Goal: Task Accomplishment & Management: Manage account settings

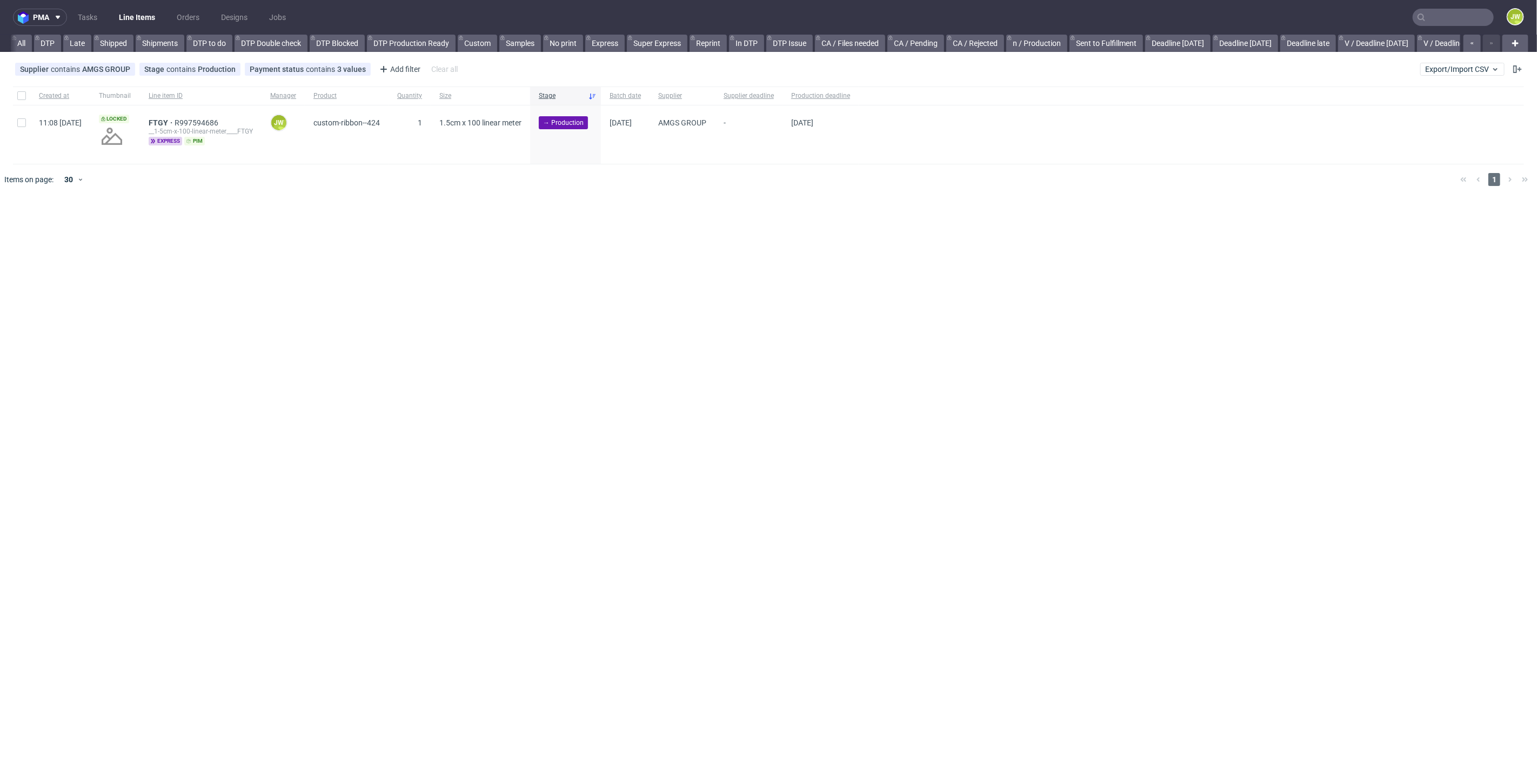
scroll to position [0, 2225]
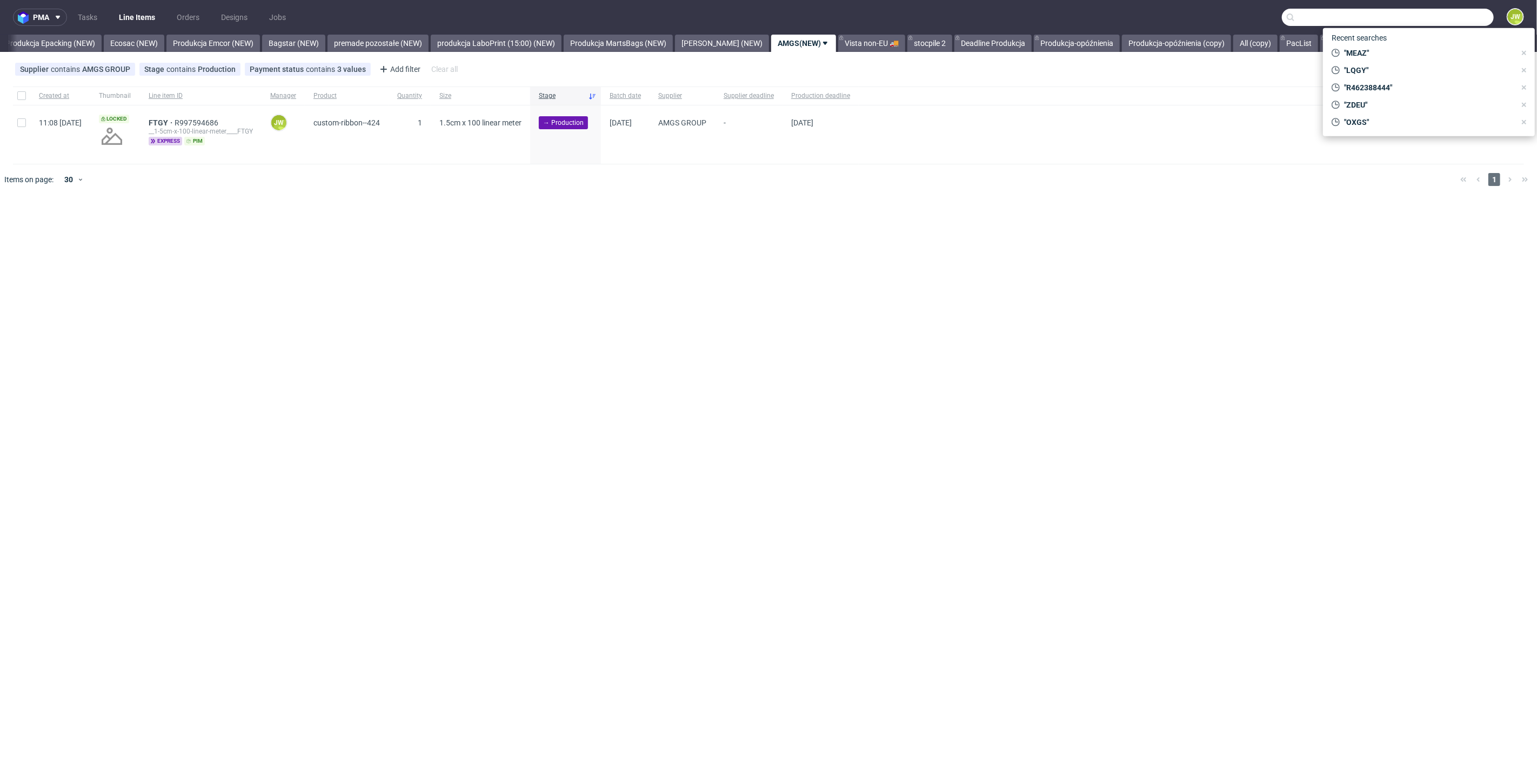
click at [1462, 16] on input "text" at bounding box center [1388, 17] width 212 height 18
paste input "R153451482"
type input "R153451482"
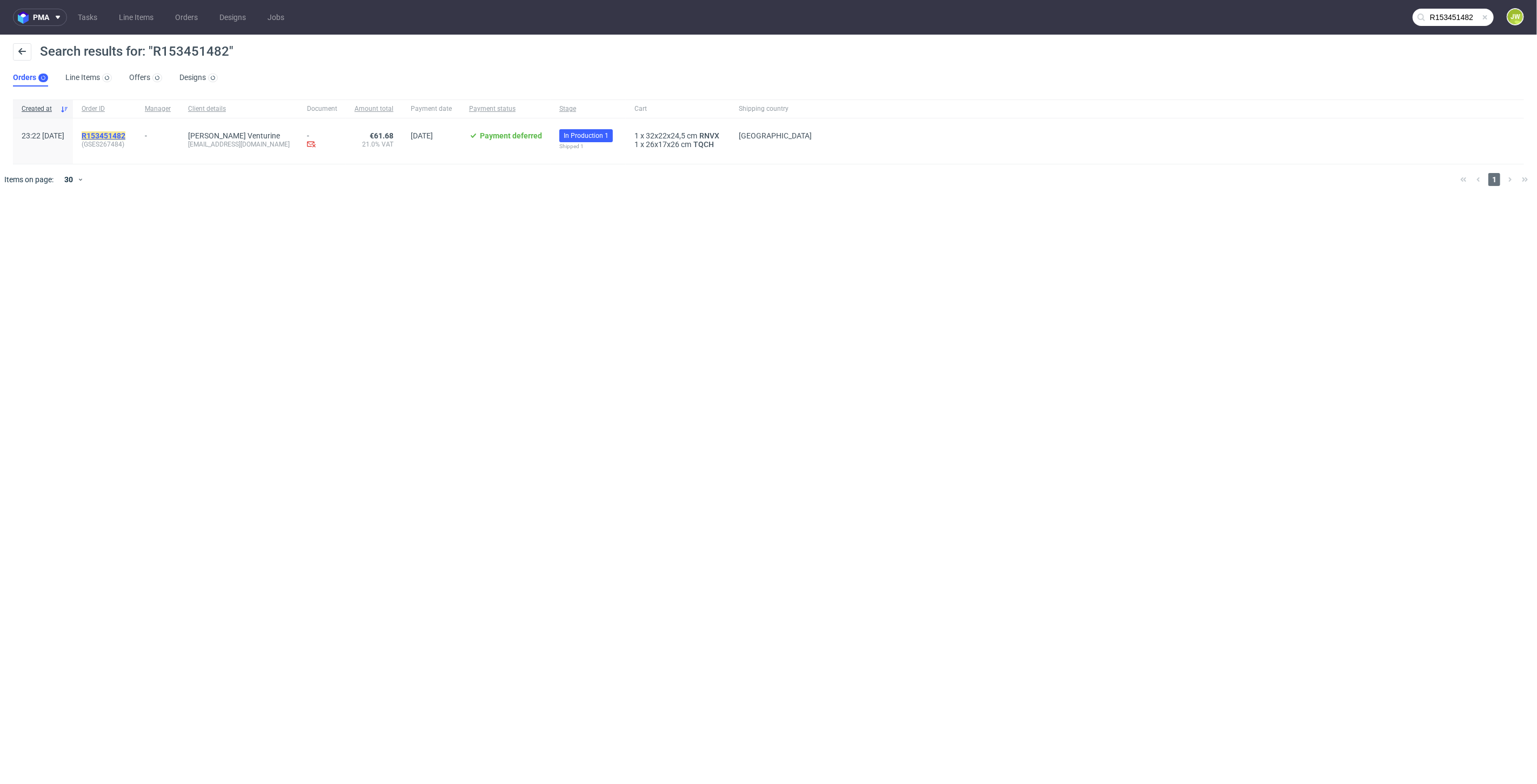
click at [125, 135] on mark "R153451482" at bounding box center [102, 135] width 43 height 8
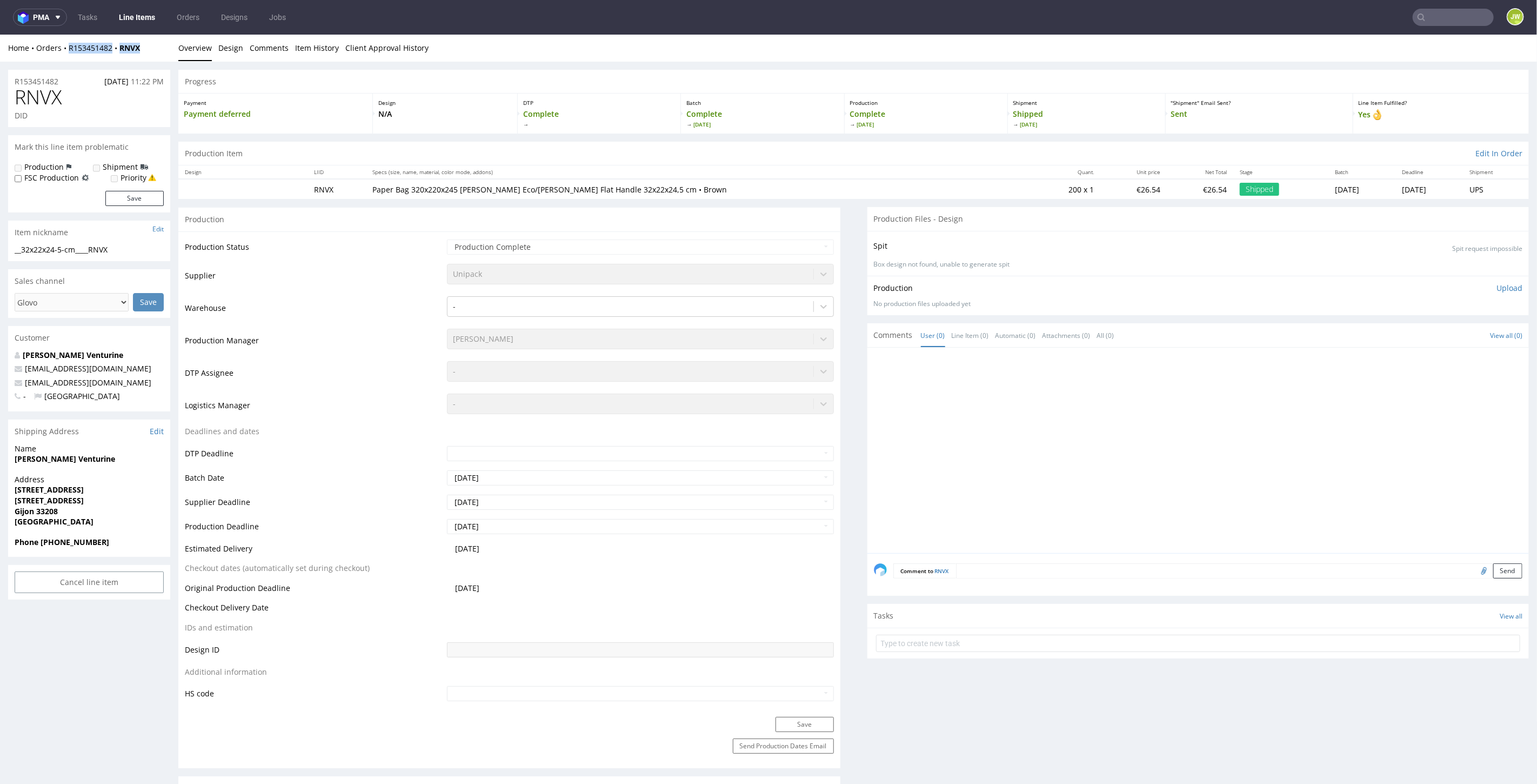
drag, startPoint x: 159, startPoint y: 51, endPoint x: 69, endPoint y: 56, distance: 90.1
click at [69, 56] on div "Home Orders R153451482 RNVX Overview Design Comments Item History Client Approv…" at bounding box center [768, 47] width 1537 height 27
copy div "R153451482 RNVX"
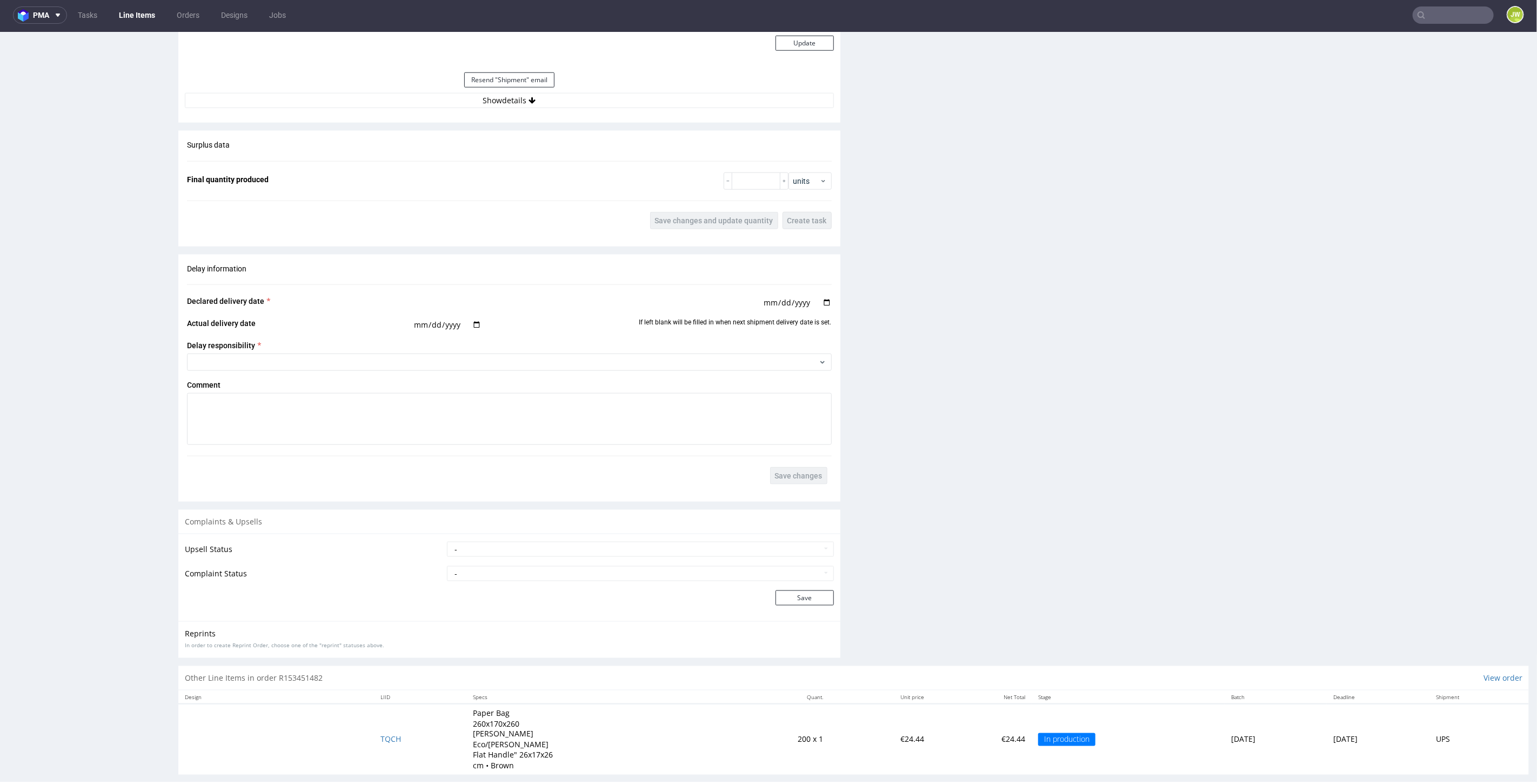
scroll to position [3, 0]
click at [380, 732] on span "TQCH" at bounding box center [390, 737] width 20 height 10
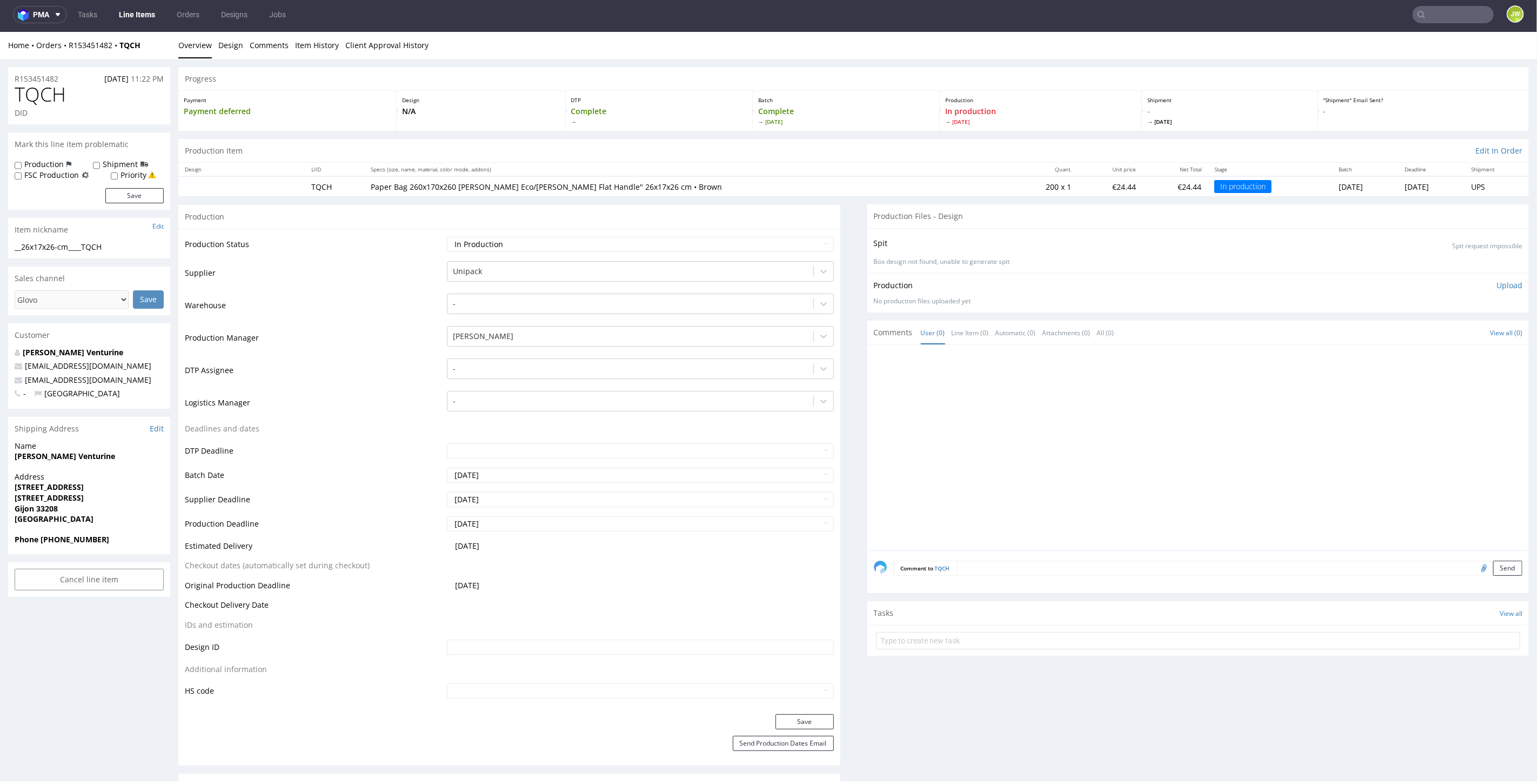
click at [149, 19] on link "Line Items" at bounding box center [137, 14] width 49 height 18
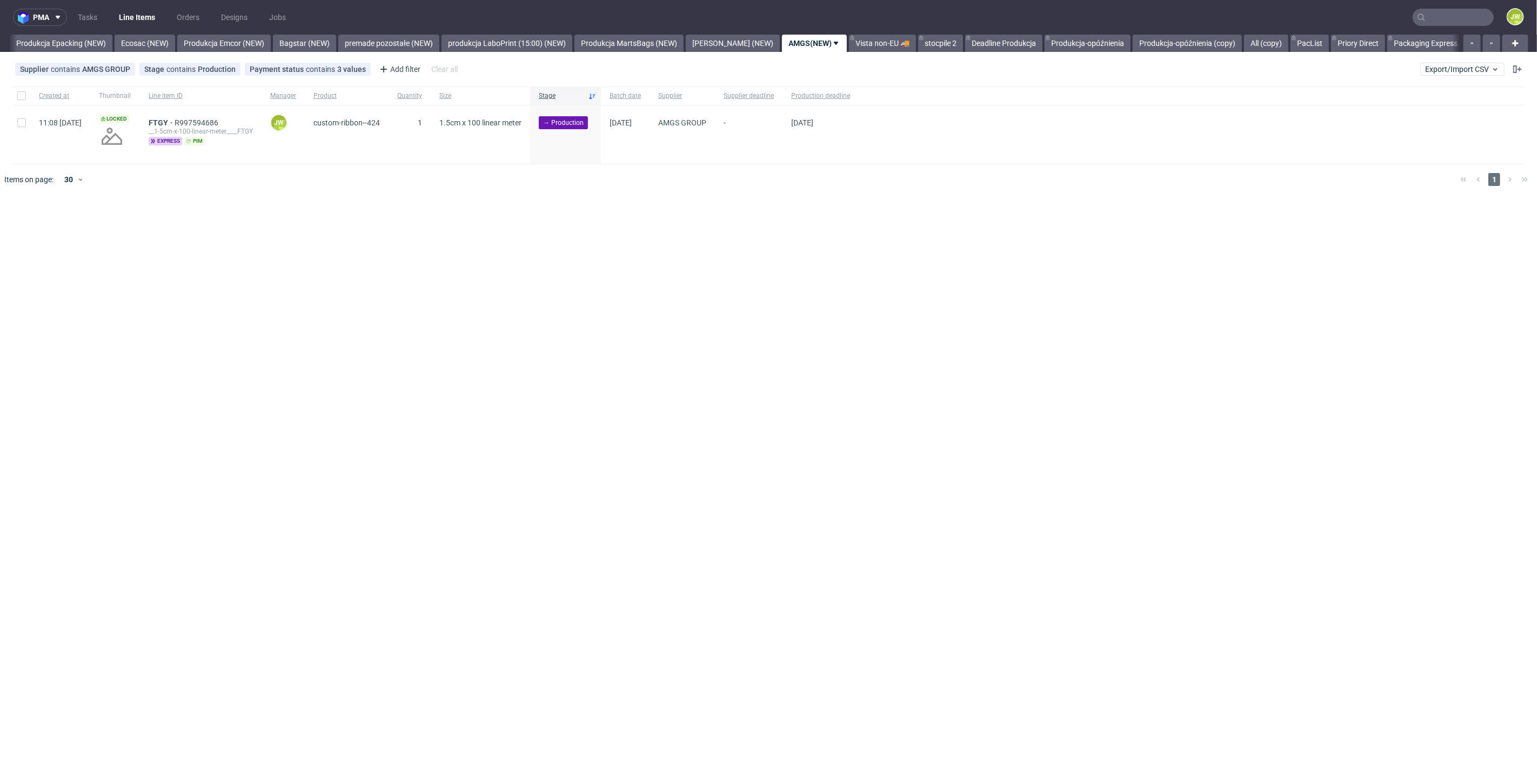
scroll to position [0, 2225]
click at [1464, 78] on div "Supplier contains AMGS GROUP Stage contains Production Payment status contains …" at bounding box center [768, 69] width 1537 height 26
click at [1459, 68] on span "Export/Import CSV" at bounding box center [1462, 68] width 75 height 8
click at [1442, 115] on link "Import shipments CSV" at bounding box center [1437, 113] width 126 height 18
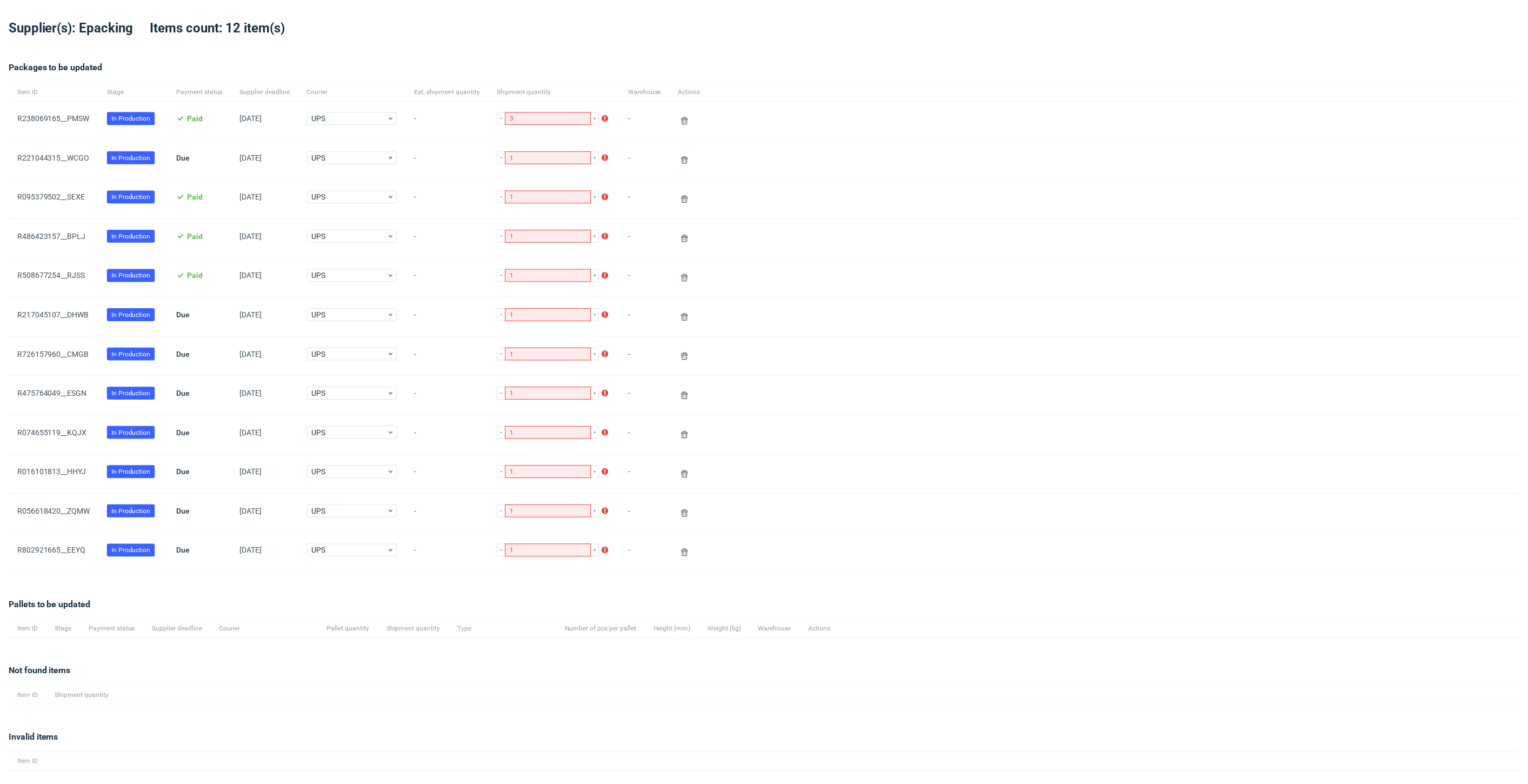
scroll to position [64, 0]
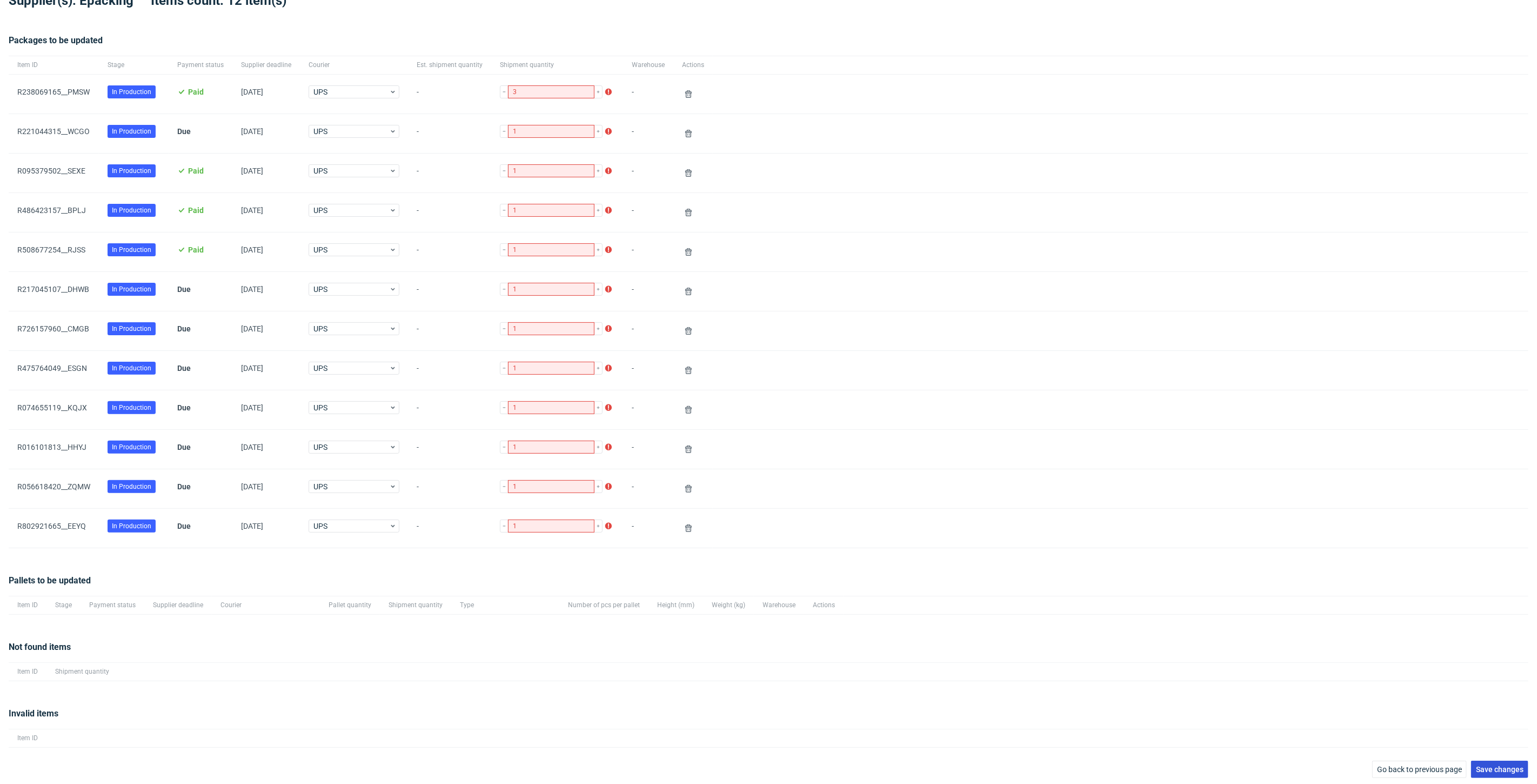
click at [1490, 760] on button "Save changes" at bounding box center [1500, 768] width 57 height 18
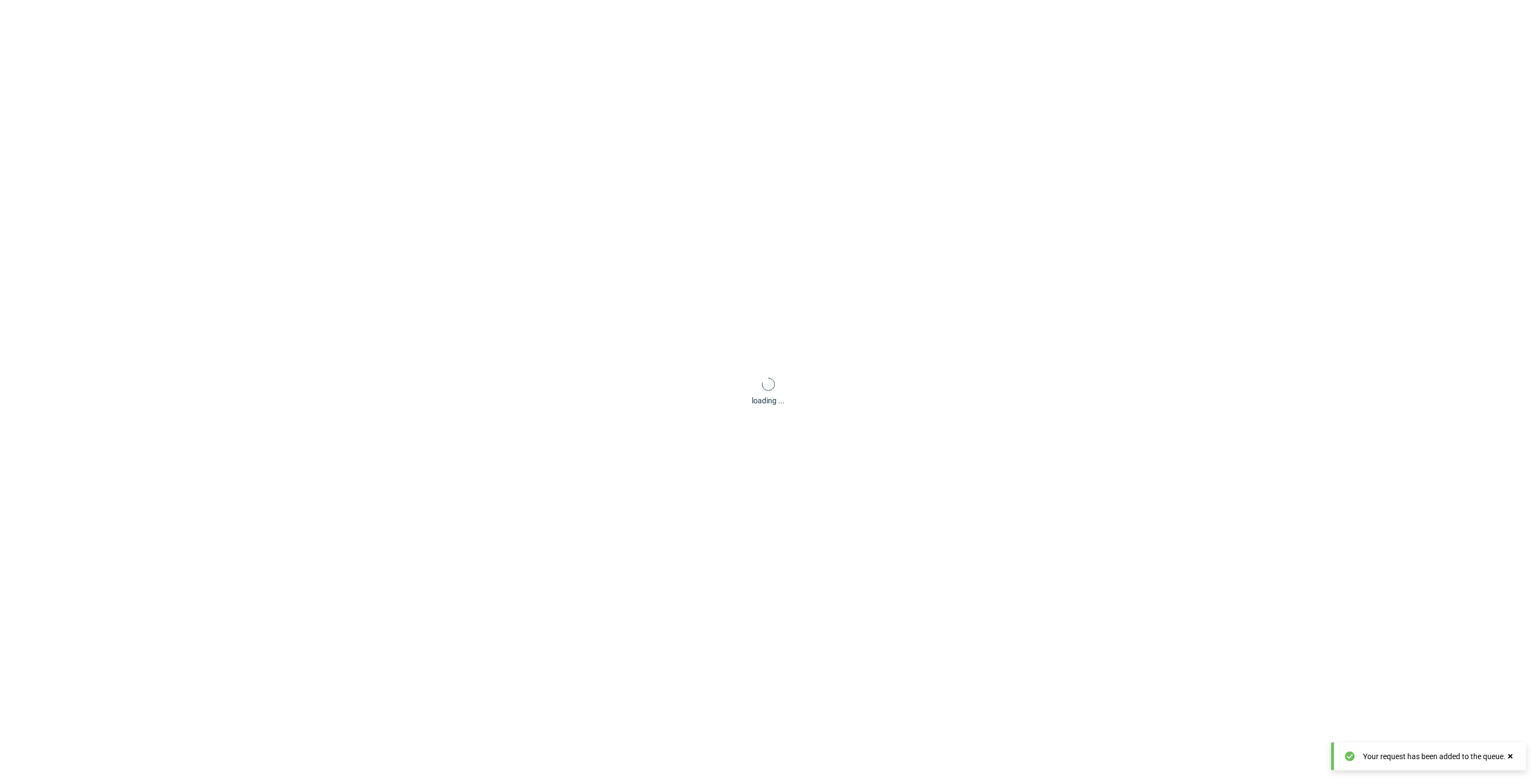
scroll to position [52, 0]
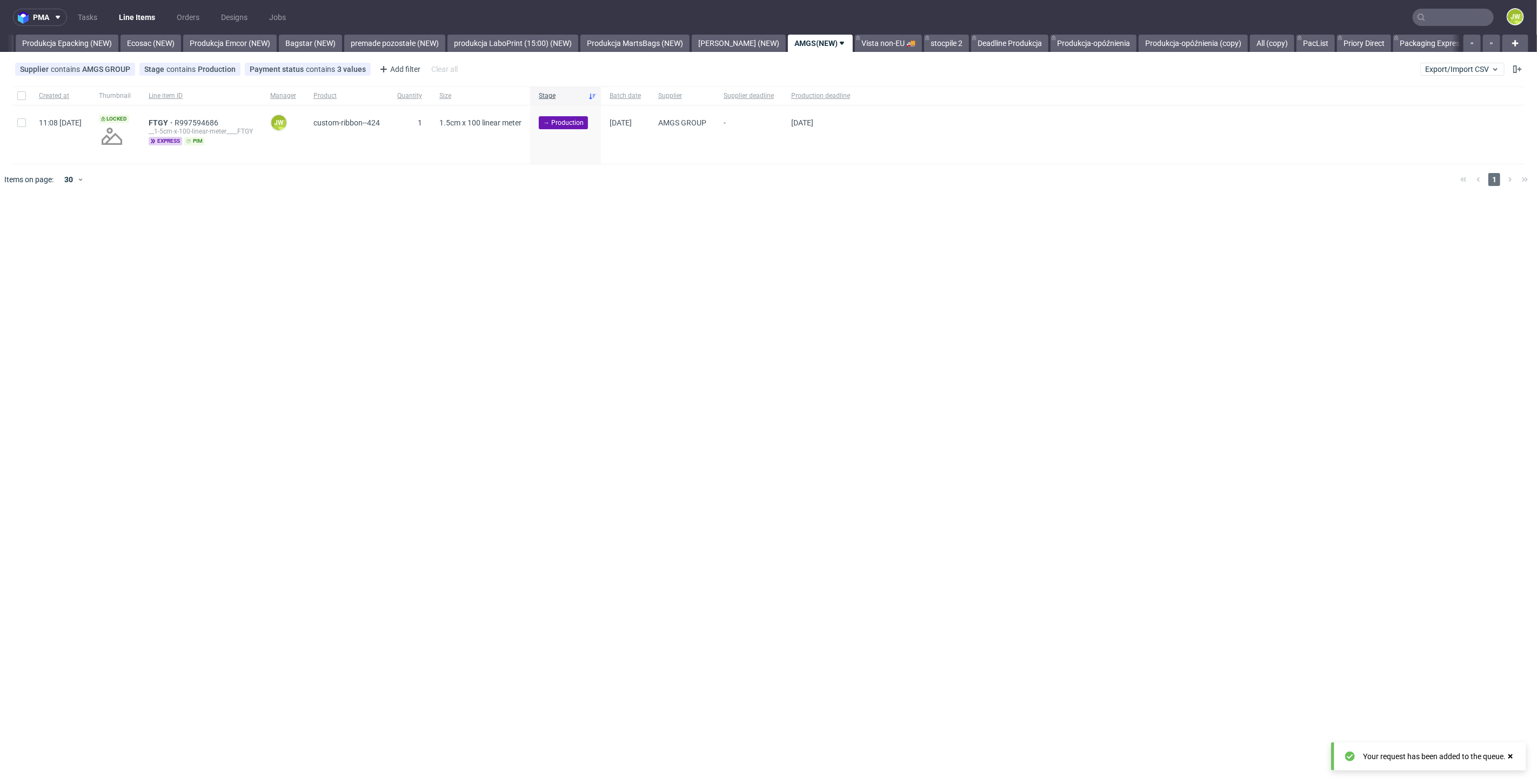
scroll to position [0, 2225]
click at [1442, 65] on span "Export/Import CSV" at bounding box center [1462, 68] width 75 height 8
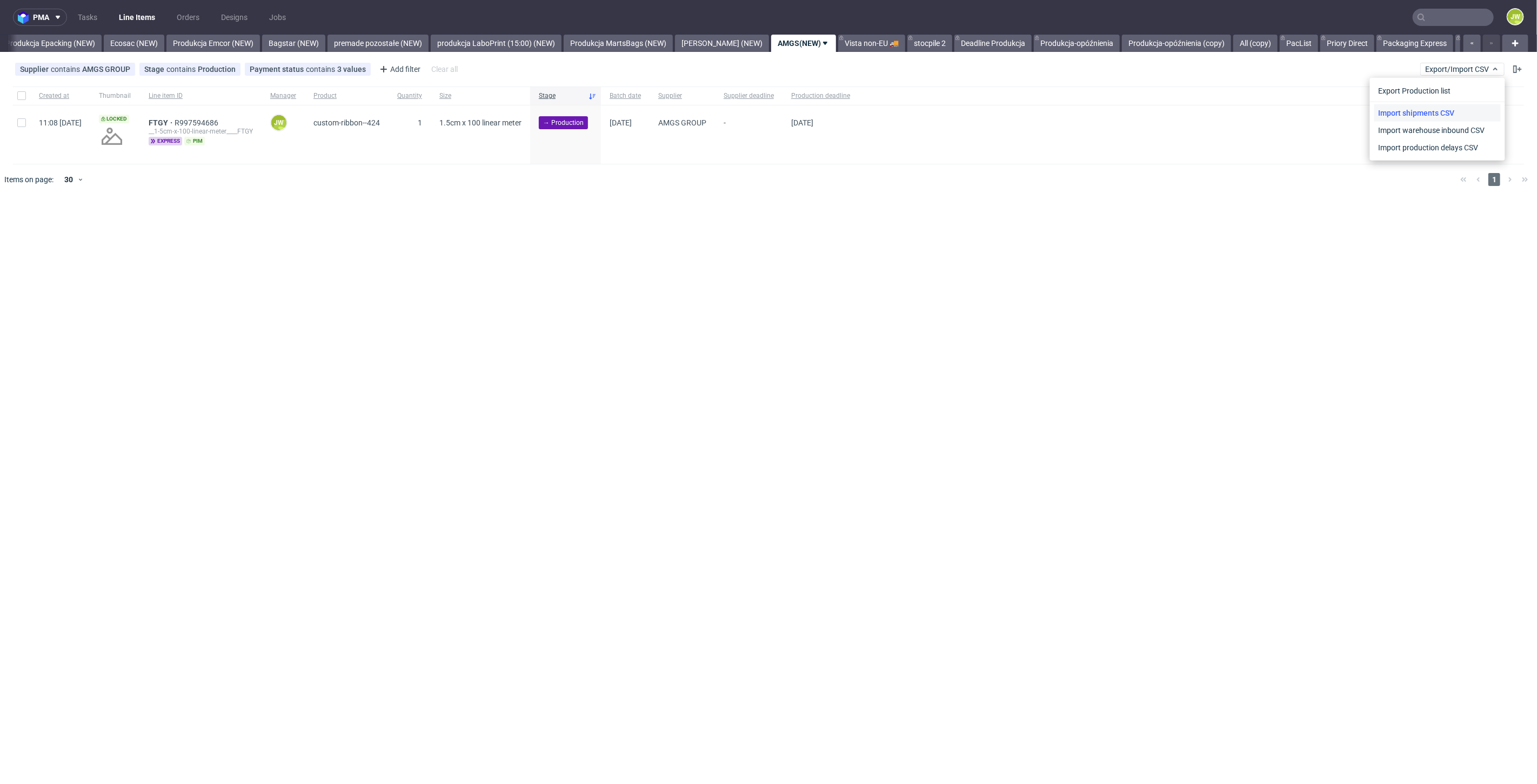
click at [1391, 117] on link "Import shipments CSV" at bounding box center [1437, 113] width 126 height 18
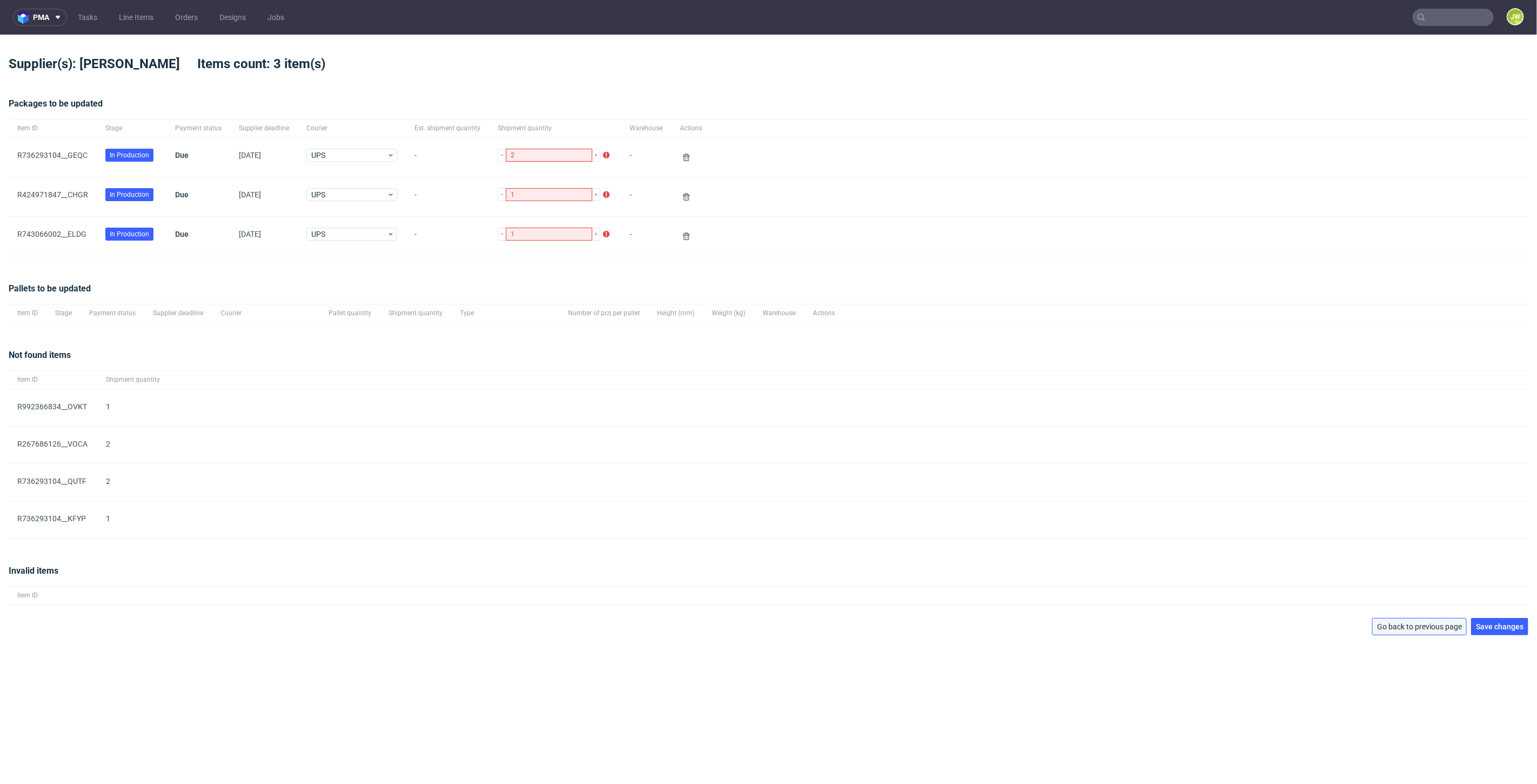
click at [1387, 624] on span "Go back to previous page" at bounding box center [1420, 626] width 85 height 7
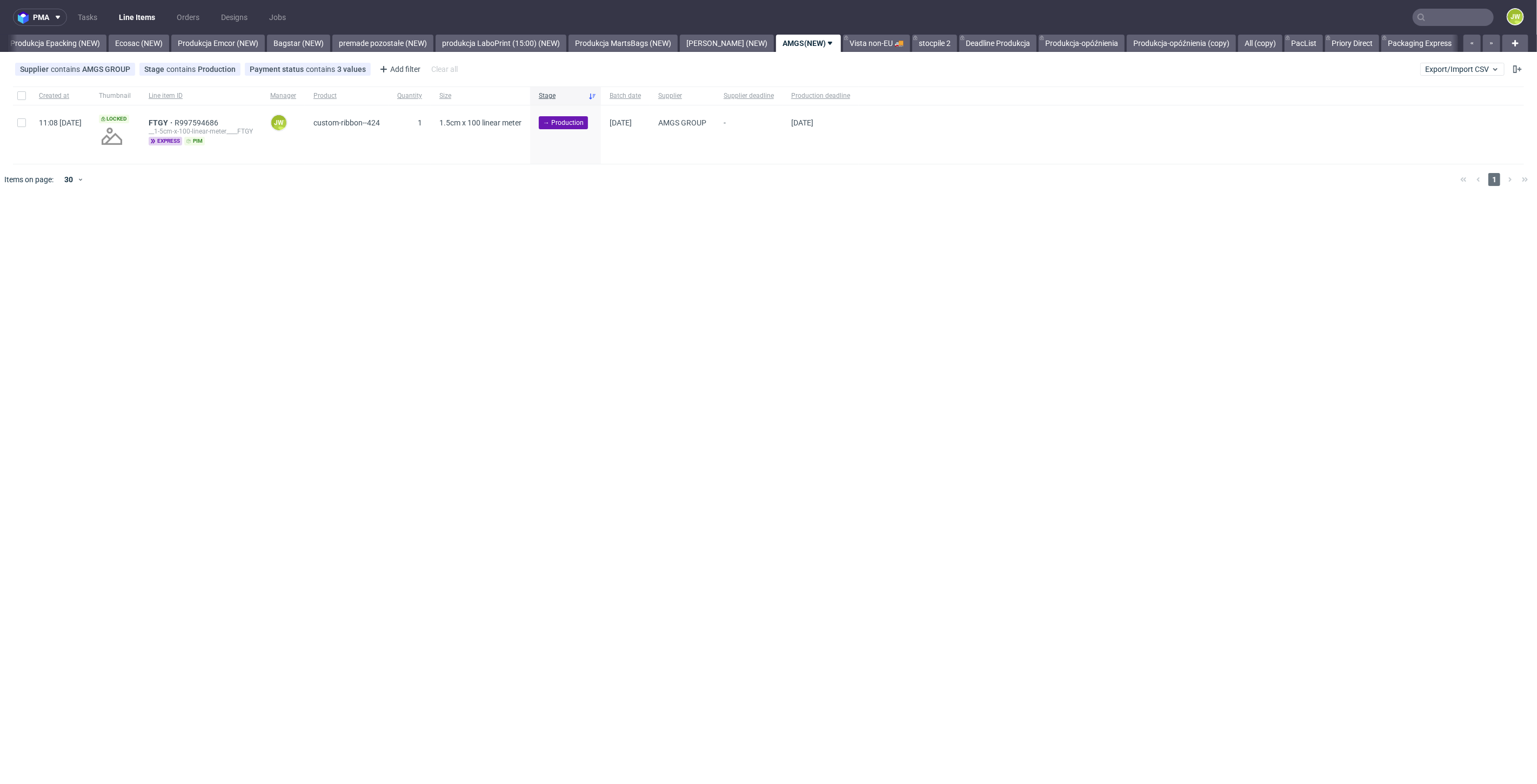
scroll to position [0, 2225]
click at [1467, 66] on span "Export/Import CSV" at bounding box center [1462, 68] width 75 height 8
click at [1389, 111] on link "Import shipments CSV" at bounding box center [1437, 113] width 126 height 18
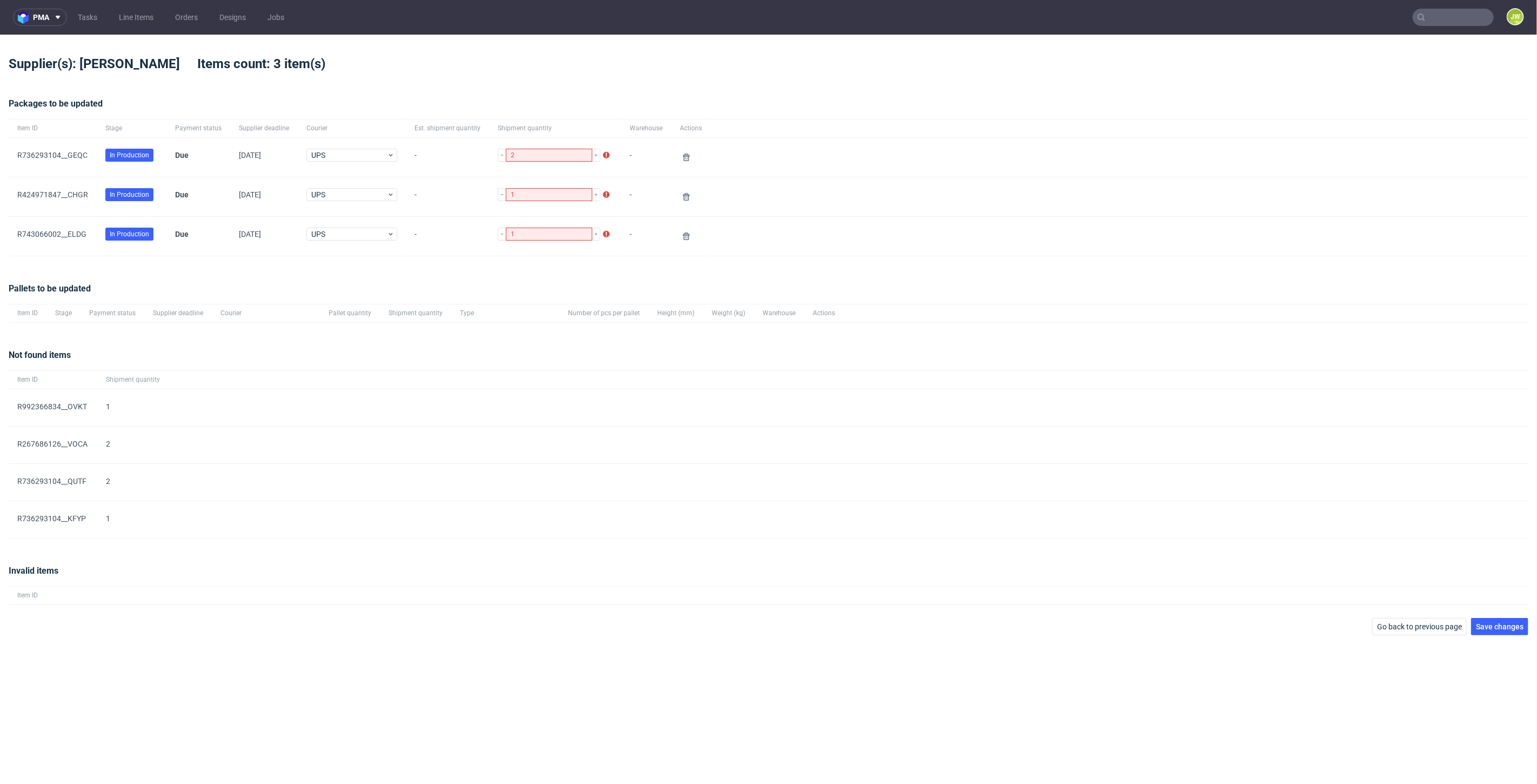
click at [98, 408] on div "1" at bounding box center [132, 408] width 71 height 37
click at [1403, 623] on span "Go back to previous page" at bounding box center [1420, 626] width 85 height 7
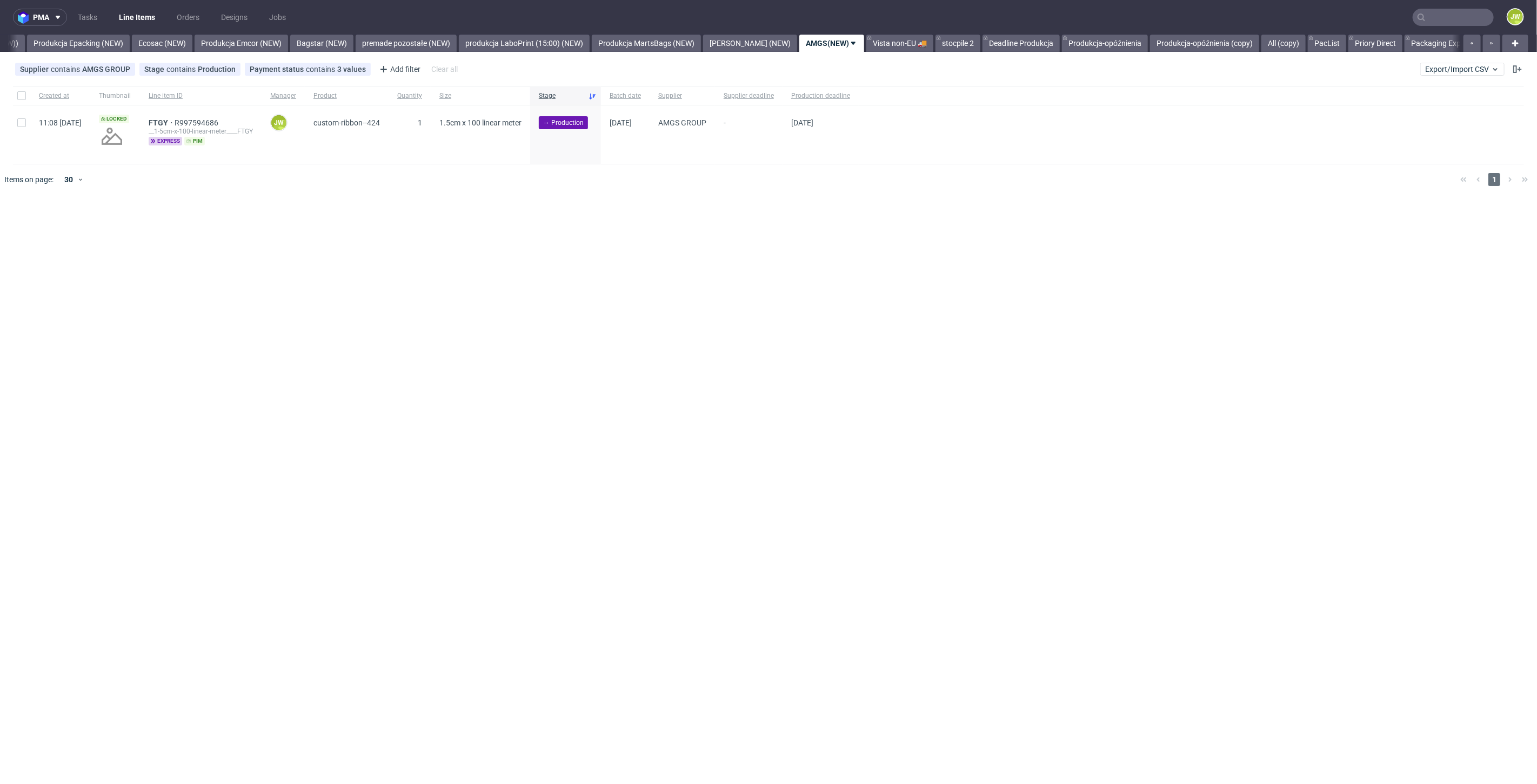
scroll to position [0, 2225]
click at [309, 204] on div "pma Tasks Line Items Orders Designs Jobs JW All DTP Late Shipped Shipments DTP …" at bounding box center [768, 392] width 1537 height 784
click at [1447, 19] on input "text" at bounding box center [1454, 17] width 81 height 18
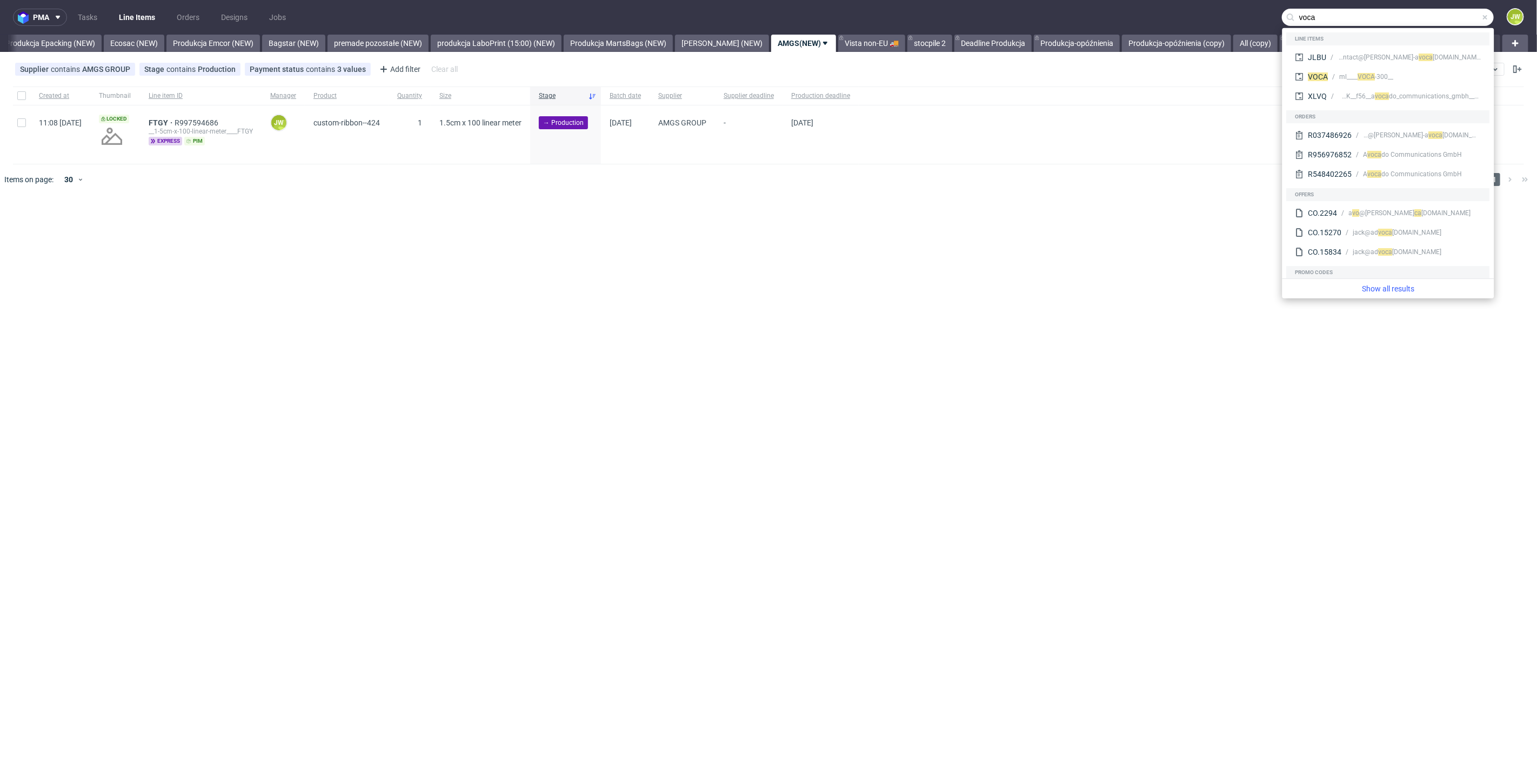
type input "voca"
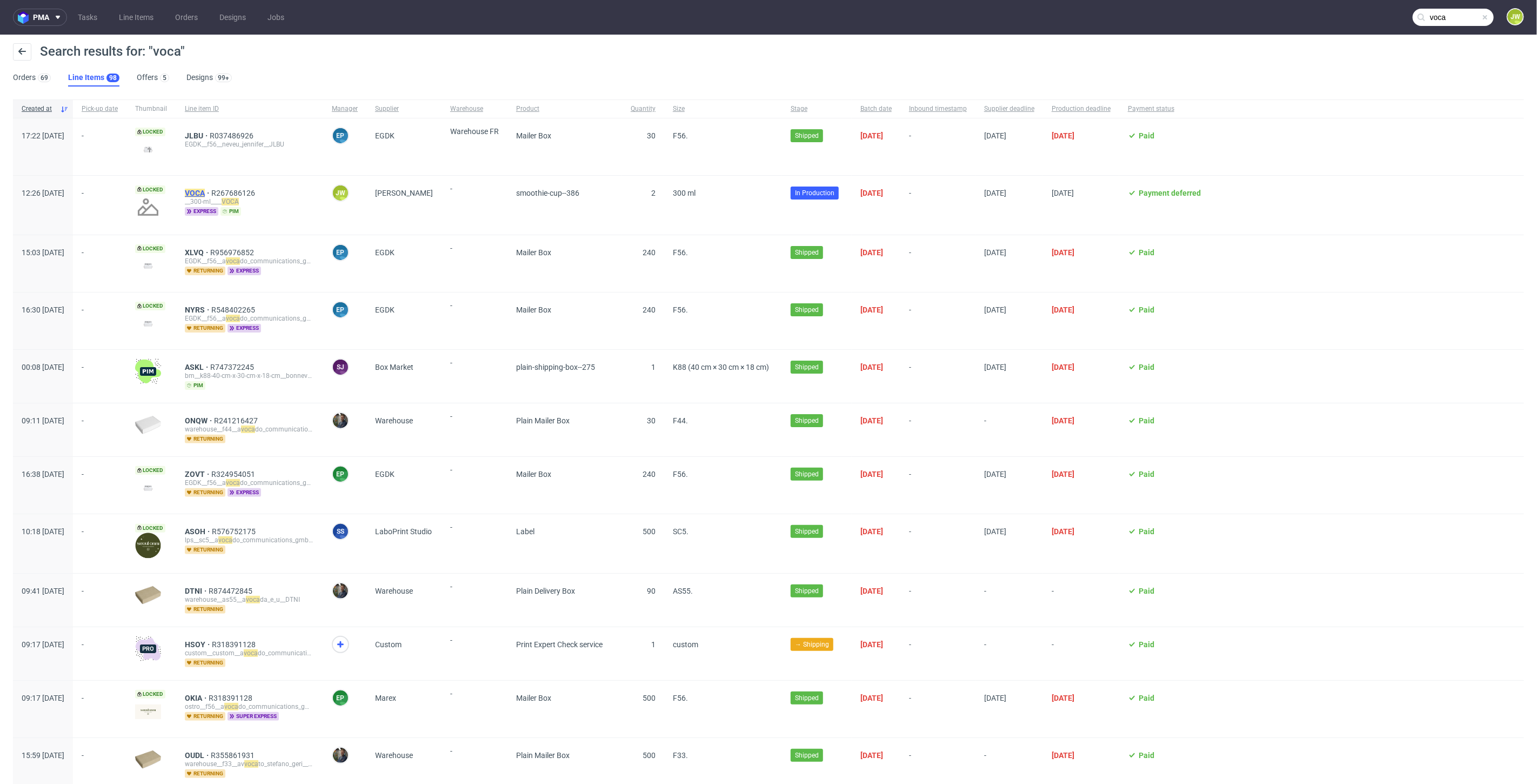
click at [205, 189] on mark "VOCA" at bounding box center [195, 192] width 20 height 8
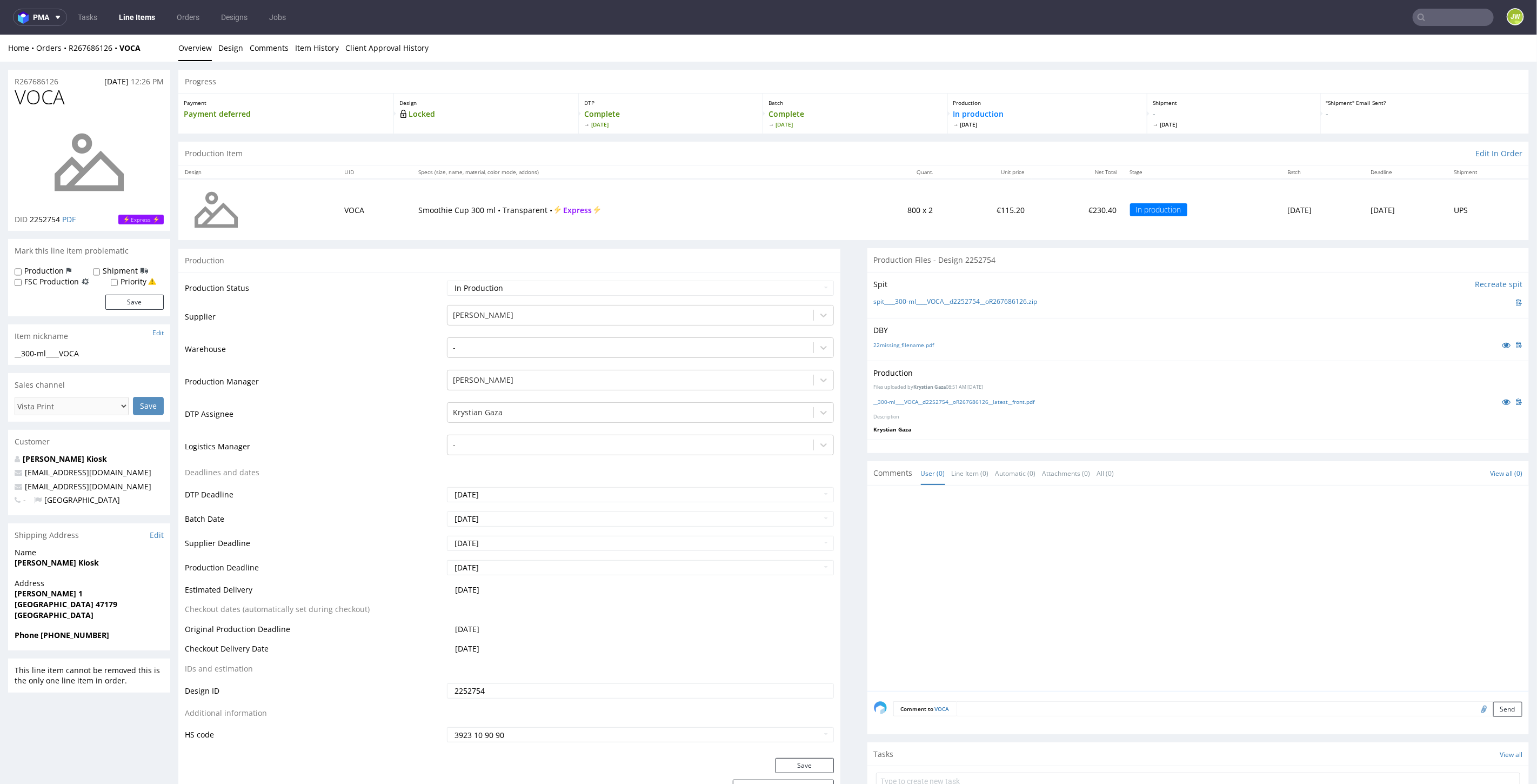
click at [139, 12] on link "Line Items" at bounding box center [137, 17] width 49 height 18
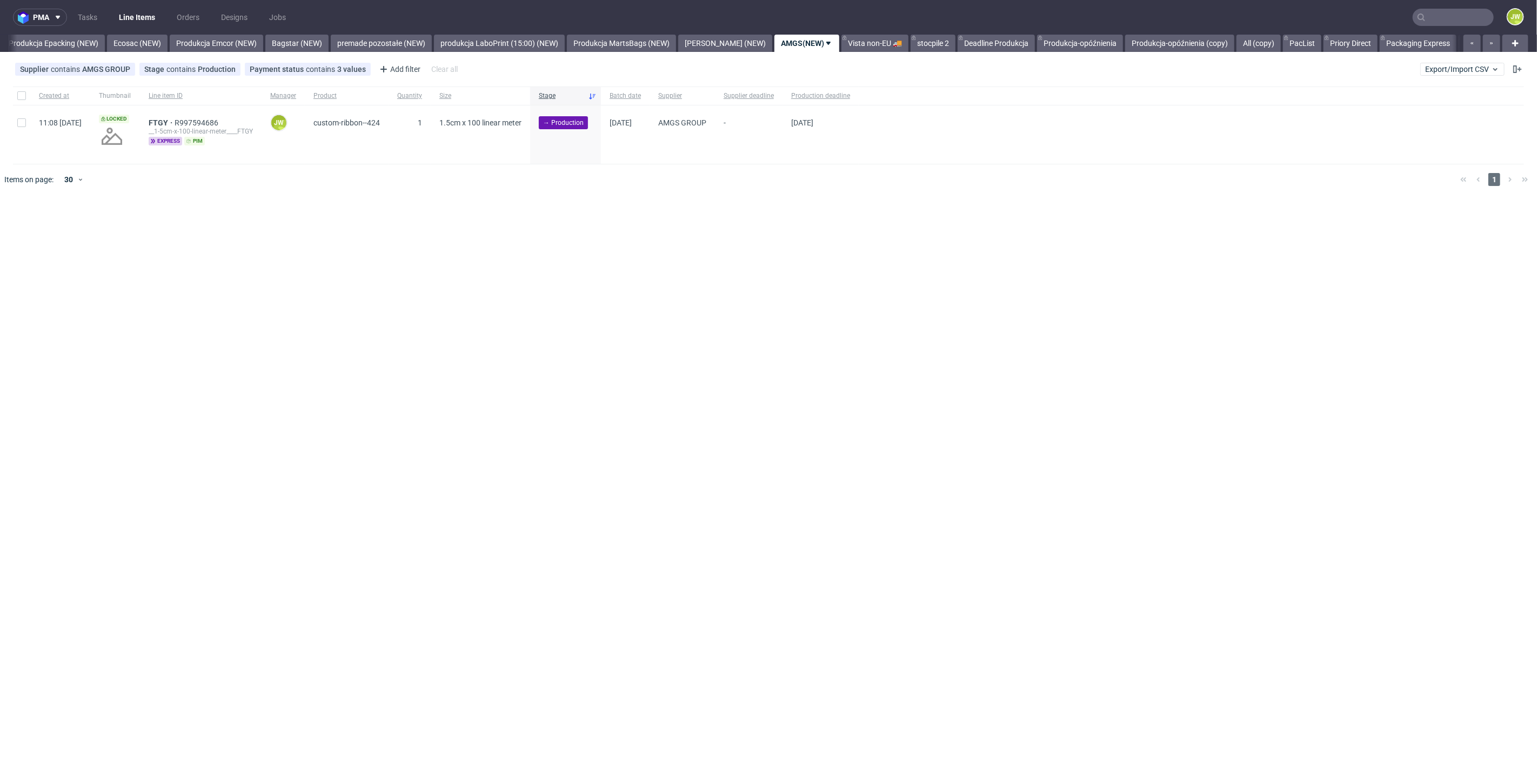
scroll to position [0, 2225]
click at [1460, 75] on button "Export/Import CSV" at bounding box center [1462, 69] width 84 height 13
click at [1407, 116] on link "Import shipments CSV" at bounding box center [1437, 113] width 126 height 18
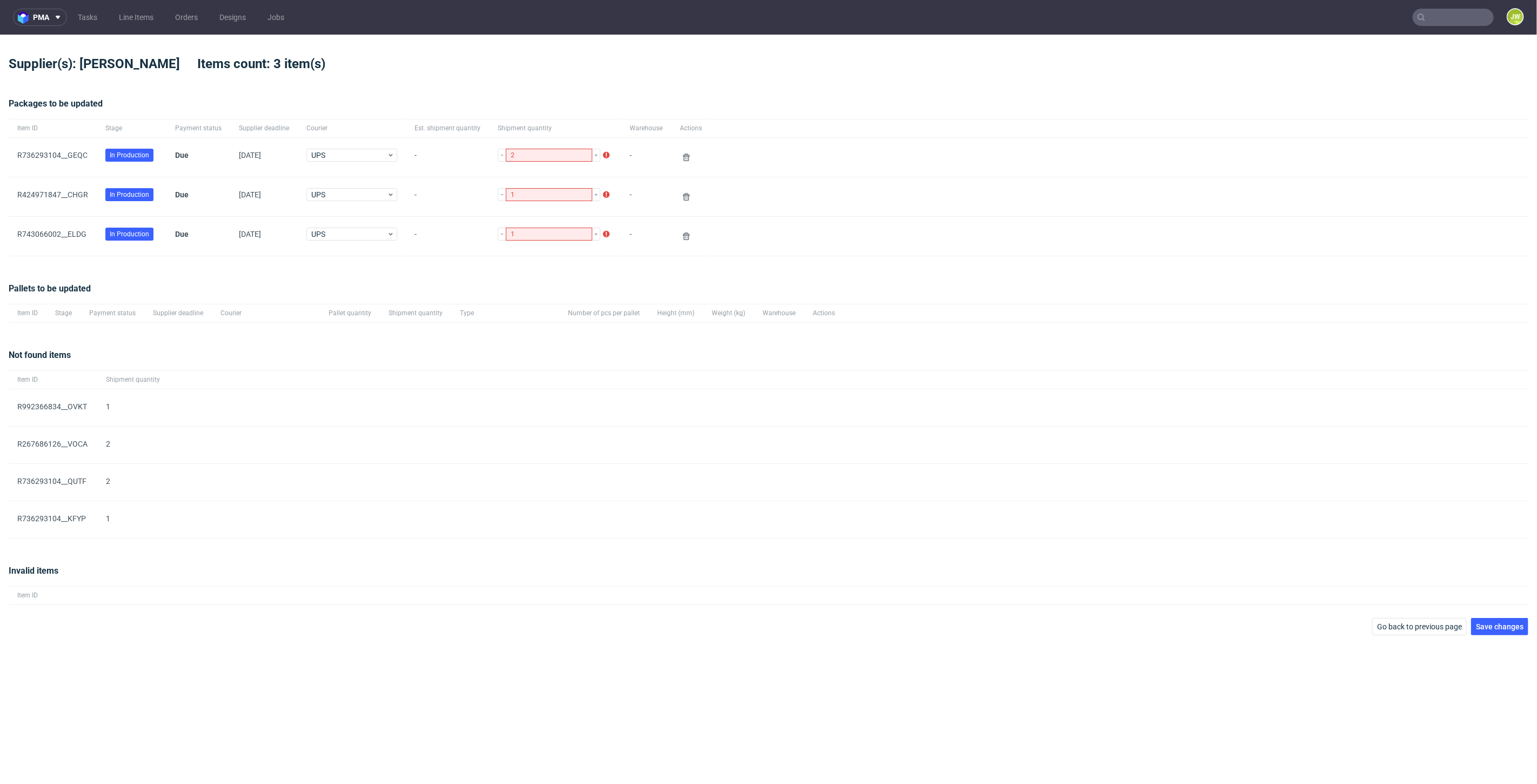
click at [96, 417] on div "﻿R992366834__OVKT" at bounding box center [53, 408] width 89 height 37
click at [98, 414] on div "1" at bounding box center [132, 408] width 71 height 37
click at [85, 410] on div "﻿R992366834__OVKT" at bounding box center [53, 408] width 89 height 37
click at [109, 411] on div "1" at bounding box center [132, 408] width 71 height 37
click at [1492, 679] on div "pma Tasks Line Items Orders Designs Jobs JW Supplier(s): Karolla Items count: 3…" at bounding box center [768, 392] width 1537 height 784
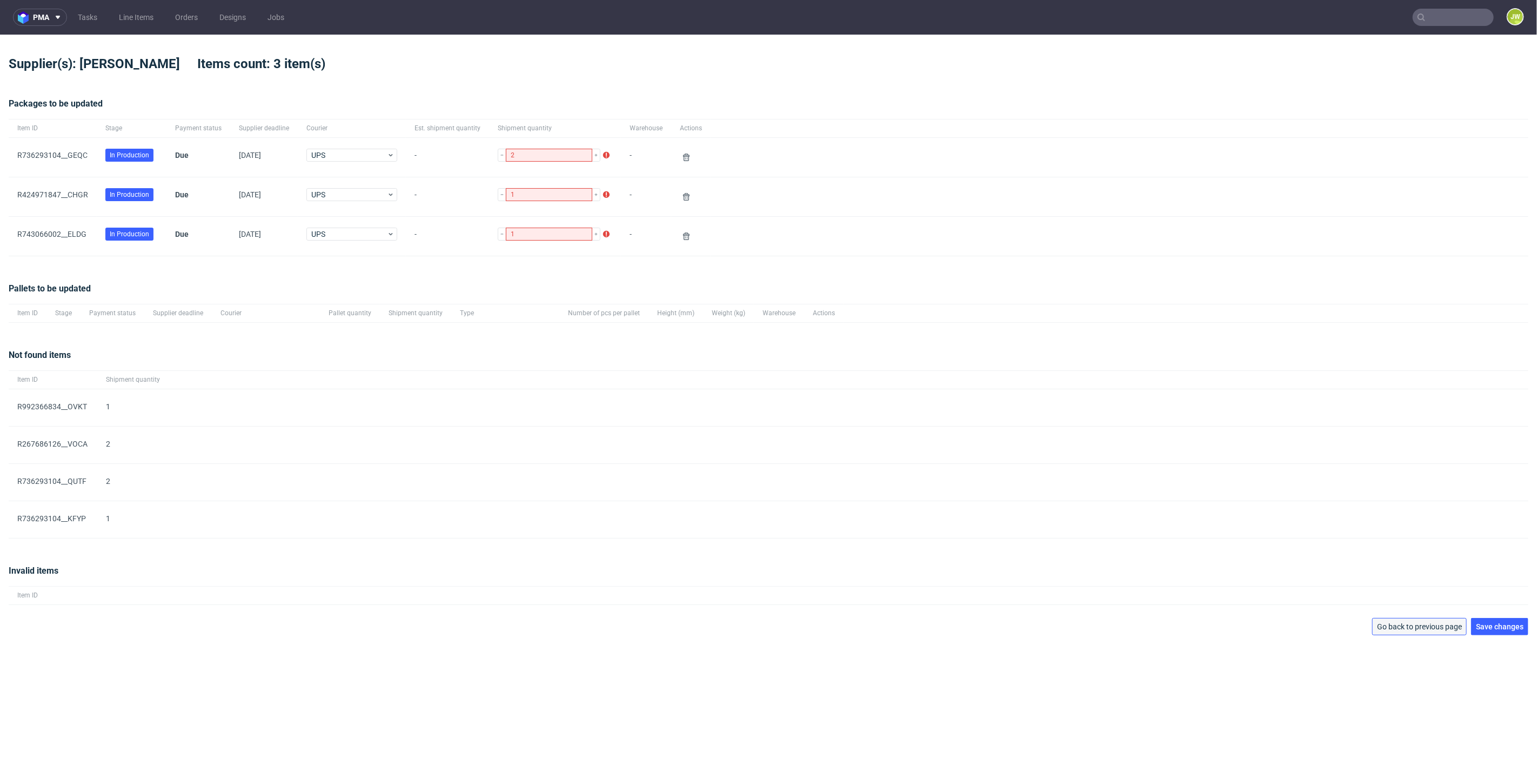
click at [1413, 630] on button "Go back to previous page" at bounding box center [1420, 626] width 95 height 18
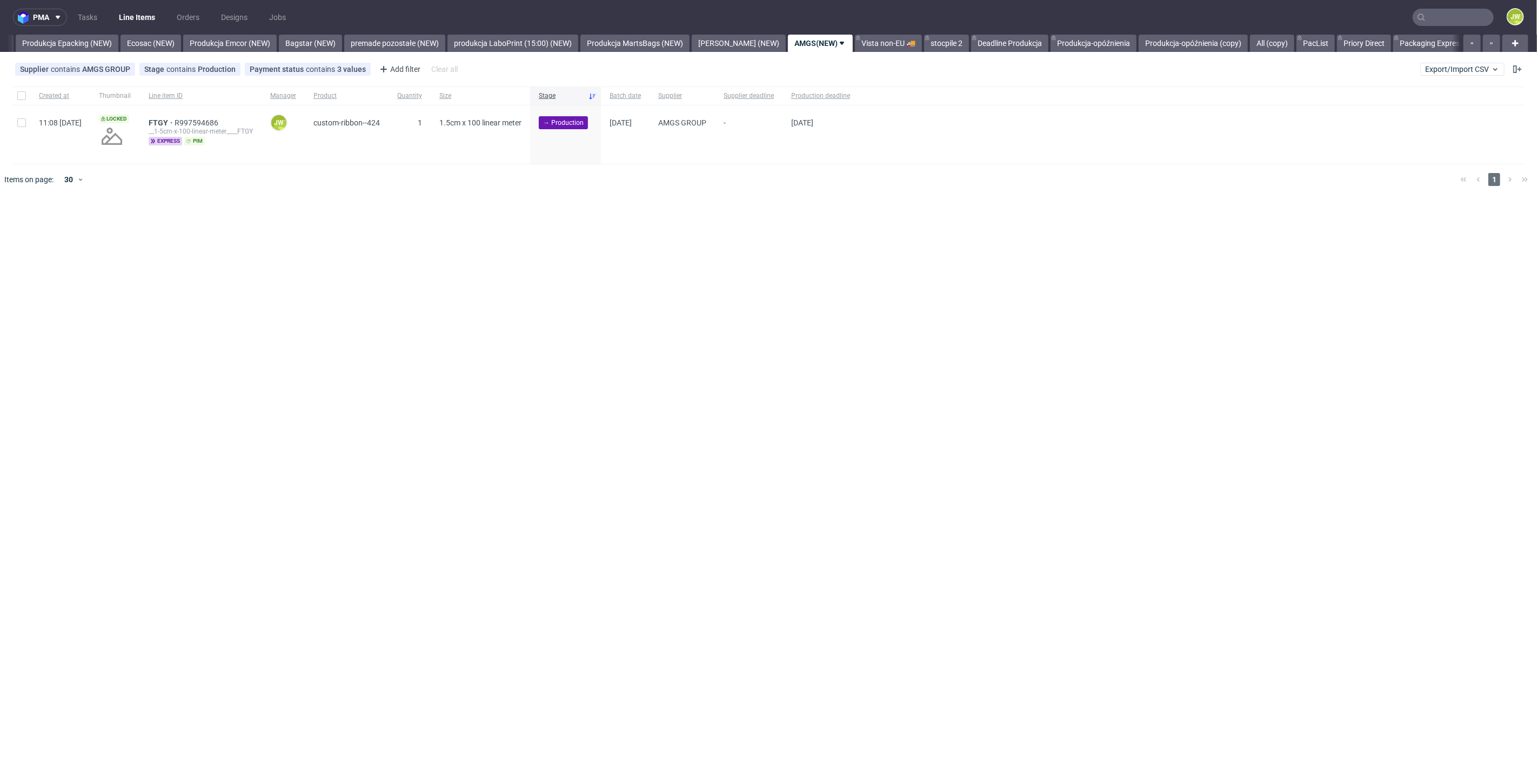
scroll to position [0, 2225]
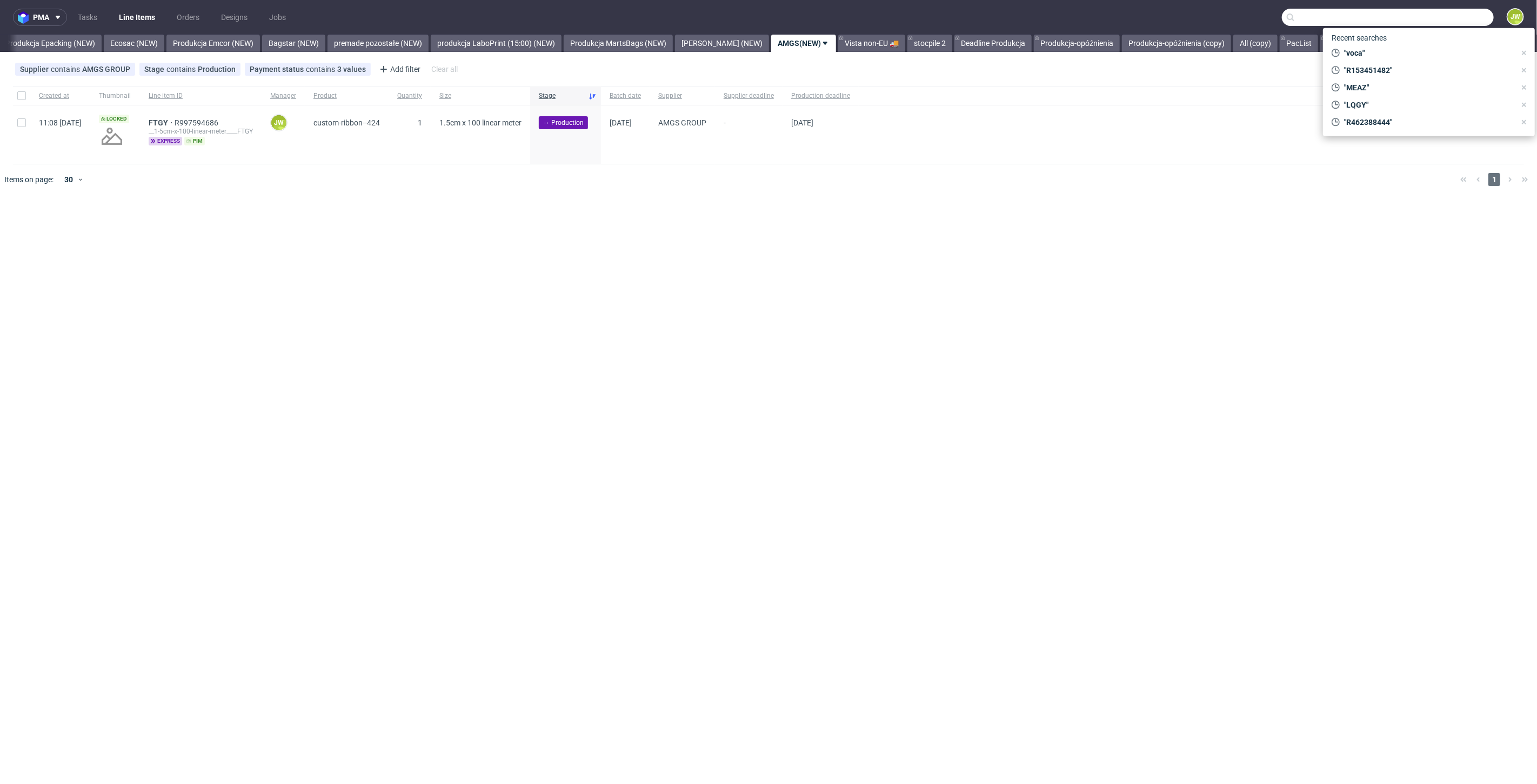
click at [1458, 15] on input "text" at bounding box center [1388, 17] width 212 height 18
paste input "QUTF"
type input "QUTF"
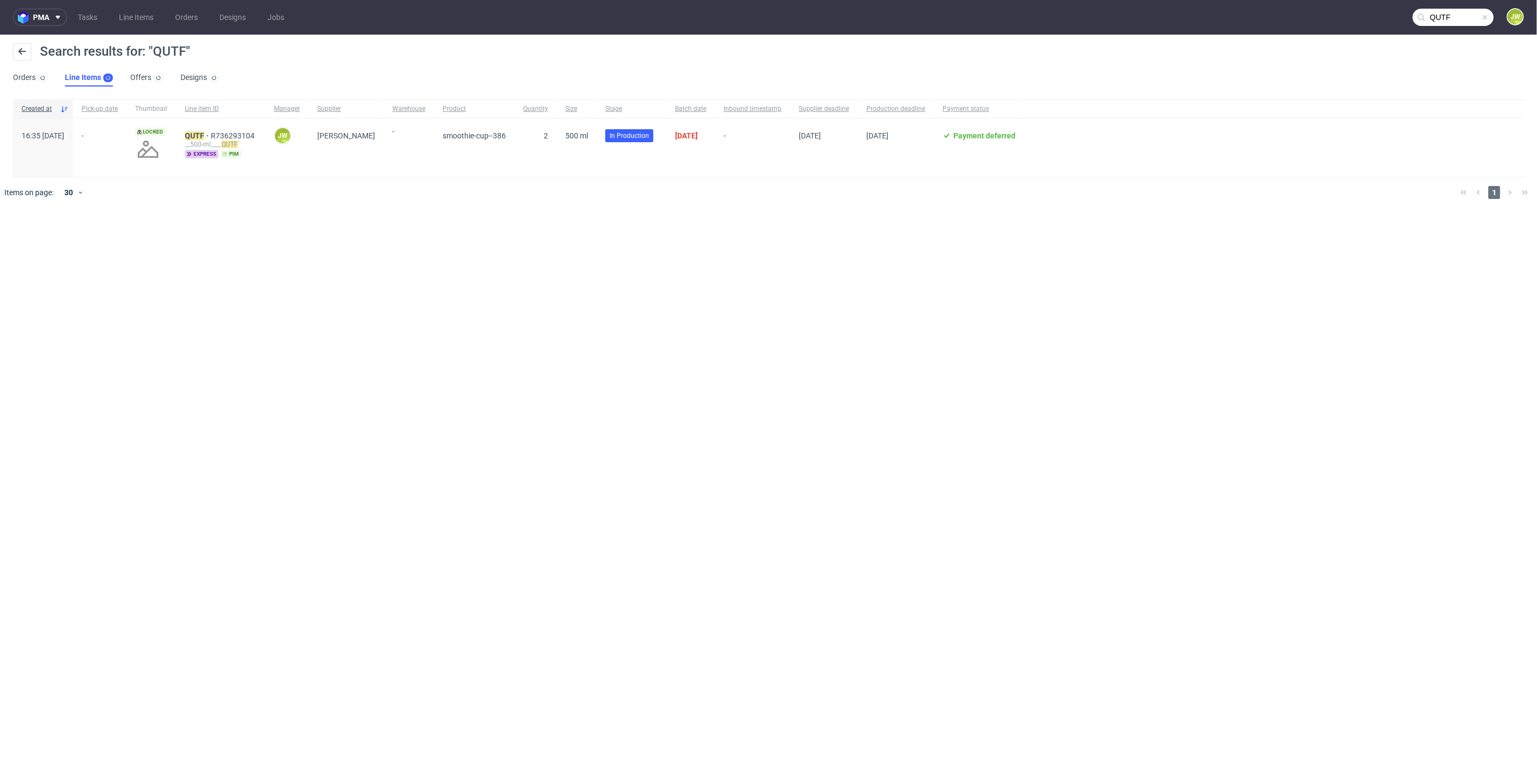
click at [1352, 42] on div "Search results for: "QUTF" Orders Line Items Offers Designs" at bounding box center [768, 65] width 1537 height 61
click at [221, 143] on div "__500-ml____ QUTF" at bounding box center [220, 144] width 72 height 8
click at [221, 140] on div "__500-ml____ QUTF" at bounding box center [220, 144] width 72 height 8
click at [204, 139] on mark "QUTF" at bounding box center [194, 135] width 19 height 8
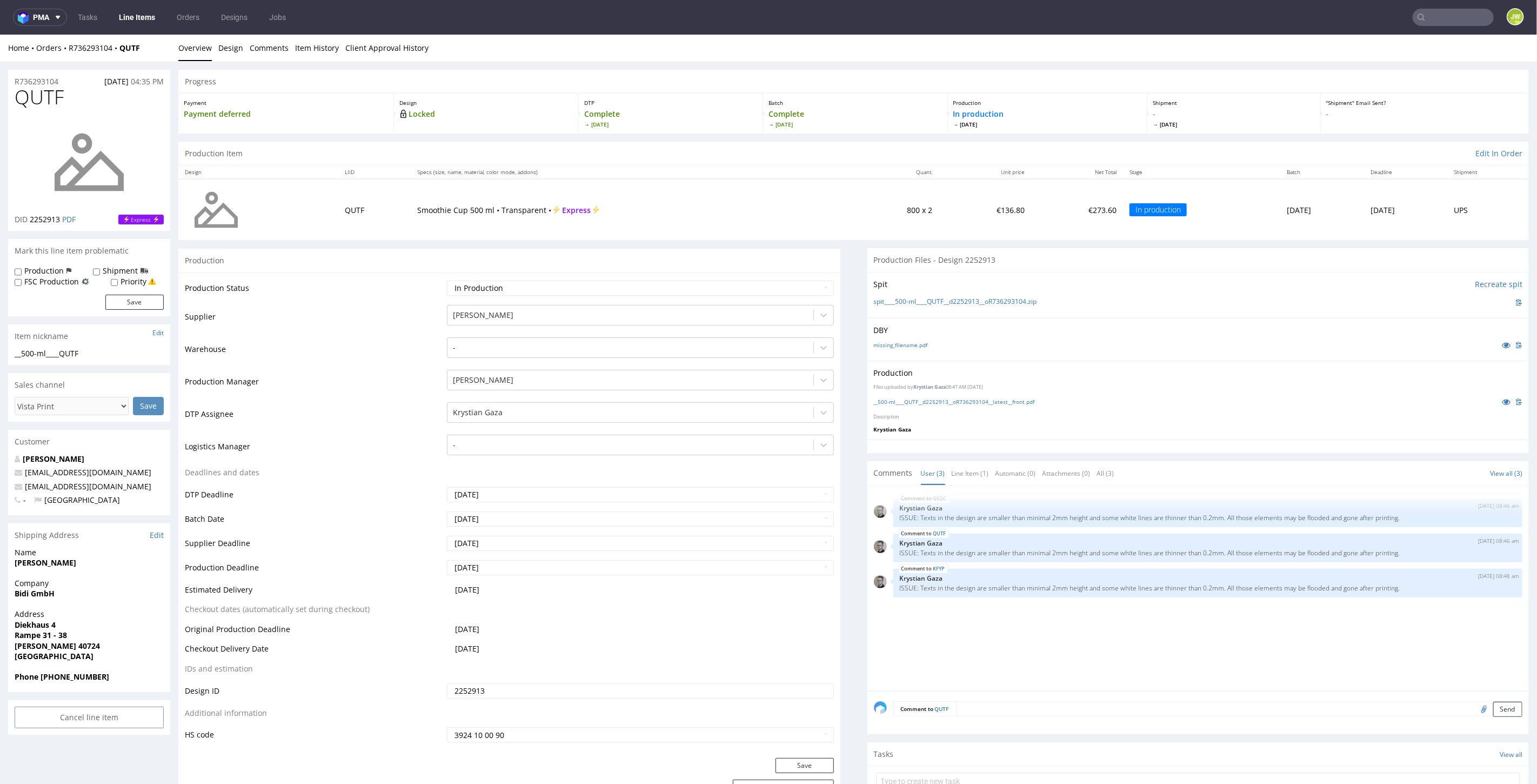
click at [120, 20] on link "Line Items" at bounding box center [137, 17] width 49 height 18
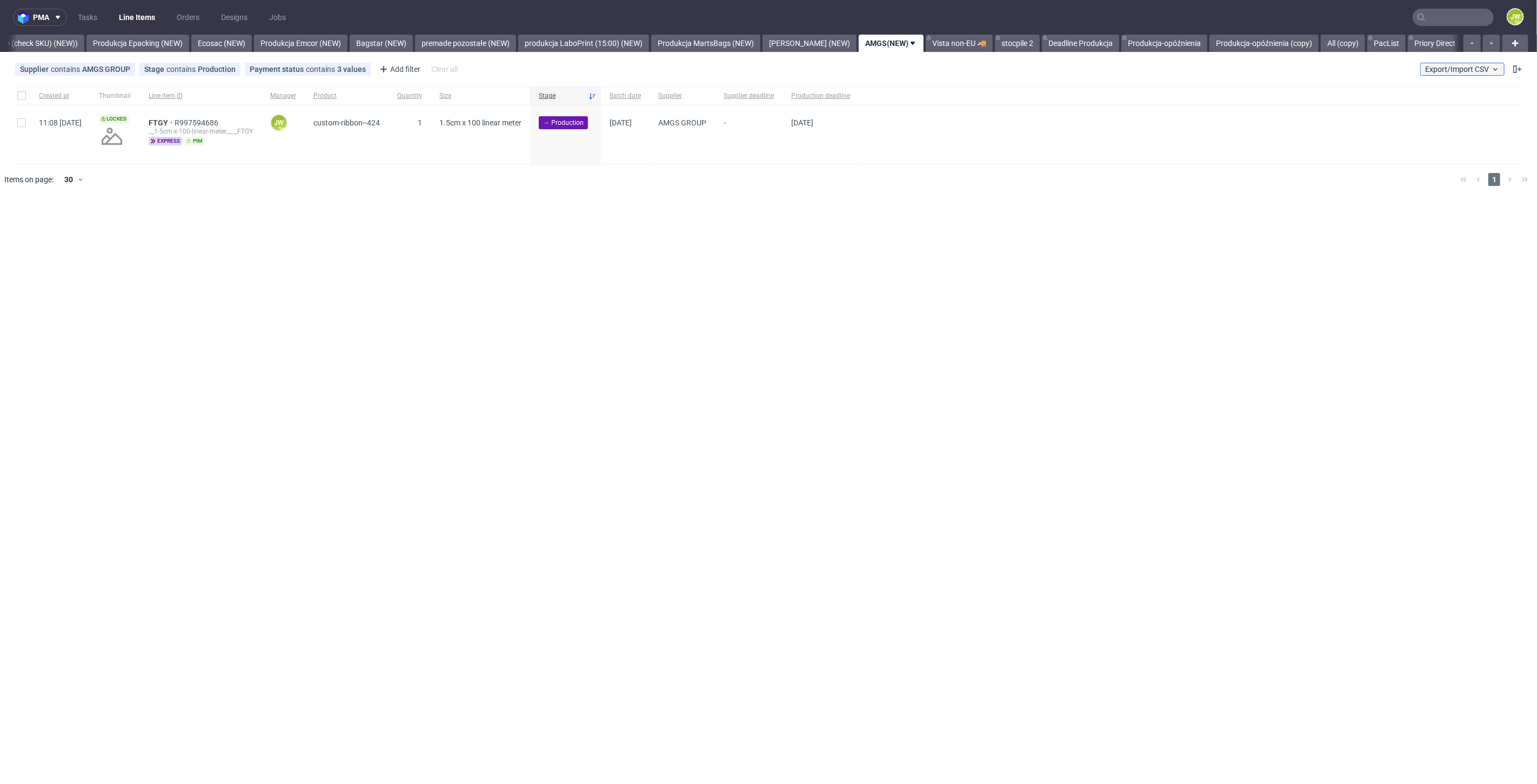
click at [1436, 71] on span "Export/Import CSV" at bounding box center [1462, 68] width 75 height 8
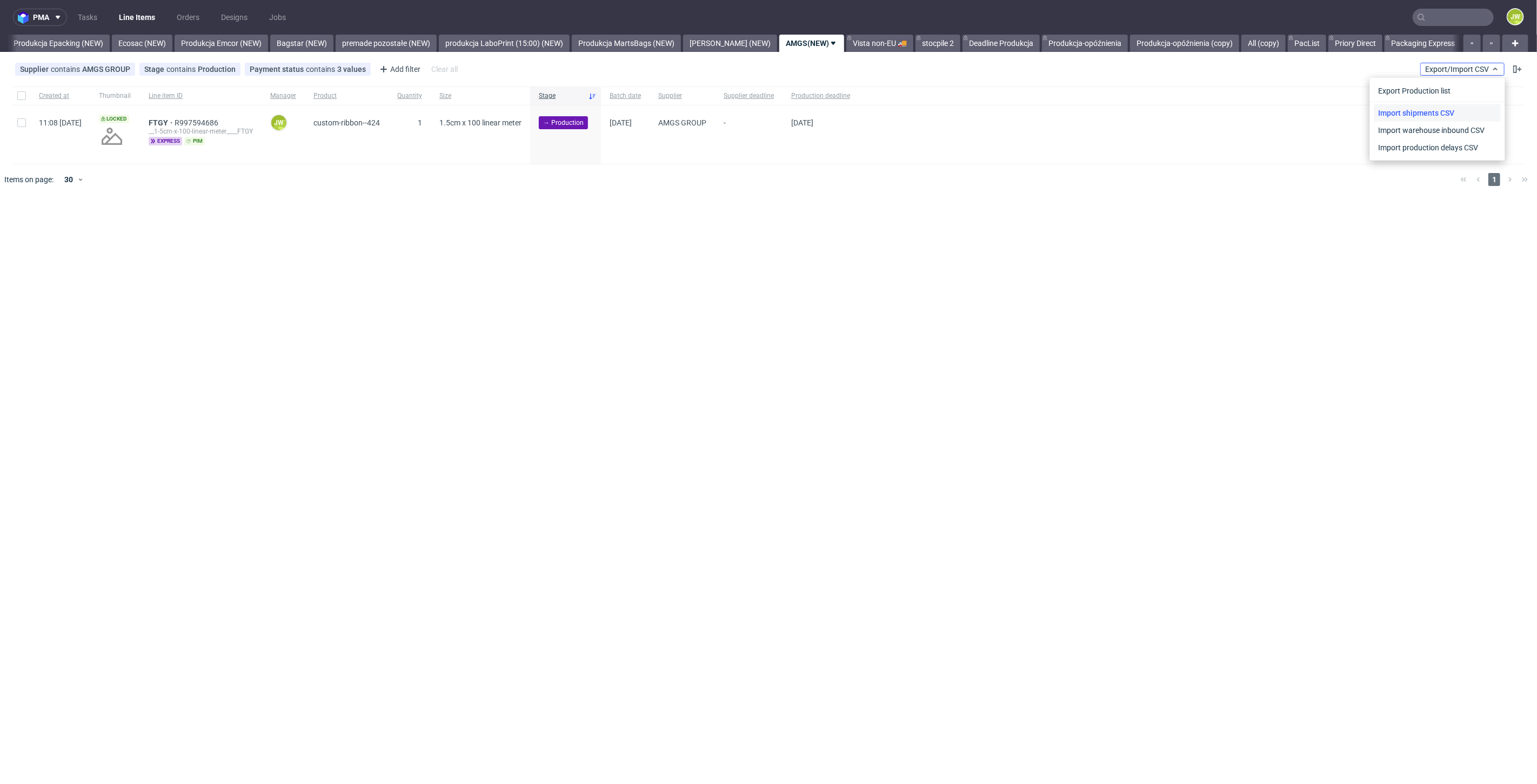
scroll to position [0, 2225]
click at [1402, 111] on link "Import shipments CSV" at bounding box center [1437, 113] width 126 height 18
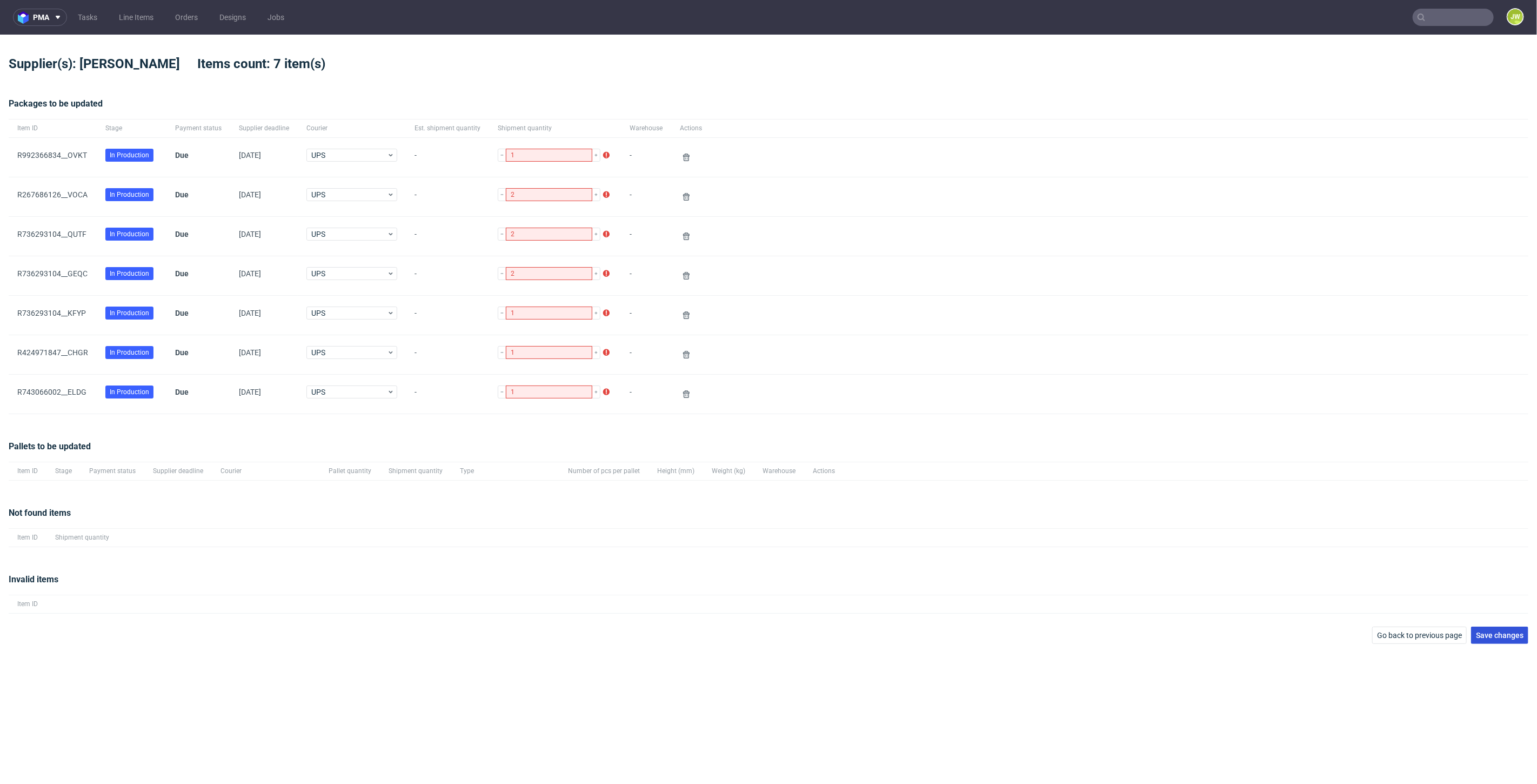
click at [1499, 633] on span "Save changes" at bounding box center [1500, 635] width 48 height 7
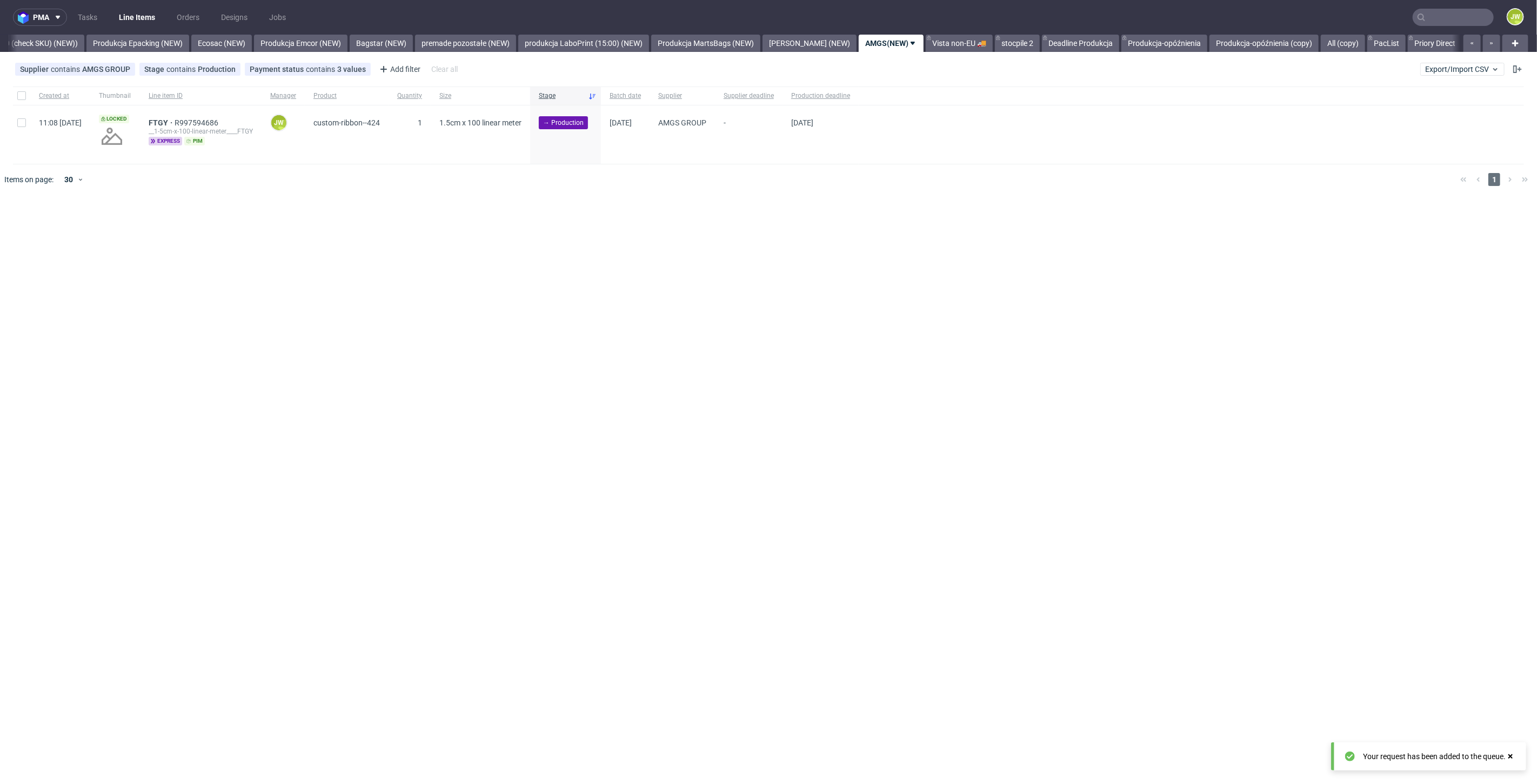
drag, startPoint x: 479, startPoint y: 327, endPoint x: 449, endPoint y: 261, distance: 72.5
click at [476, 324] on div "pma Tasks Line Items Orders Designs Jobs JW All DTP Late Shipped Shipments DTP …" at bounding box center [768, 392] width 1537 height 784
click at [1122, 42] on link "Produkcja-opóźnienia (copy)" at bounding box center [1176, 42] width 109 height 18
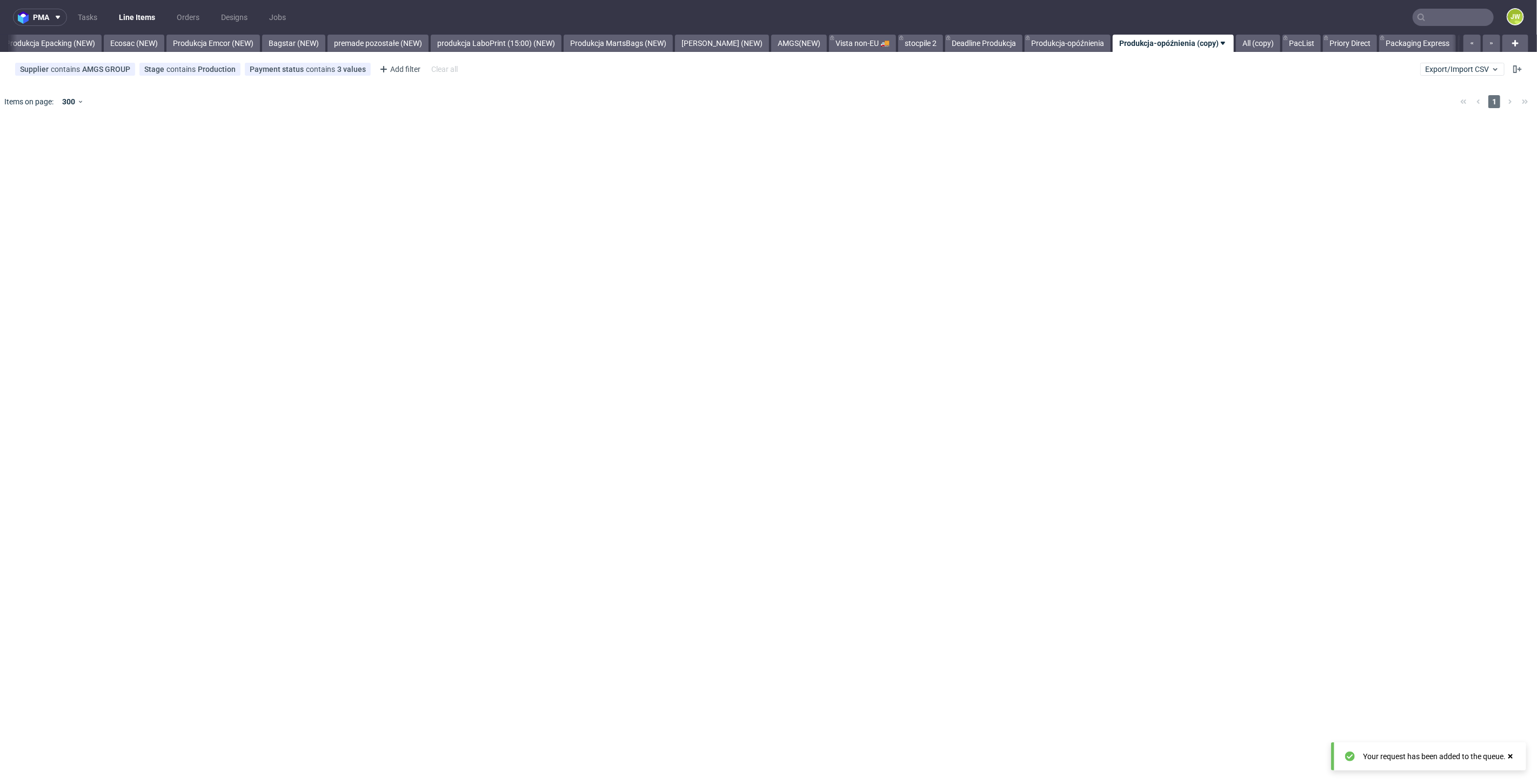
scroll to position [0, 2227]
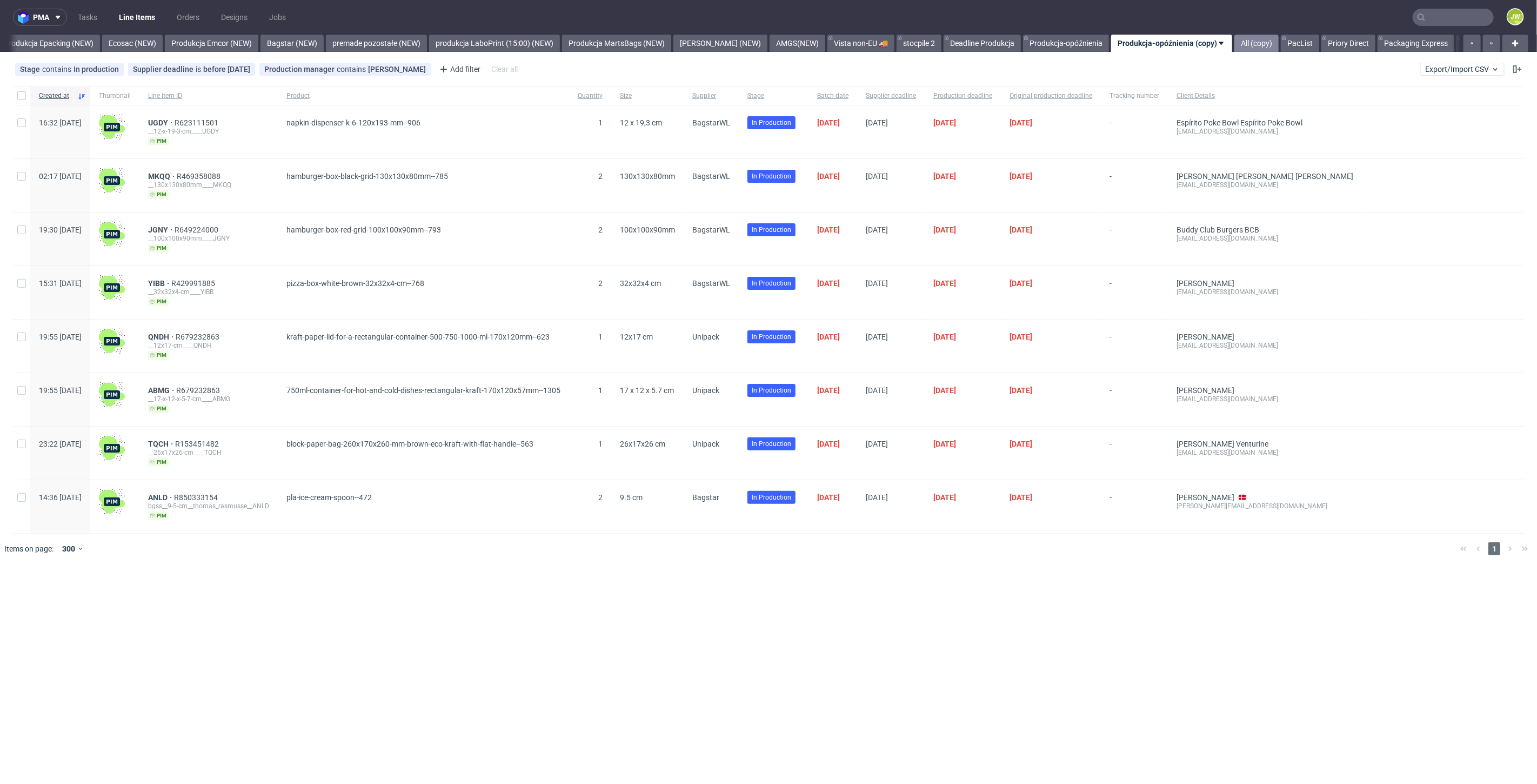
click at [1234, 46] on link "All (copy)" at bounding box center [1257, 42] width 44 height 18
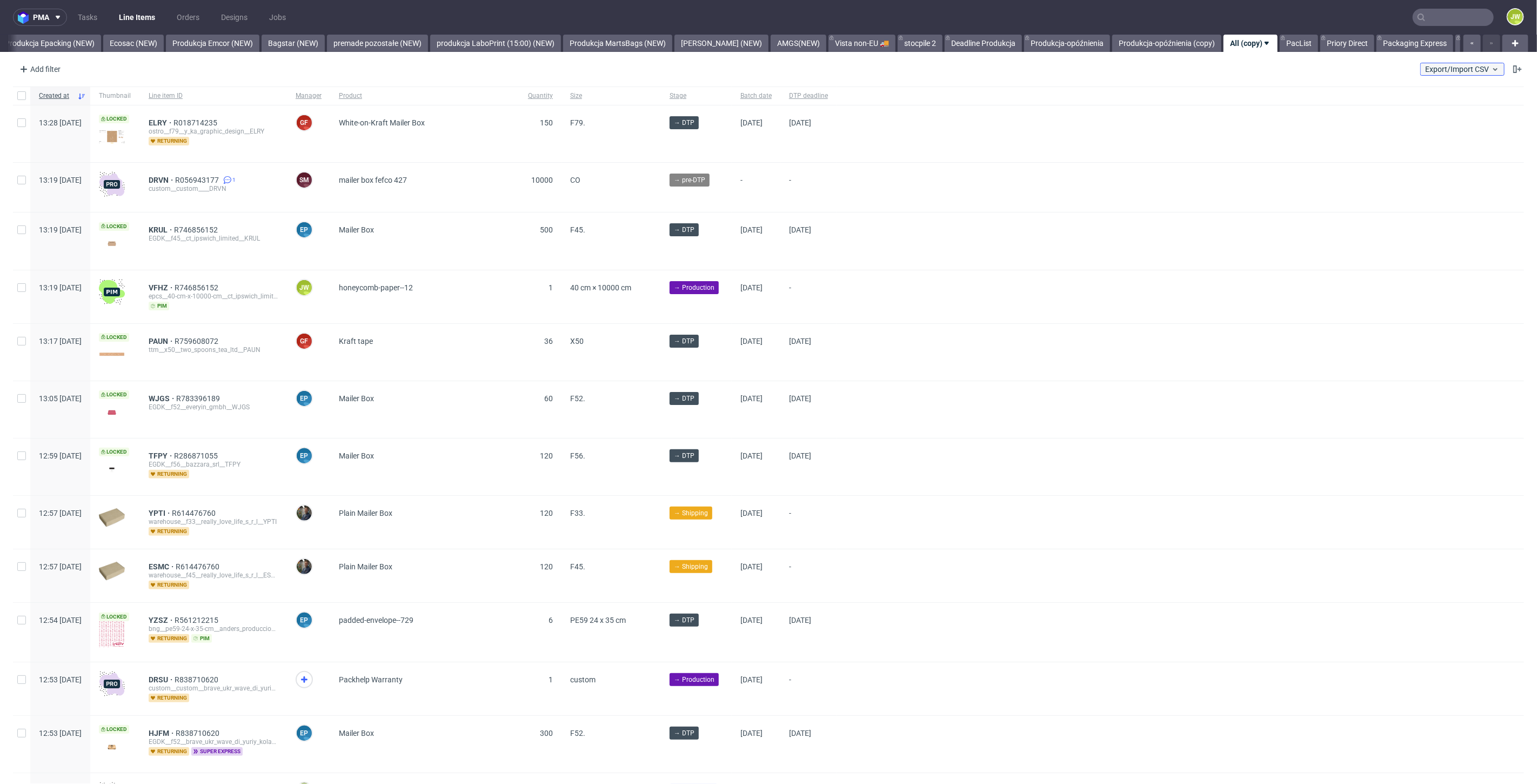
click at [1427, 65] on span "Export/Import CSV" at bounding box center [1462, 68] width 75 height 8
click at [1419, 109] on link "Import shipments CSV" at bounding box center [1428, 113] width 126 height 18
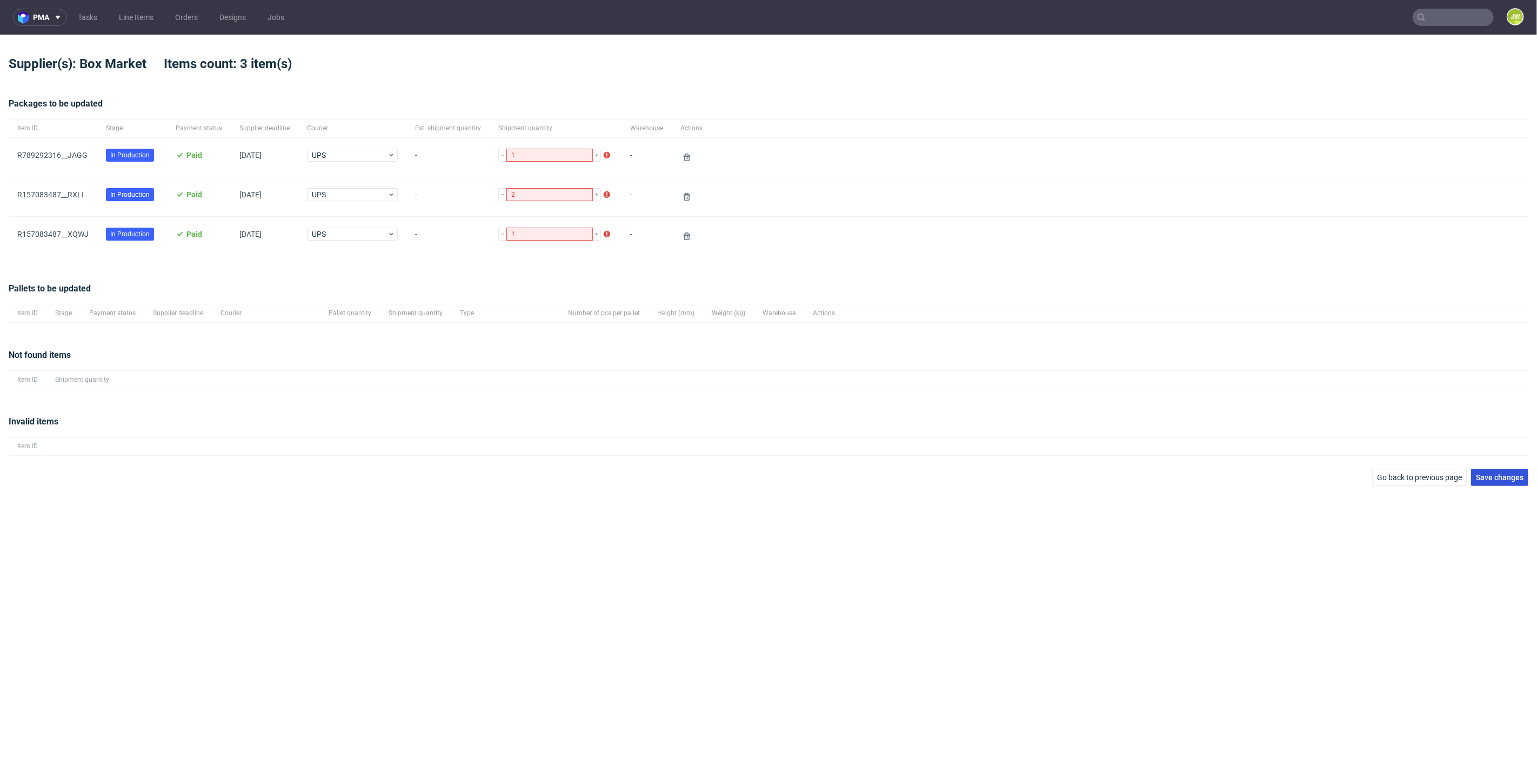
drag, startPoint x: 1486, startPoint y: 469, endPoint x: 1478, endPoint y: 469, distance: 8.0
click at [1487, 469] on button "Save changes" at bounding box center [1500, 477] width 57 height 18
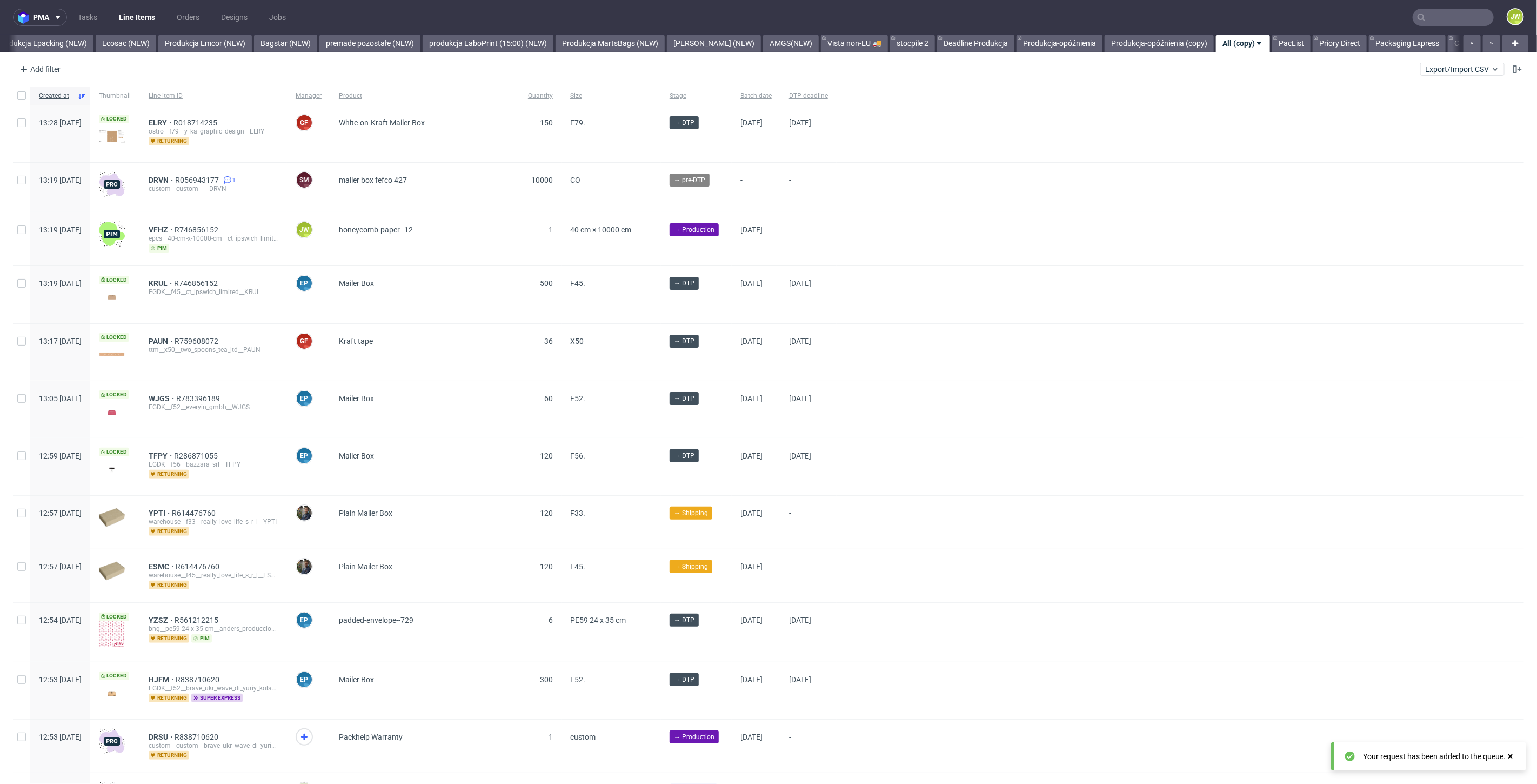
scroll to position [0, 2235]
click at [1447, 43] on link "Cajeando" at bounding box center [1469, 42] width 45 height 18
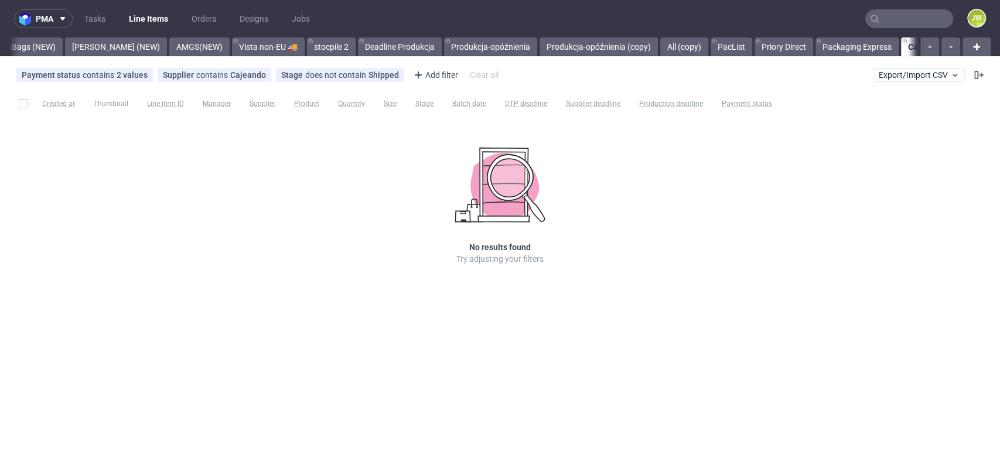
scroll to position [0, 3081]
drag, startPoint x: 2, startPoint y: 48, endPoint x: 11, endPoint y: 48, distance: 8.2
click at [2, 48] on div "All DTP Late Shipped Shipments DTP to do DTP Double check DTP Blocked DTP Produ…" at bounding box center [500, 46] width 1000 height 19
click at [33, 46] on link "Produkcja MartsBags (NEW)" at bounding box center [1, 46] width 118 height 19
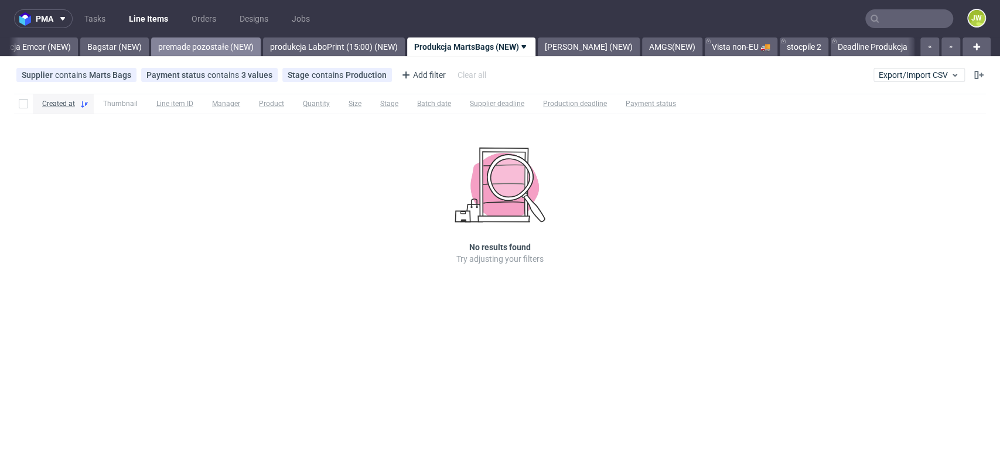
click at [32, 46] on link "Produkcja Emcor (NEW)" at bounding box center [27, 46] width 101 height 19
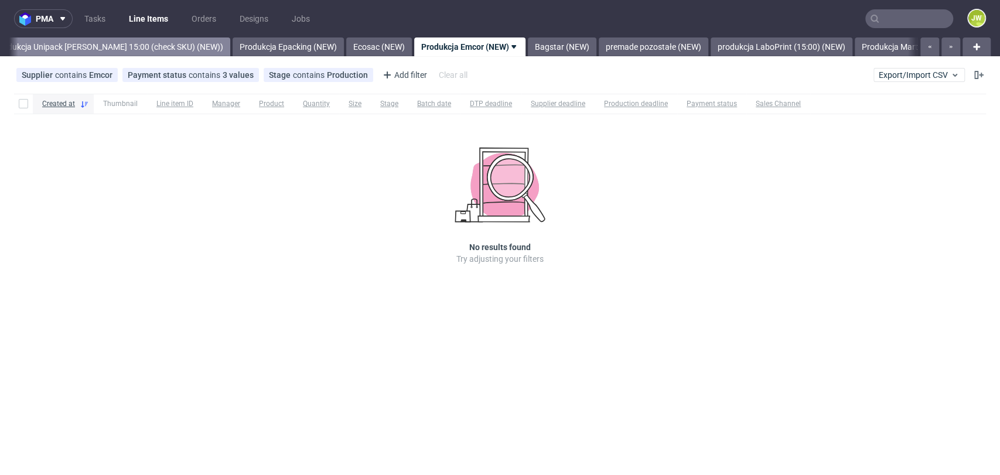
click at [57, 50] on link "Produkcja Unipack [PERSON_NAME] 15:00 (check SKU) (NEW))" at bounding box center [109, 46] width 243 height 19
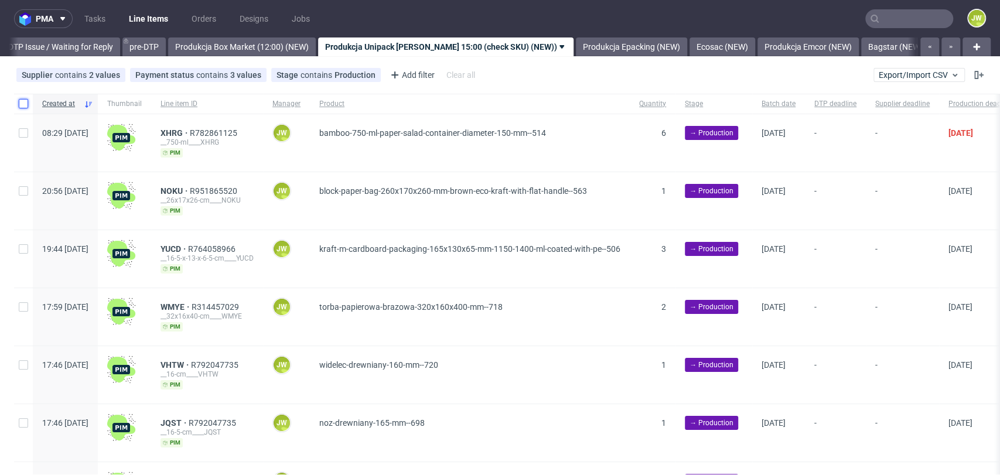
click at [28, 105] on input "checkbox" at bounding box center [23, 103] width 9 height 9
checkbox input "true"
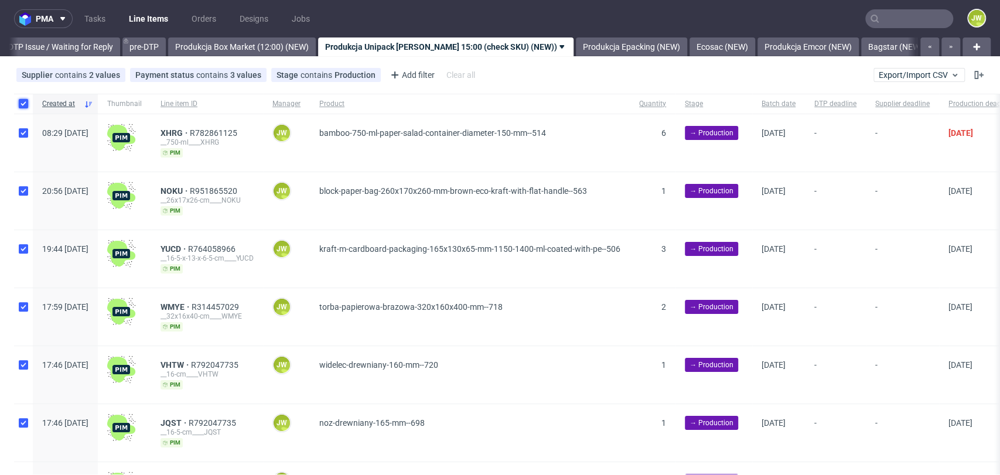
checkbox input "true"
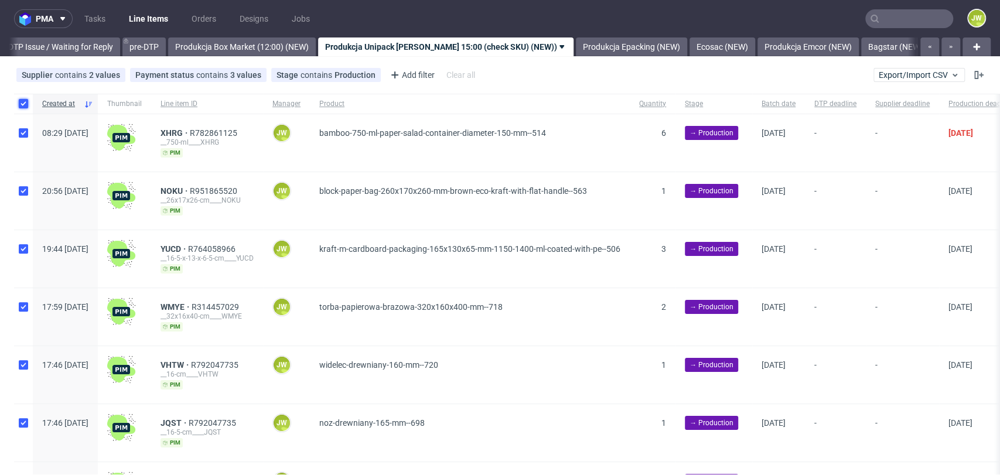
checkbox input "true"
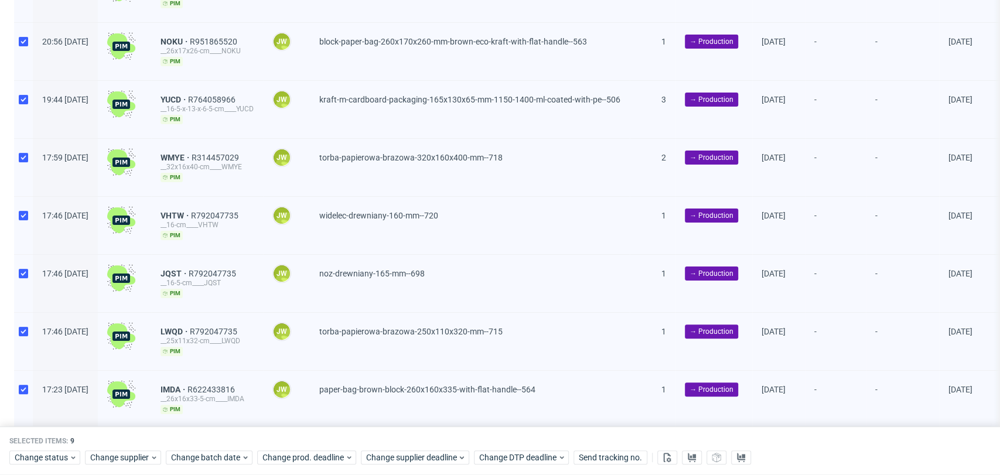
scroll to position [253, 0]
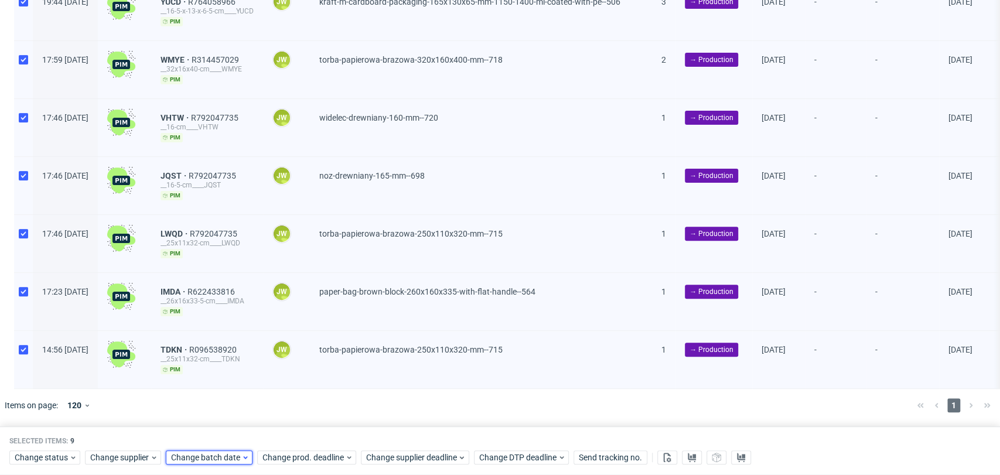
click at [199, 459] on span "Change batch date" at bounding box center [206, 458] width 70 height 12
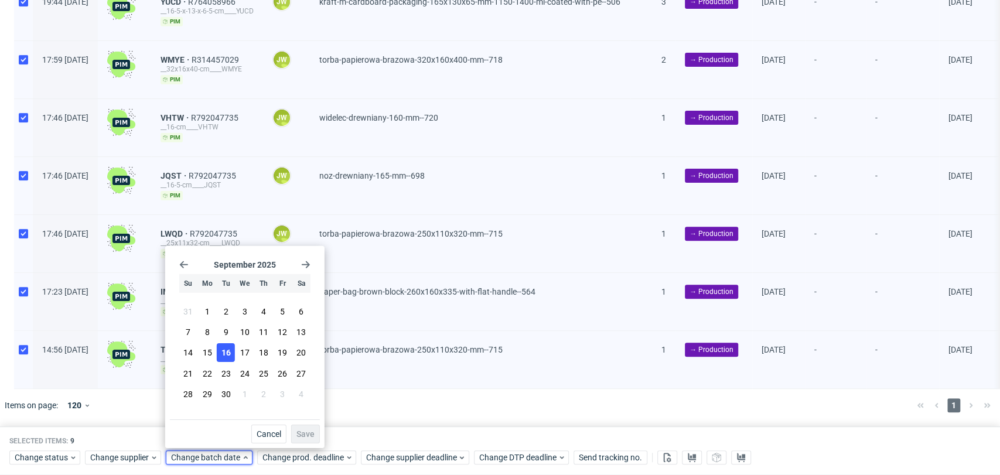
click at [223, 354] on span "16" at bounding box center [225, 353] width 9 height 12
click at [300, 430] on span "Save" at bounding box center [305, 434] width 18 height 8
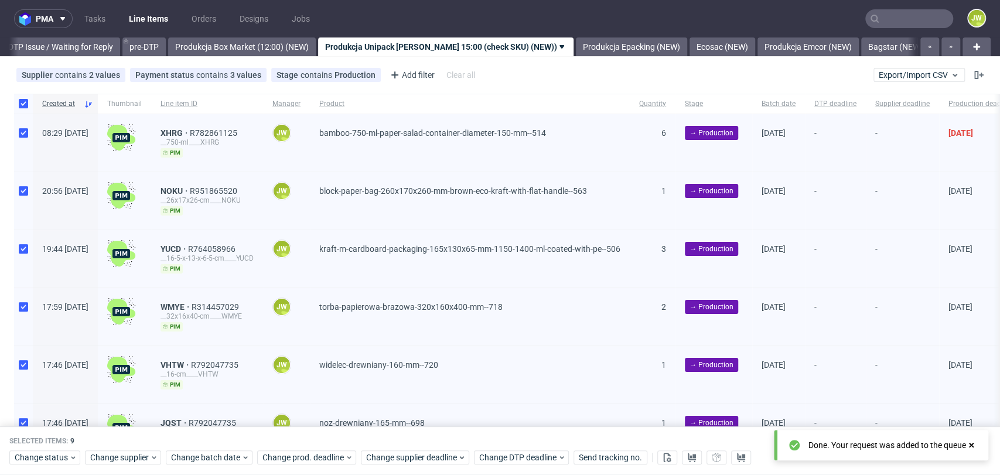
scroll to position [0, 0]
click at [299, 462] on span "Change prod. deadline" at bounding box center [303, 458] width 83 height 12
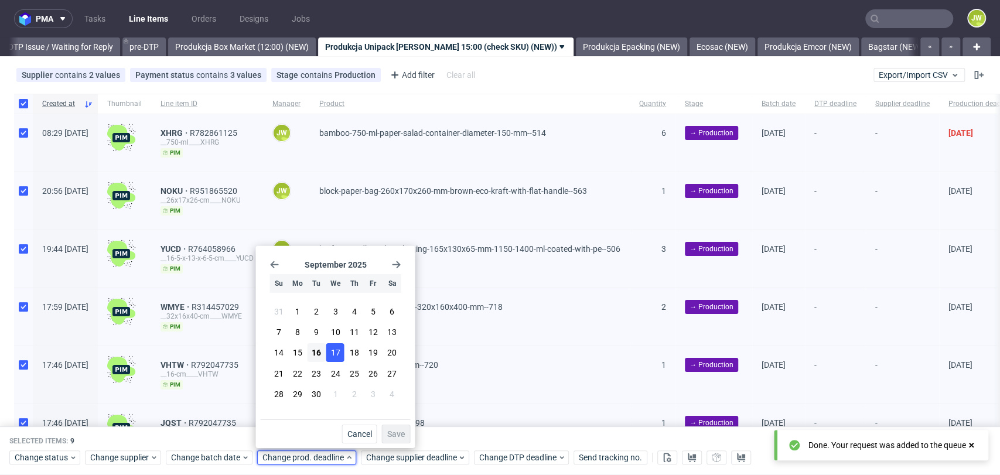
click at [337, 353] on span "17" at bounding box center [334, 353] width 9 height 12
click at [393, 432] on span "Save" at bounding box center [396, 434] width 18 height 8
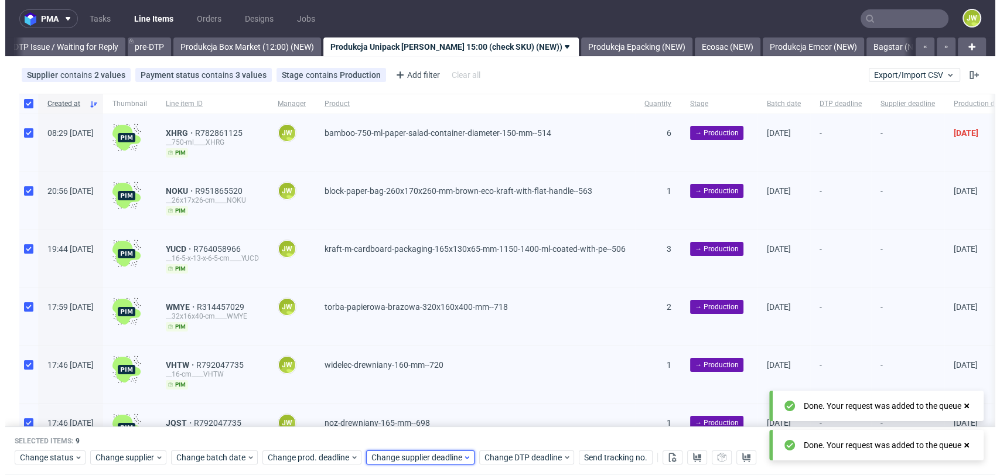
scroll to position [0, 1848]
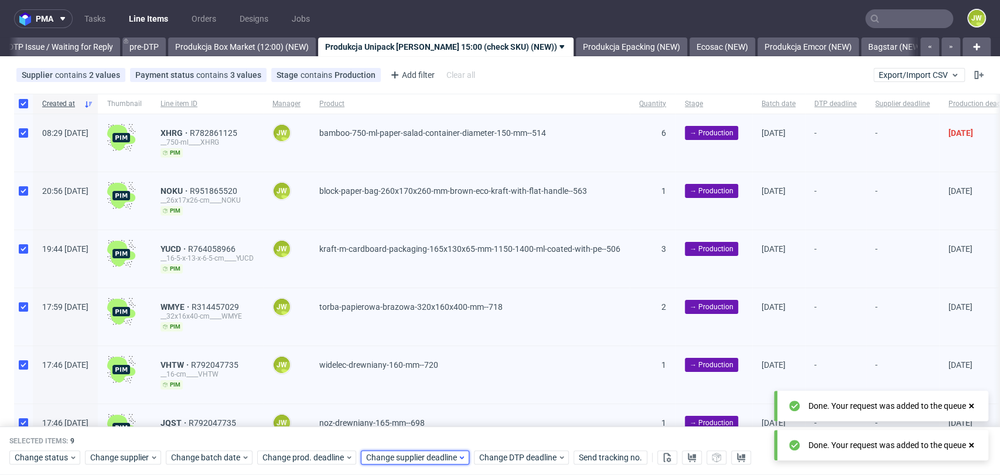
click at [398, 463] on div "Change supplier deadline" at bounding box center [415, 458] width 108 height 14
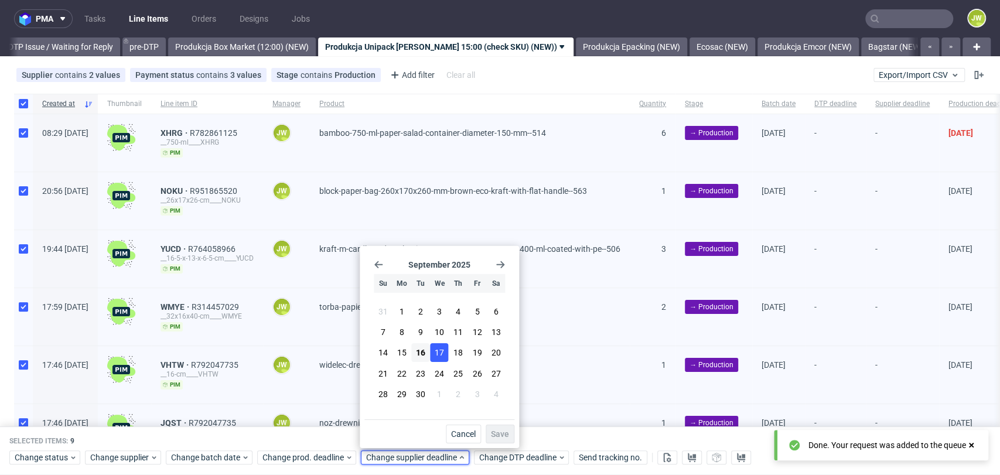
click at [435, 356] on span "17" at bounding box center [439, 353] width 9 height 12
click at [493, 432] on span "Save" at bounding box center [500, 434] width 18 height 8
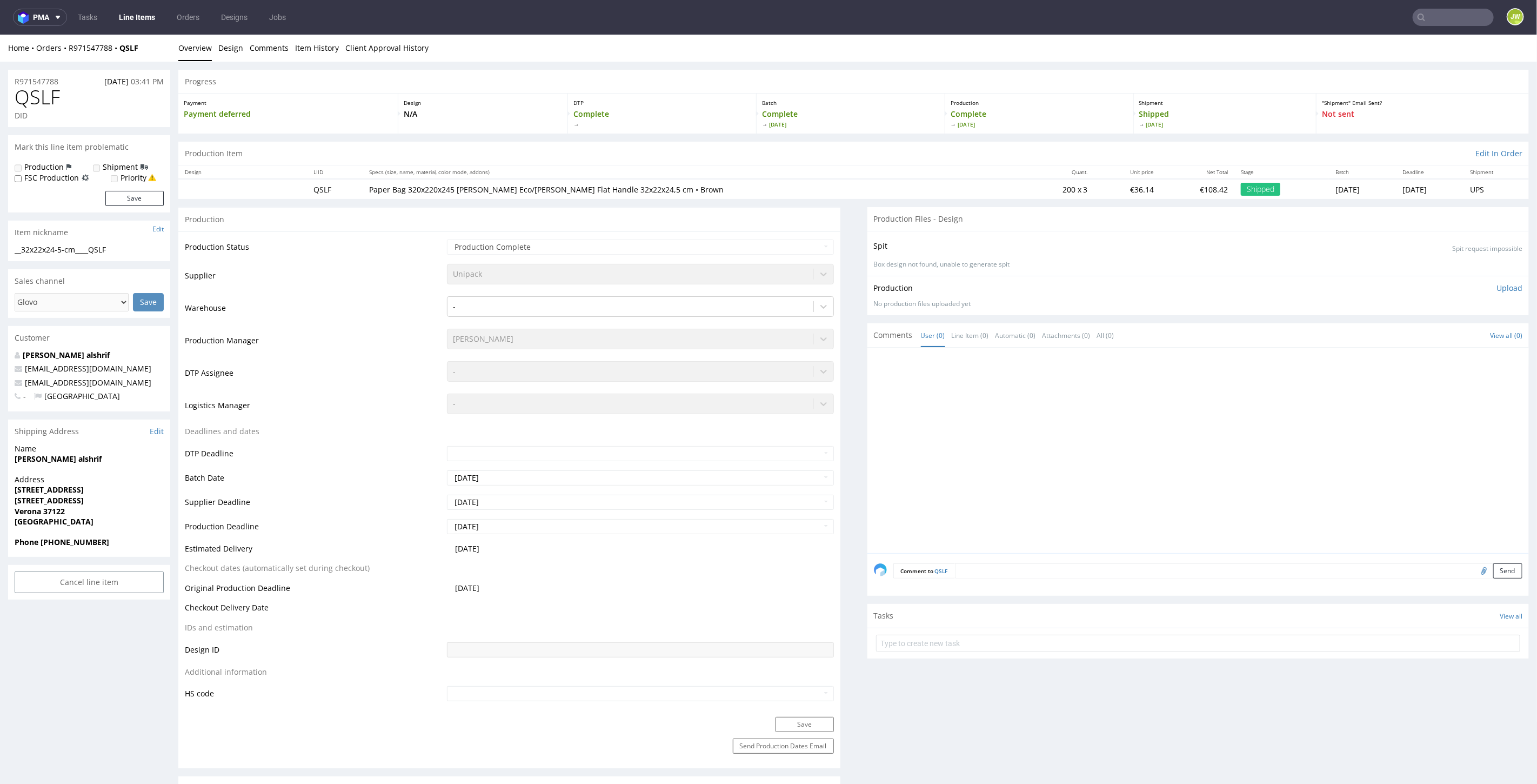
scroll to position [3, 0]
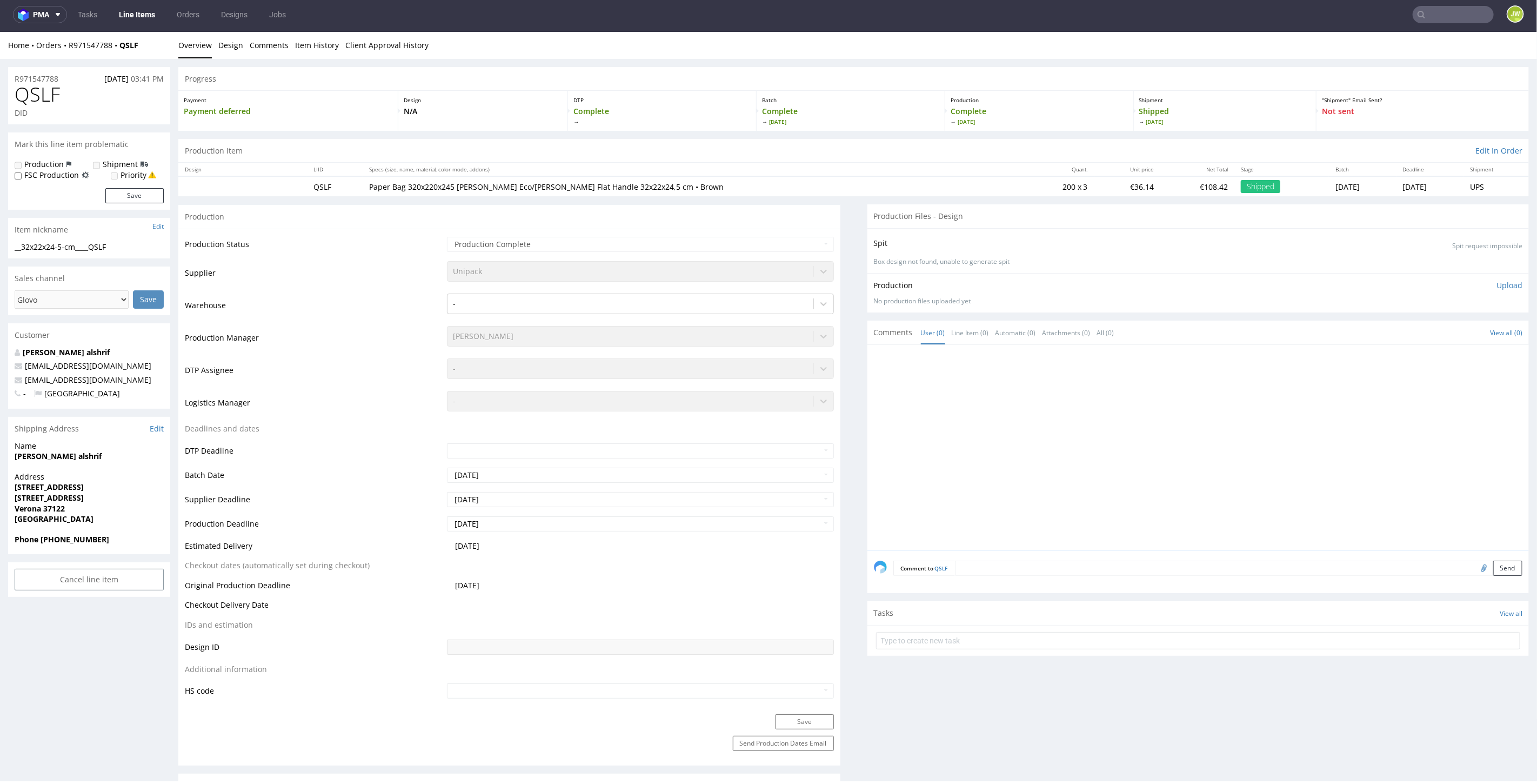
click at [1417, 14] on input "text" at bounding box center [1454, 14] width 81 height 18
type input "oqec"
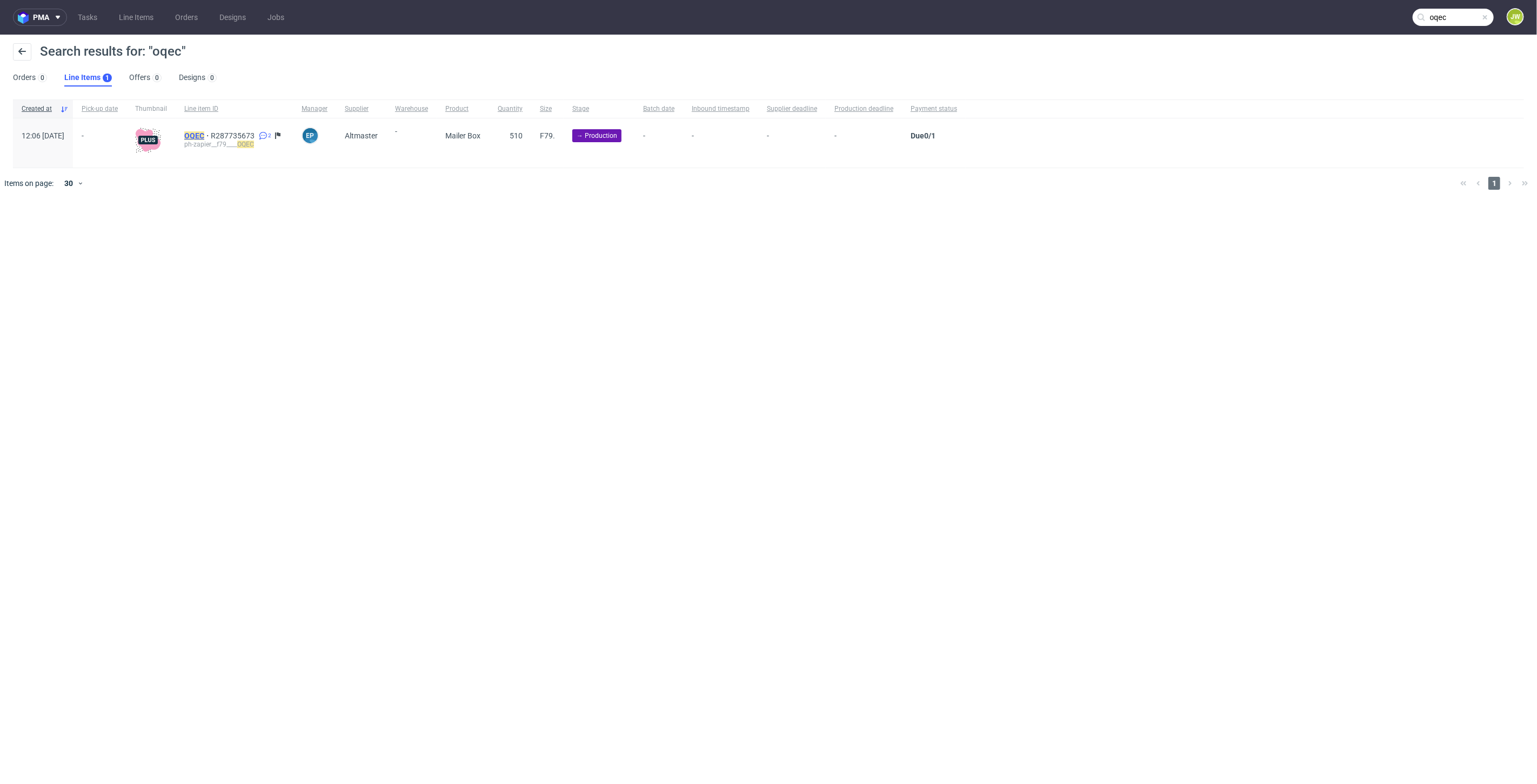
click at [204, 135] on mark "OQEC" at bounding box center [195, 135] width 20 height 8
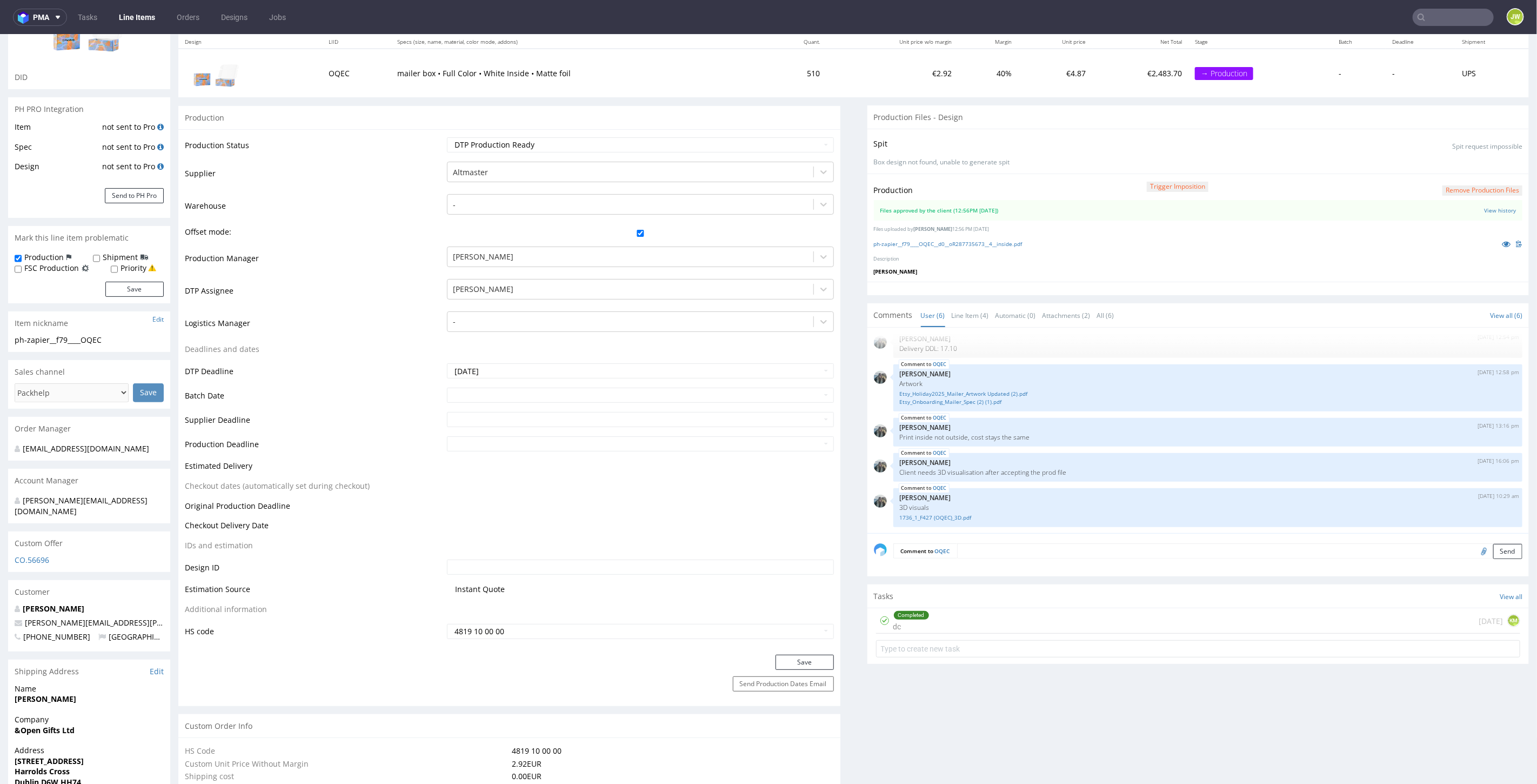
scroll to position [120, 0]
click at [939, 624] on div "Completed dc 4 days ago KM" at bounding box center [1198, 622] width 645 height 26
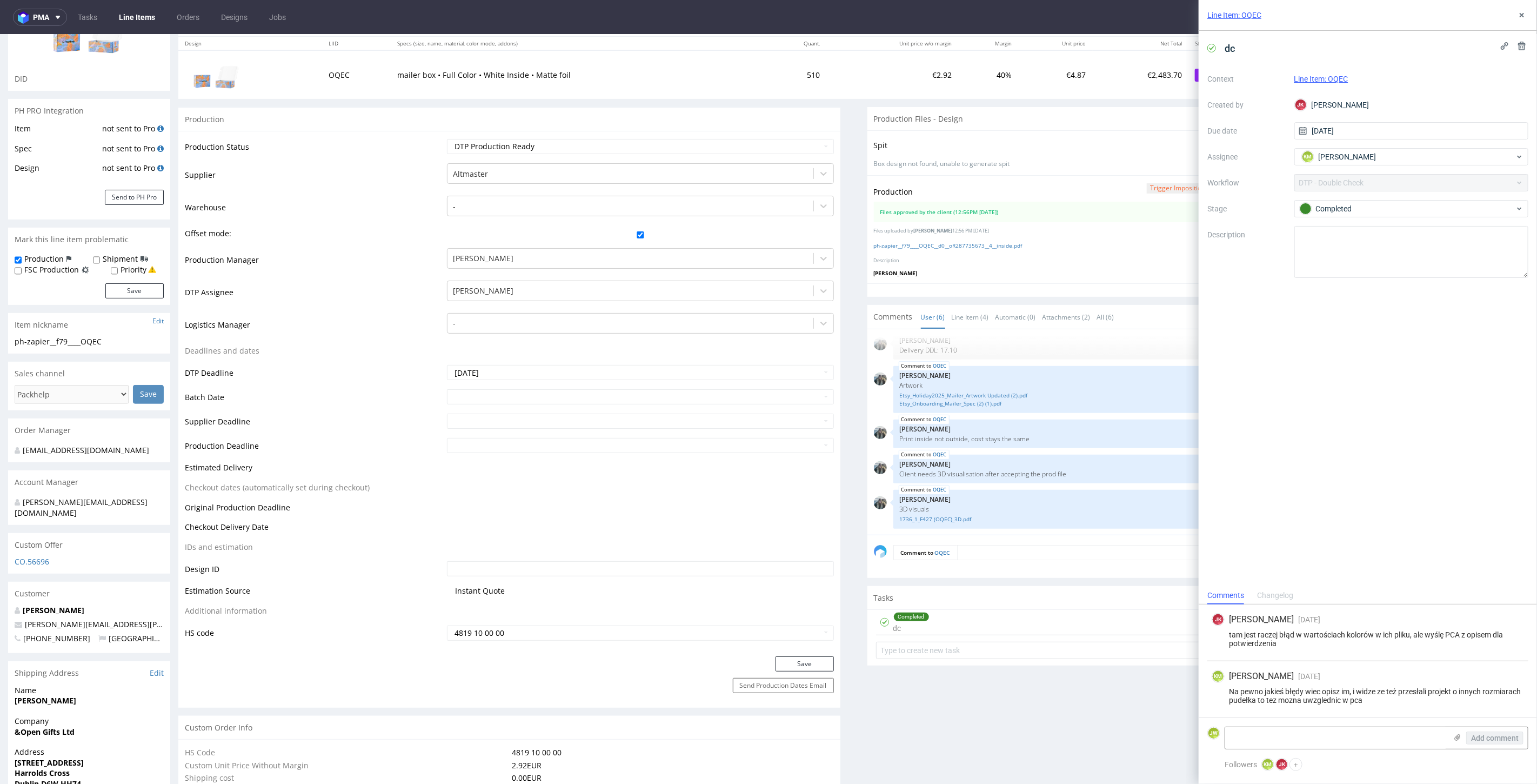
click at [1518, 19] on icon at bounding box center [1521, 15] width 8 height 8
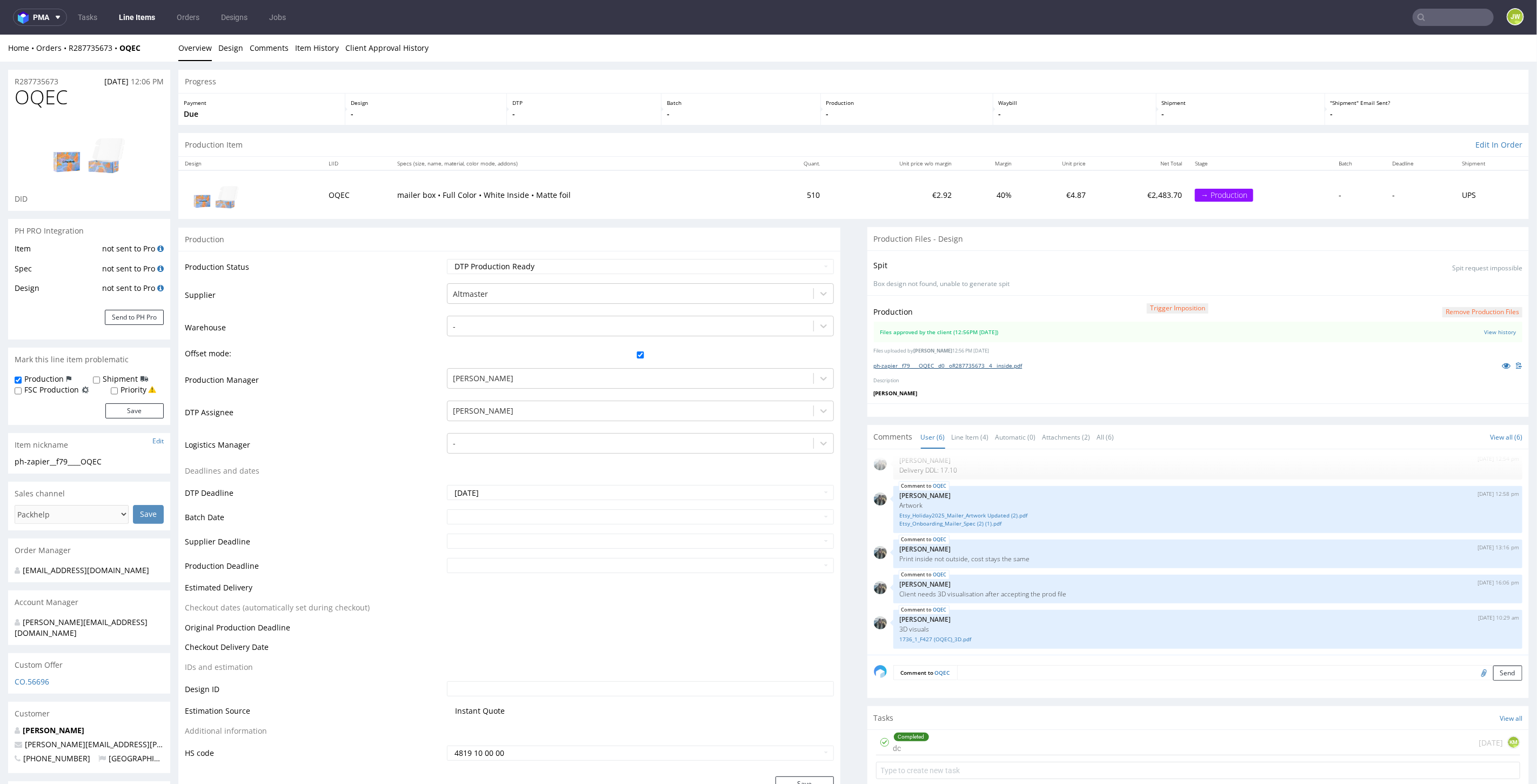
click at [921, 364] on link "ph-zapier__f79____OQEC__d0__oR287735673__4__inside.pdf" at bounding box center [947, 364] width 149 height 7
click at [410, 260] on td "Production Status" at bounding box center [314, 269] width 259 height 24
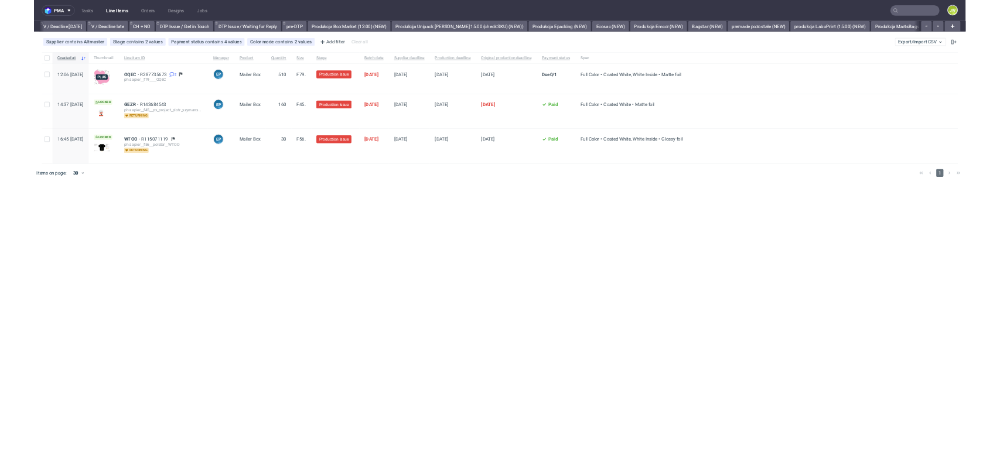
scroll to position [0, 2447]
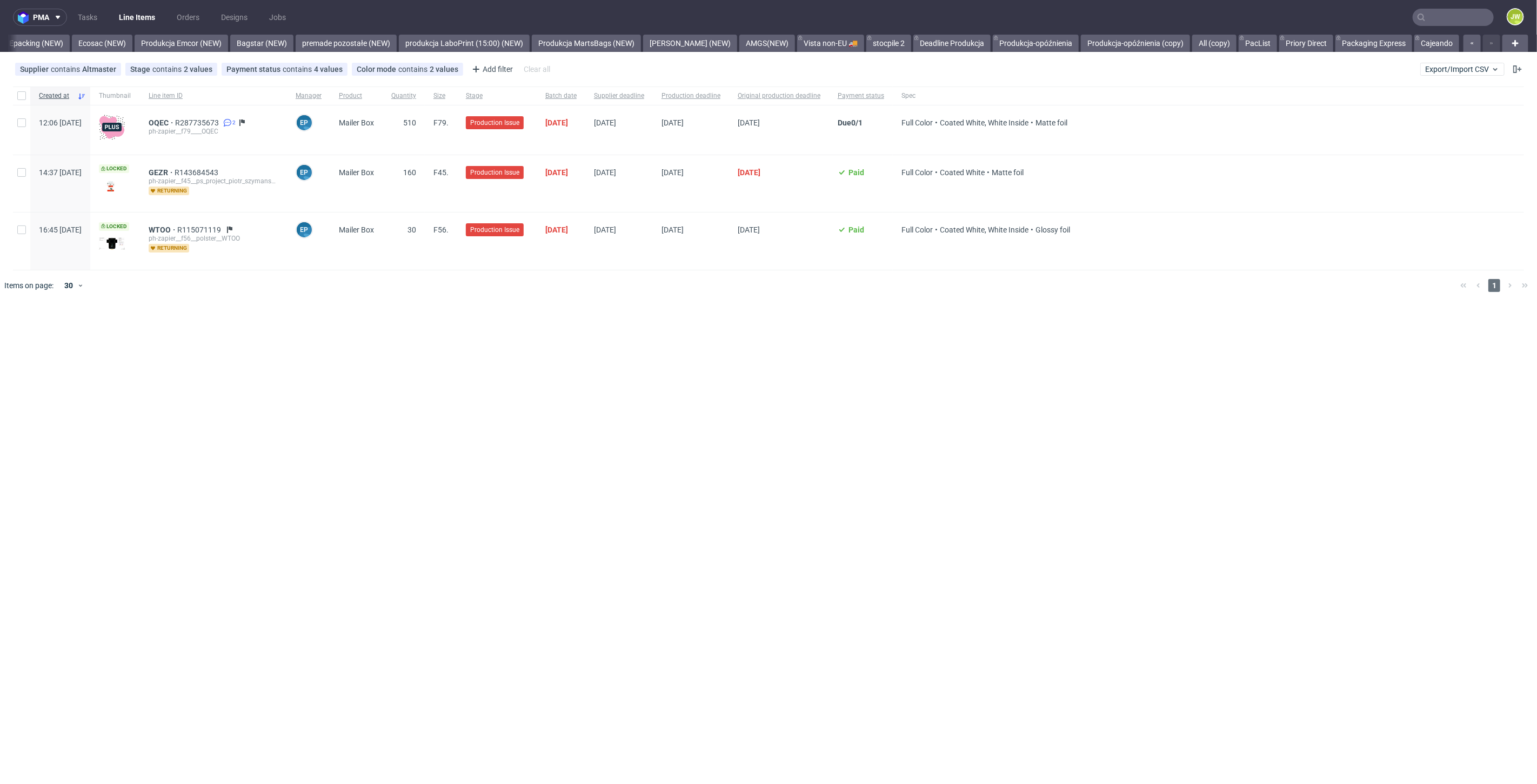
drag, startPoint x: 590, startPoint y: 447, endPoint x: 548, endPoint y: 416, distance: 52.2
click at [590, 445] on div "pma Tasks Line Items Orders Designs Jobs JW All DTP Late Shipped Shipments DTP …" at bounding box center [768, 392] width 1537 height 784
click at [23, 94] on input "checkbox" at bounding box center [21, 95] width 8 height 8
checkbox input "true"
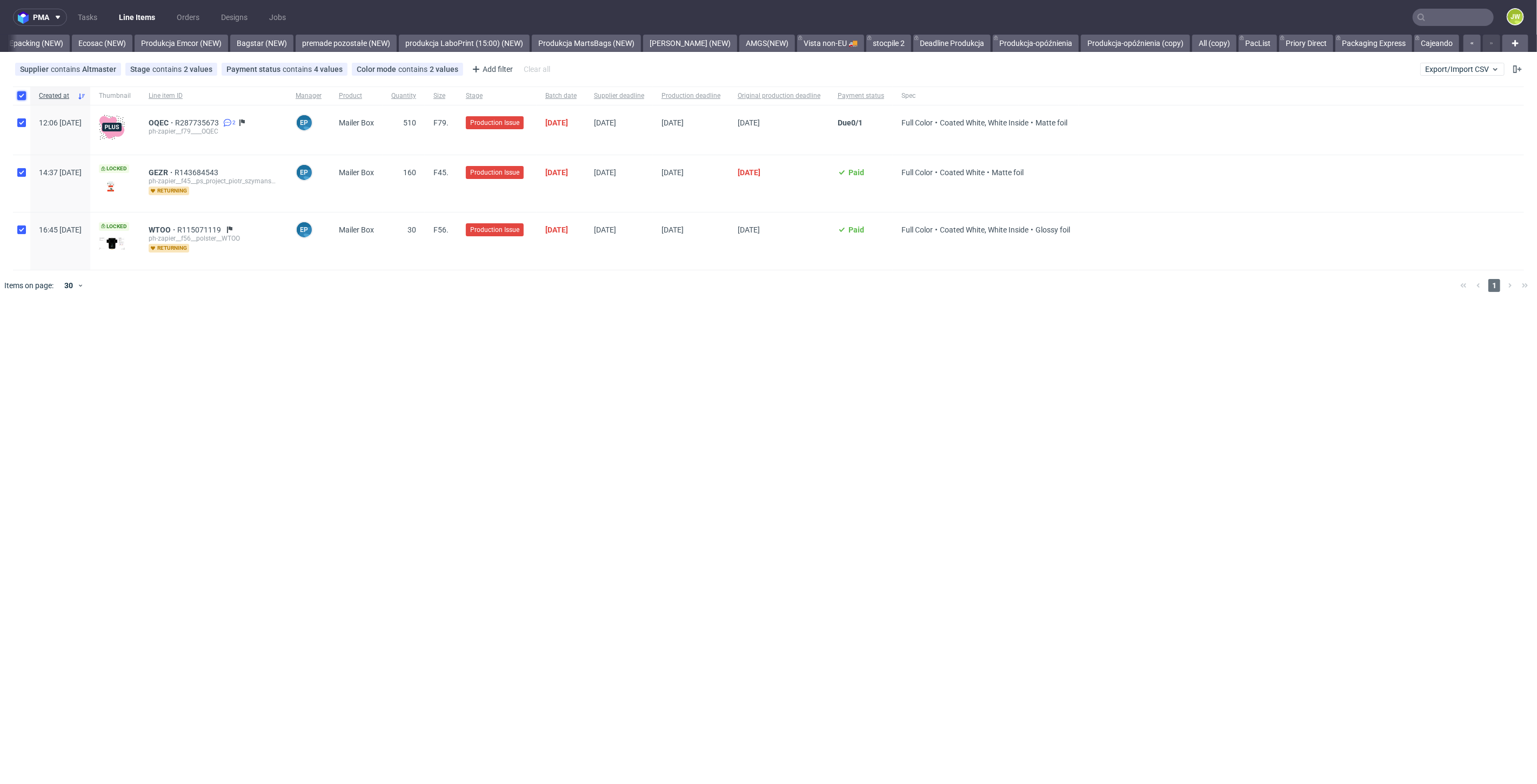
checkbox input "true"
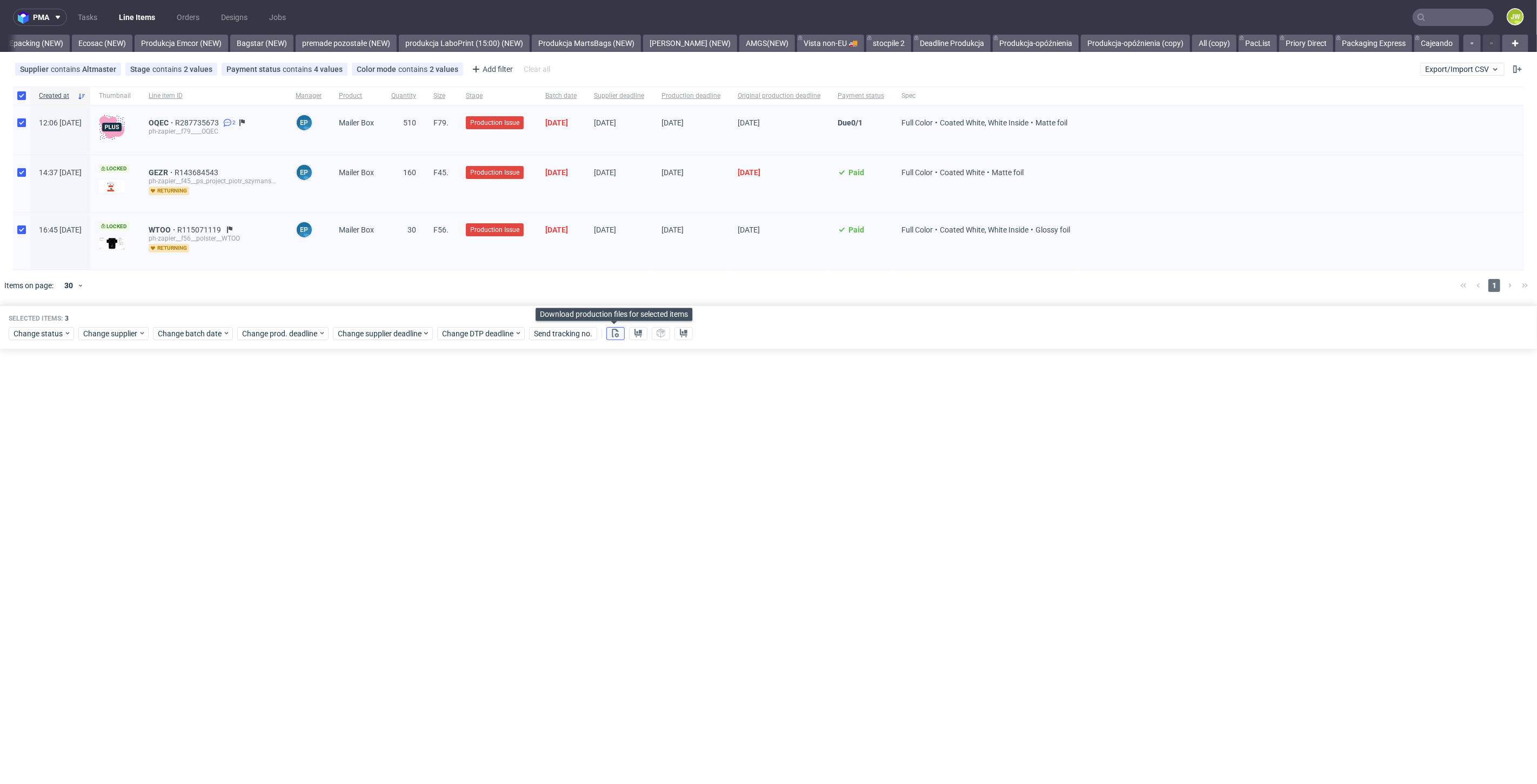
click at [613, 335] on icon at bounding box center [615, 332] width 8 height 8
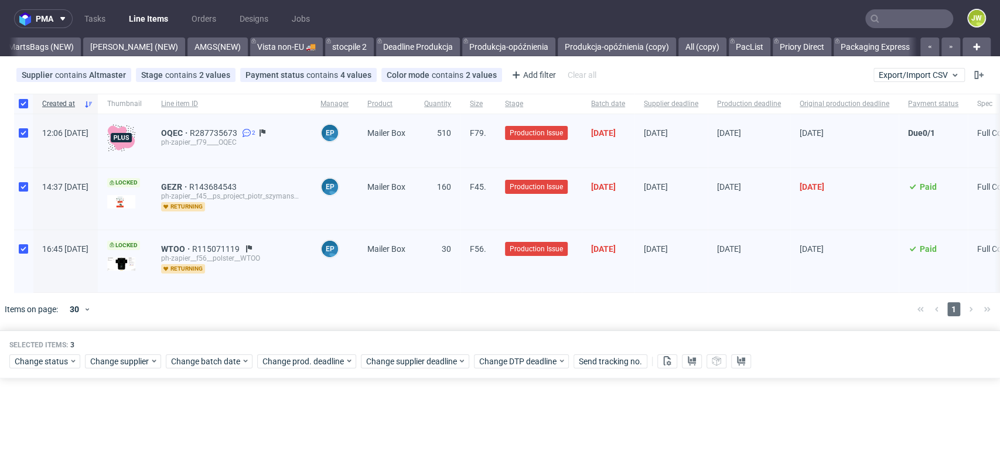
scroll to position [0, 3116]
click at [306, 433] on div "pma Tasks Line Items Orders Designs Jobs JW All DTP Late Shipped Shipments DTP …" at bounding box center [500, 237] width 1000 height 475
click at [319, 432] on div "pma Tasks Line Items Orders Designs Jobs JW All DTP Late Shipped Shipments DTP …" at bounding box center [500, 237] width 1000 height 475
click at [190, 132] on span "OQEC" at bounding box center [175, 132] width 29 height 9
click at [189, 188] on span "GEZR" at bounding box center [175, 186] width 28 height 9
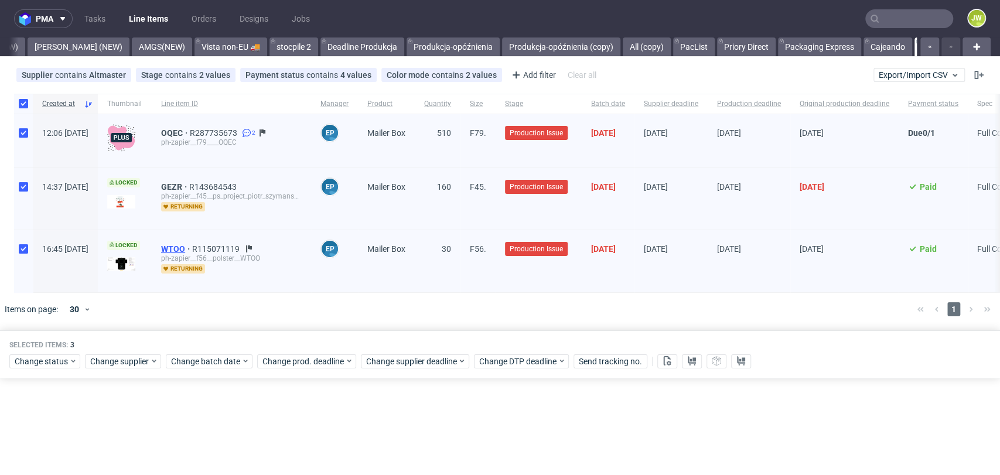
click at [192, 245] on span "WTOO" at bounding box center [176, 248] width 31 height 9
click at [0, 209] on div "Created at Thumbnail Line item ID Manager Product Quantity Size Stage Batch dat…" at bounding box center [500, 193] width 1000 height 199
click at [347, 432] on div "pma Tasks Line Items Orders Designs Jobs JW All DTP Late Shipped Shipments DTP …" at bounding box center [500, 237] width 1000 height 475
click at [335, 417] on div "pma Tasks Line Items Orders Designs Jobs JW All DTP Late Shipped Shipments DTP …" at bounding box center [500, 237] width 1000 height 475
click at [41, 367] on span "Change status" at bounding box center [42, 362] width 54 height 12
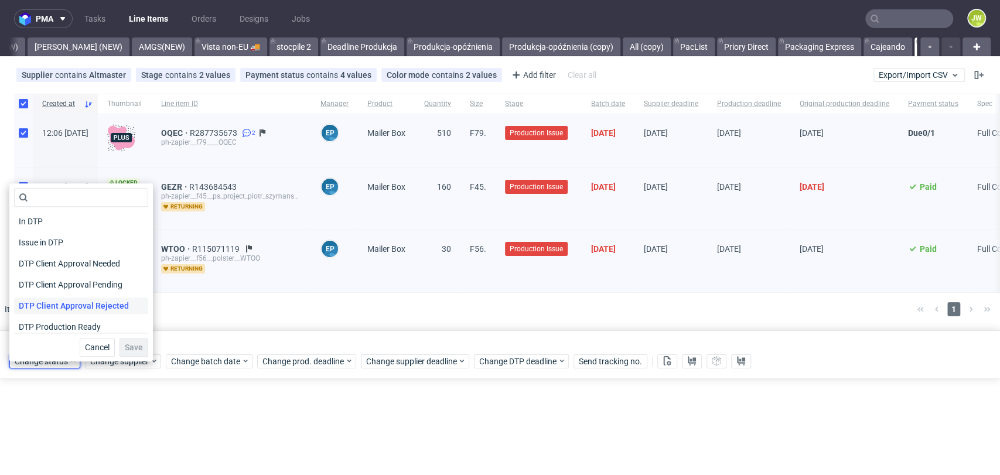
scroll to position [65, 0]
click at [173, 429] on div "pma Tasks Line Items Orders Designs Jobs JW All DTP Late Shipped Shipments DTP …" at bounding box center [500, 237] width 1000 height 475
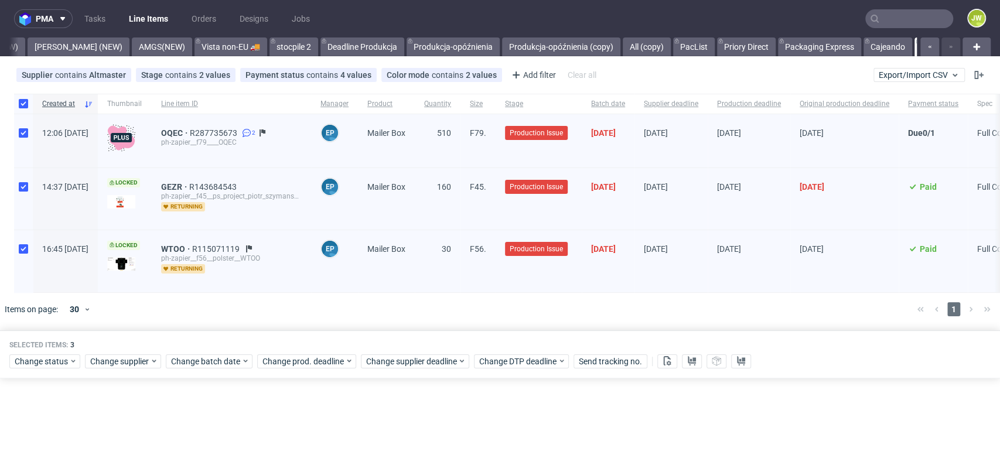
click at [311, 419] on div "pma Tasks Line Items Orders Designs Jobs JW All DTP Late Shipped Shipments DTP …" at bounding box center [500, 237] width 1000 height 475
click at [408, 438] on div "pma Tasks Line Items Orders Designs Jobs JW All DTP Late Shipped Shipments DTP …" at bounding box center [500, 237] width 1000 height 475
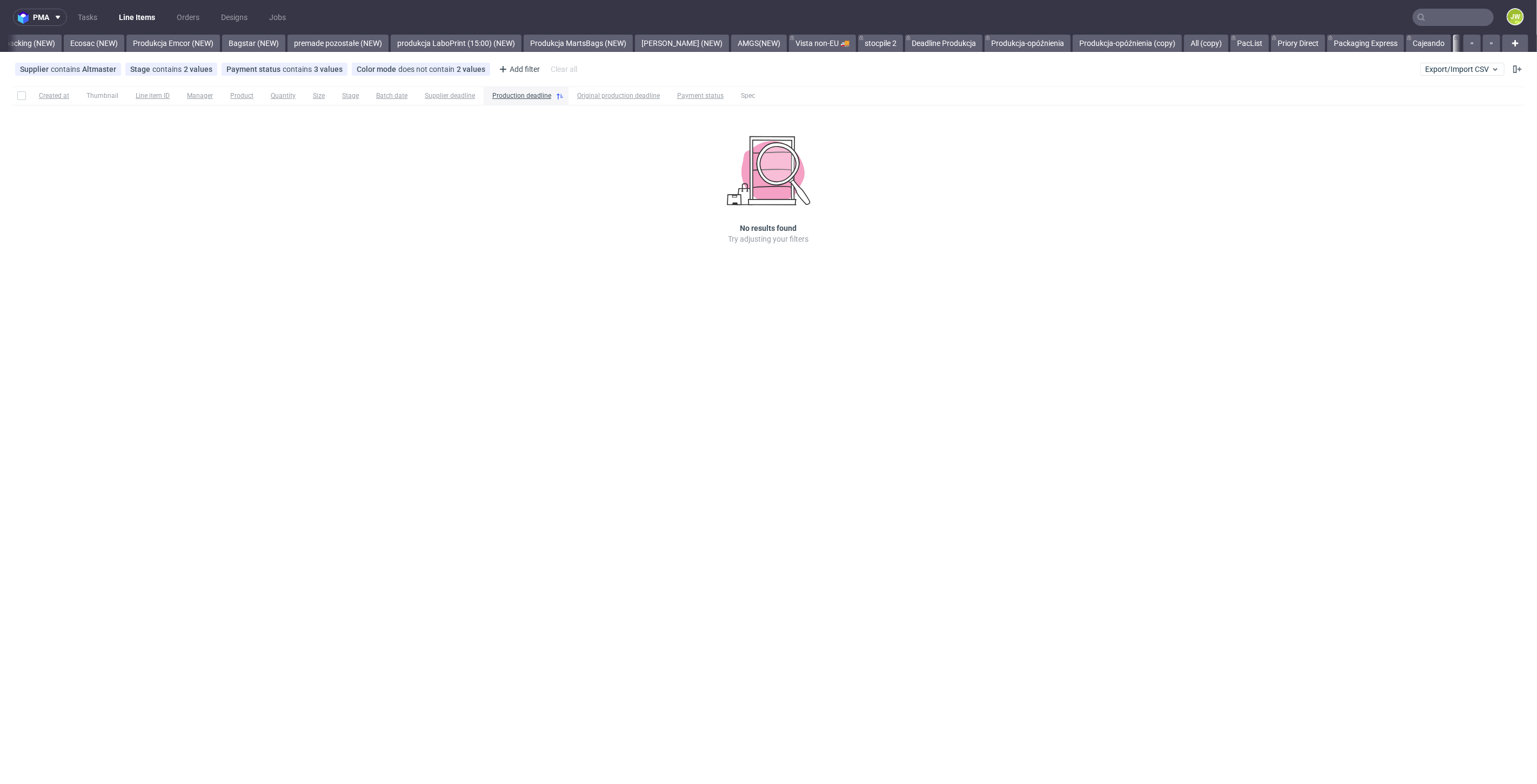
scroll to position [0, 2290]
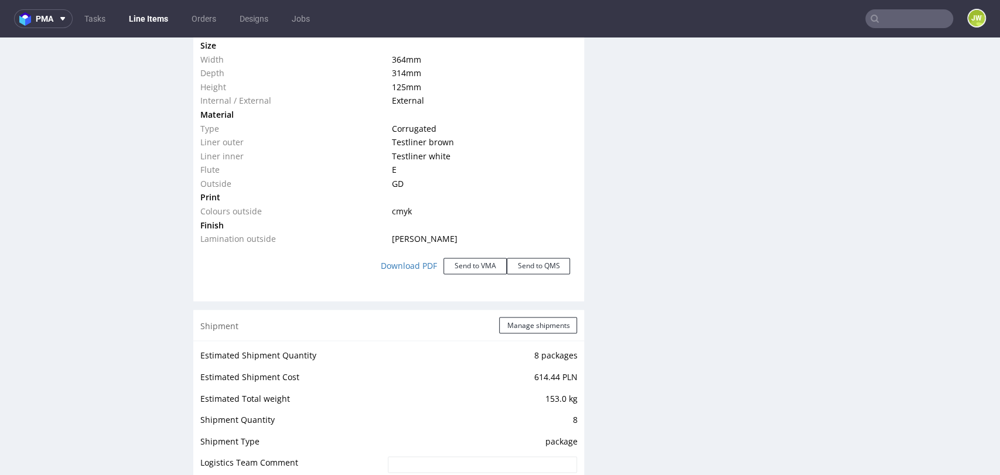
scroll to position [1261, 0]
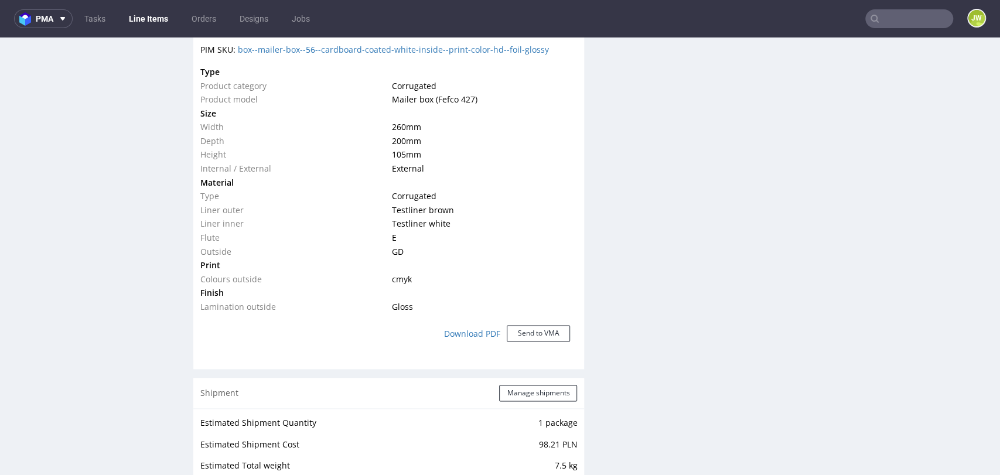
scroll to position [846, 0]
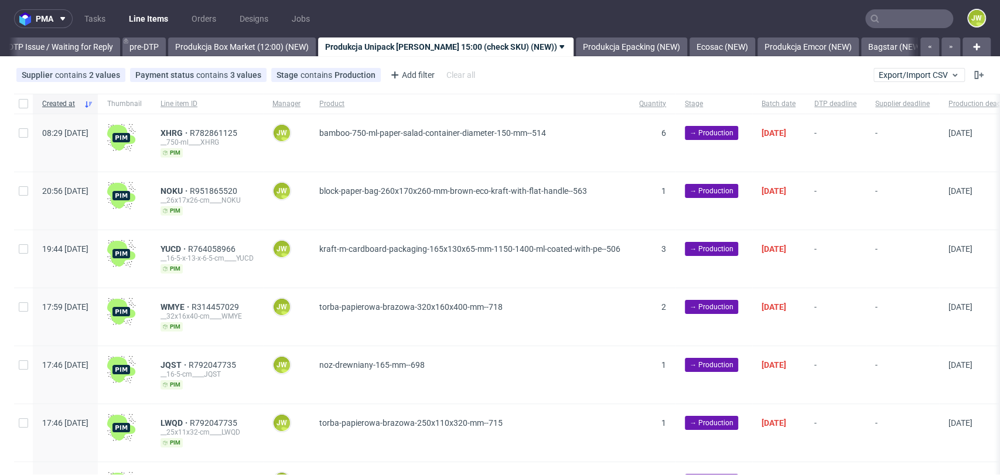
scroll to position [206, 0]
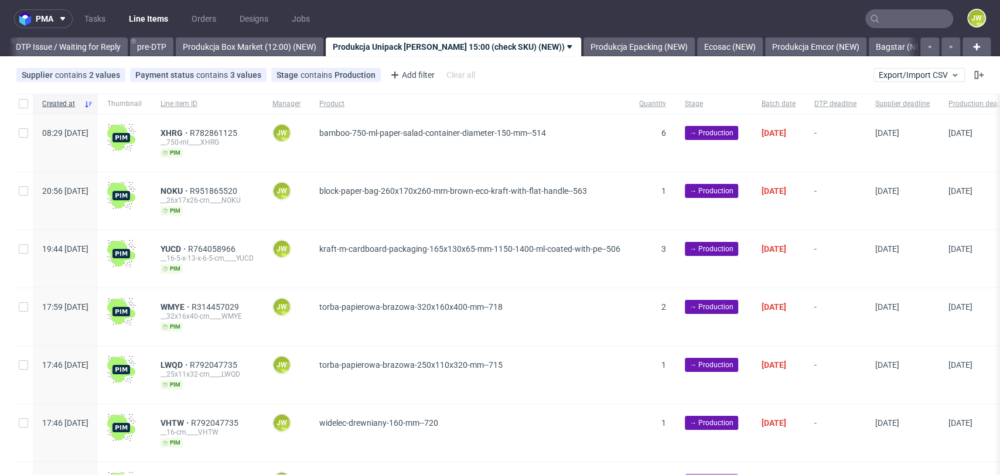
scroll to position [0, 1848]
click at [28, 105] on div at bounding box center [23, 104] width 19 height 20
checkbox input "true"
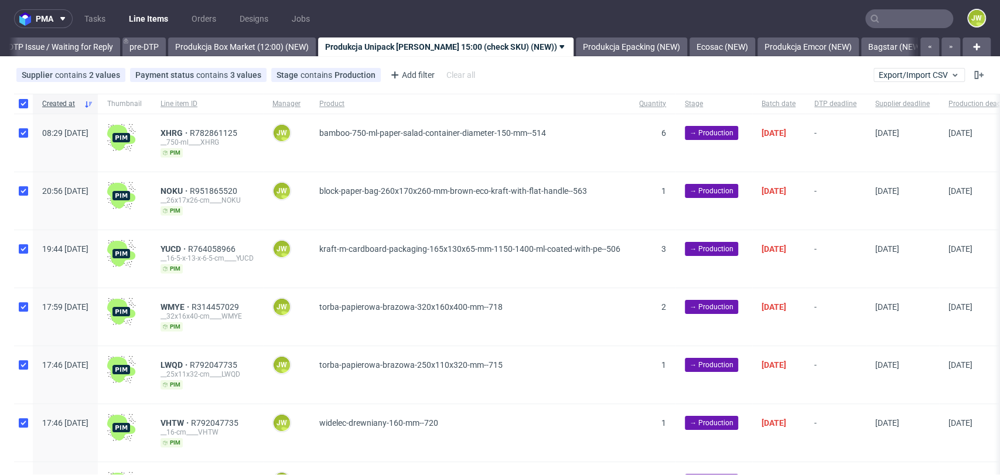
checkbox input "true"
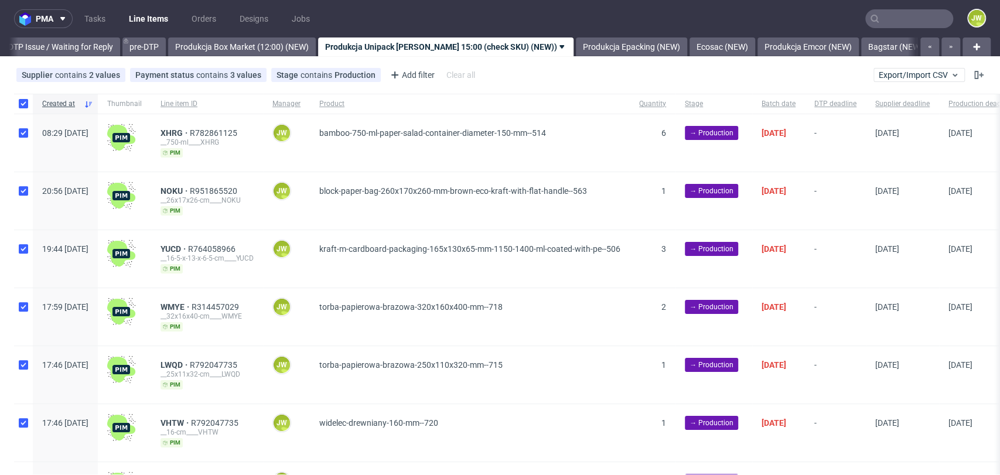
checkbox input "true"
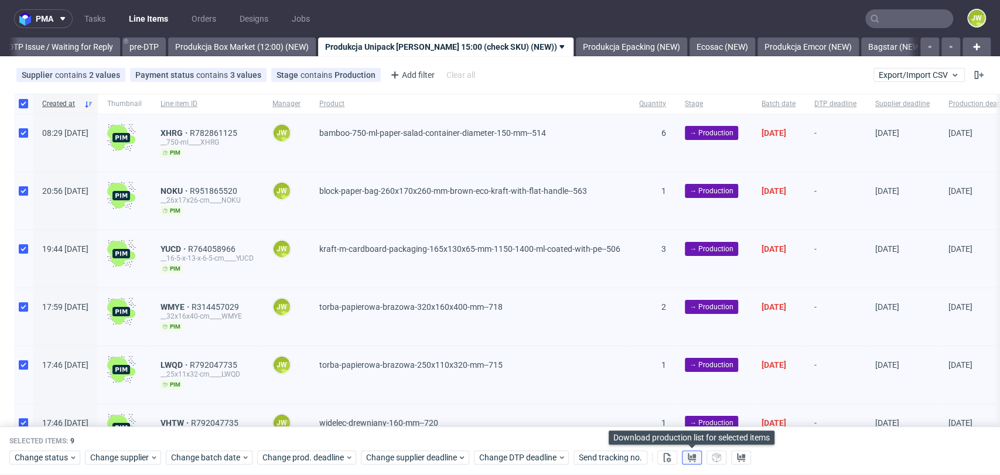
click at [687, 451] on button at bounding box center [692, 458] width 20 height 14
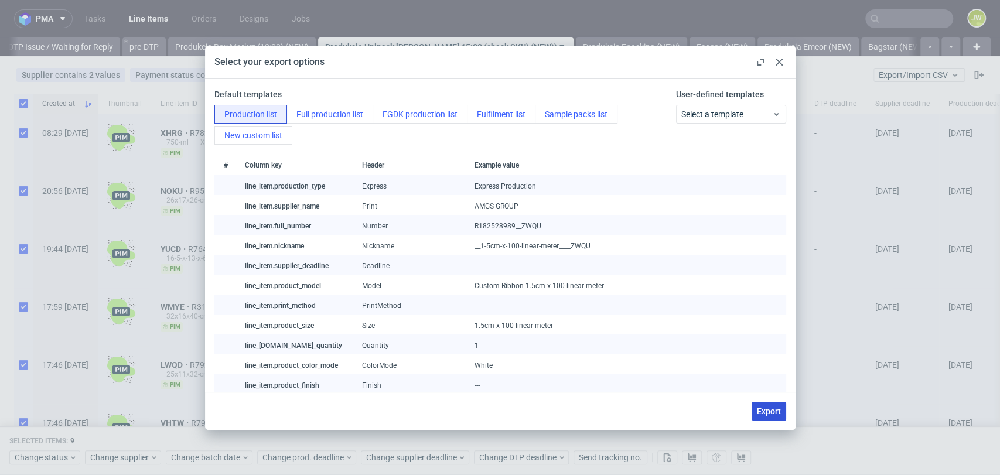
click at [765, 412] on span "Export" at bounding box center [769, 411] width 24 height 8
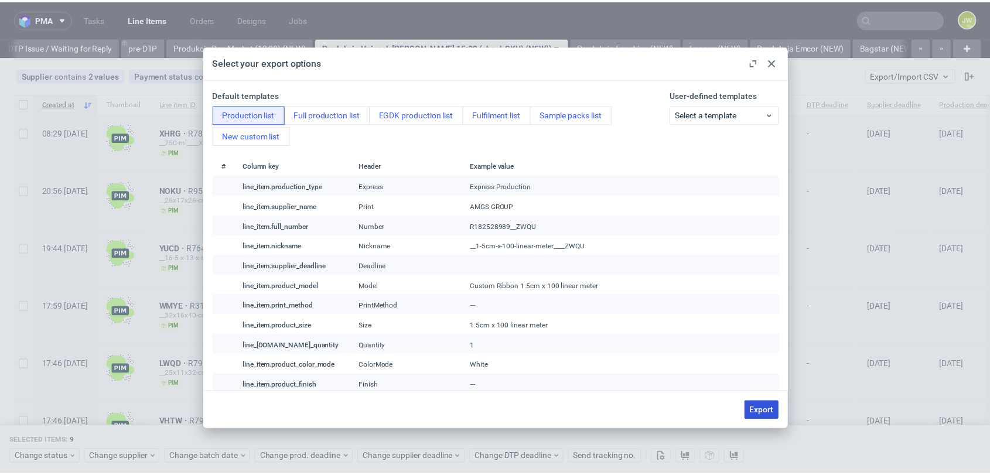
checkbox input "false"
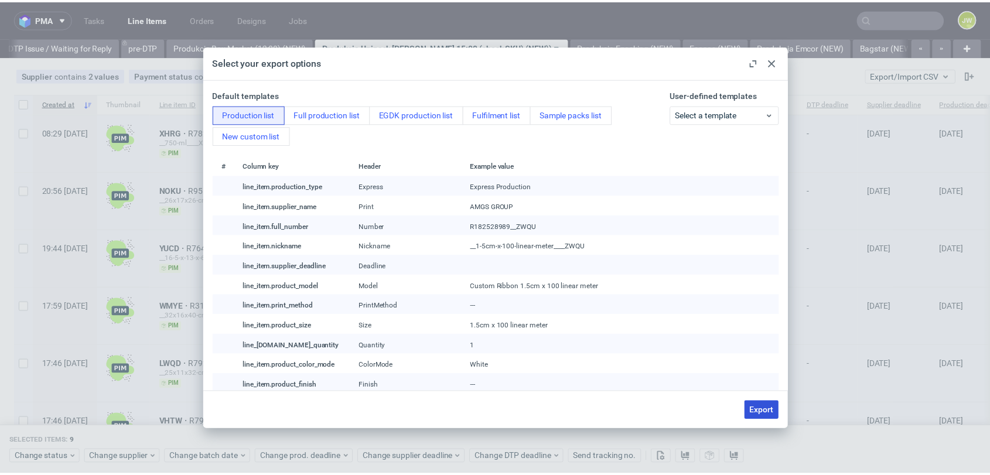
checkbox input "false"
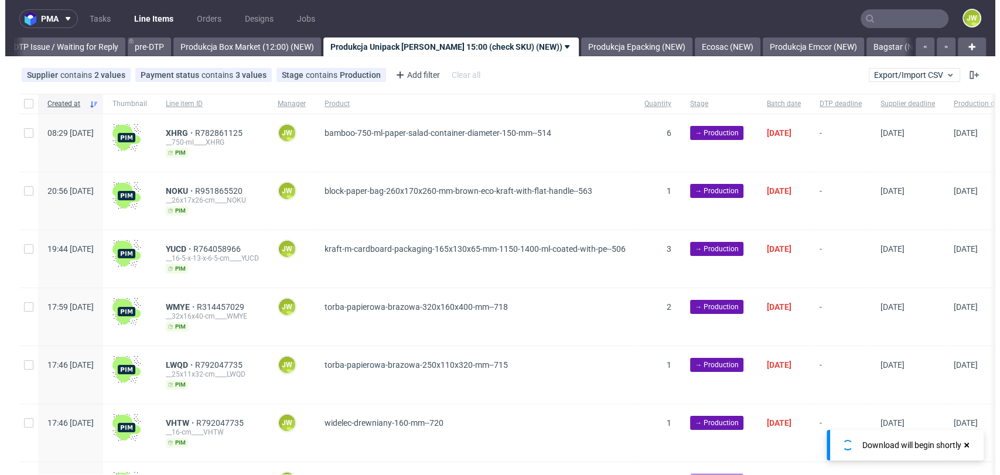
scroll to position [0, 1848]
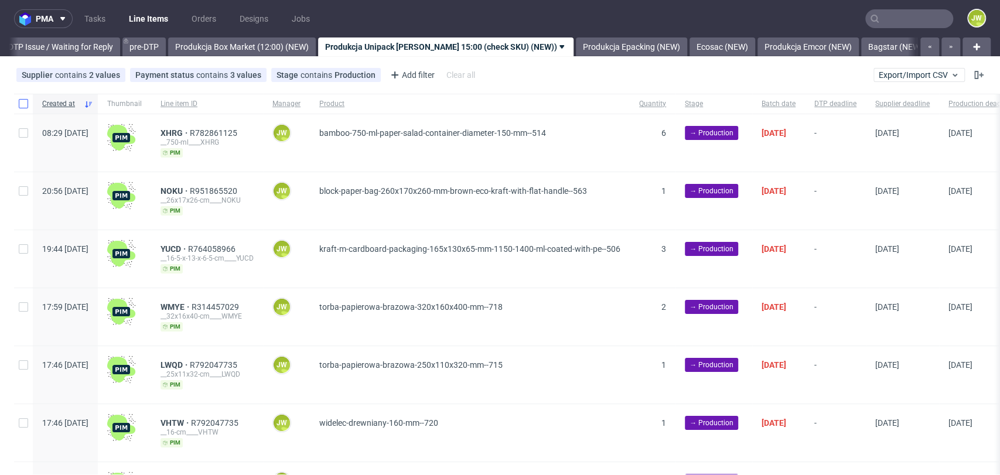
click at [19, 101] on input "checkbox" at bounding box center [23, 103] width 9 height 9
checkbox input "true"
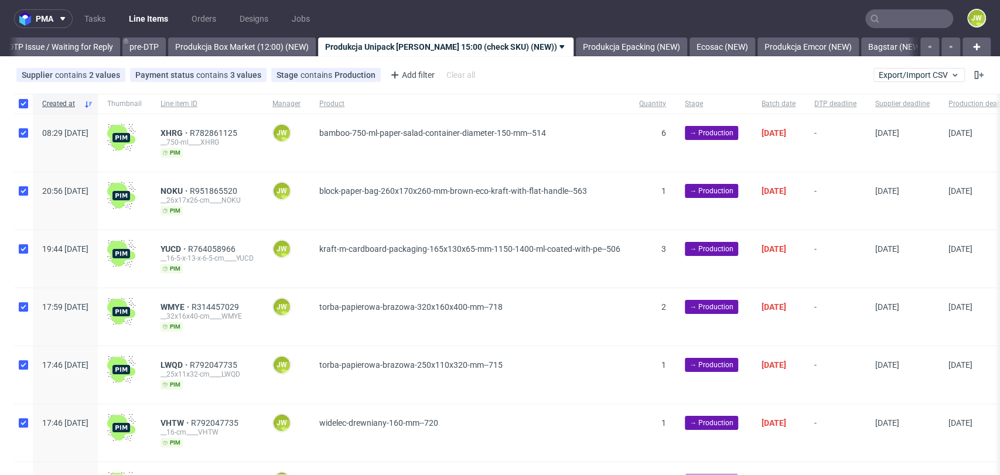
checkbox input "true"
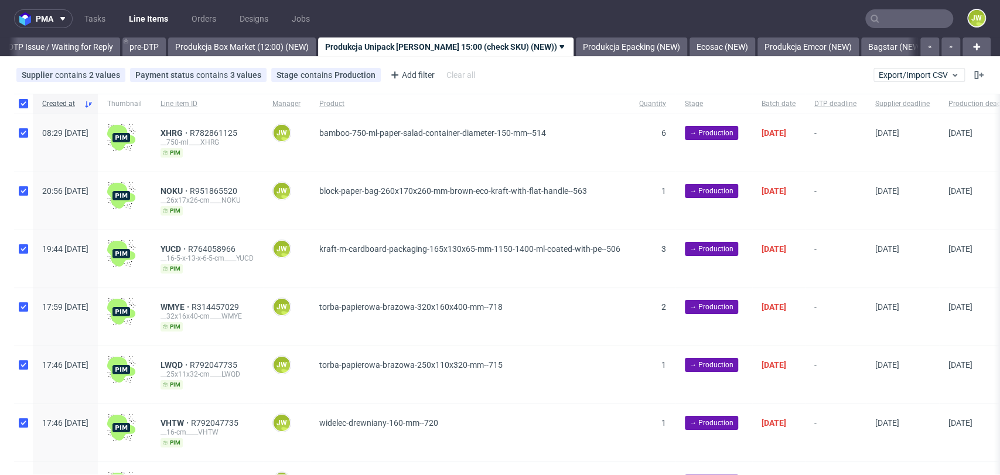
checkbox input "true"
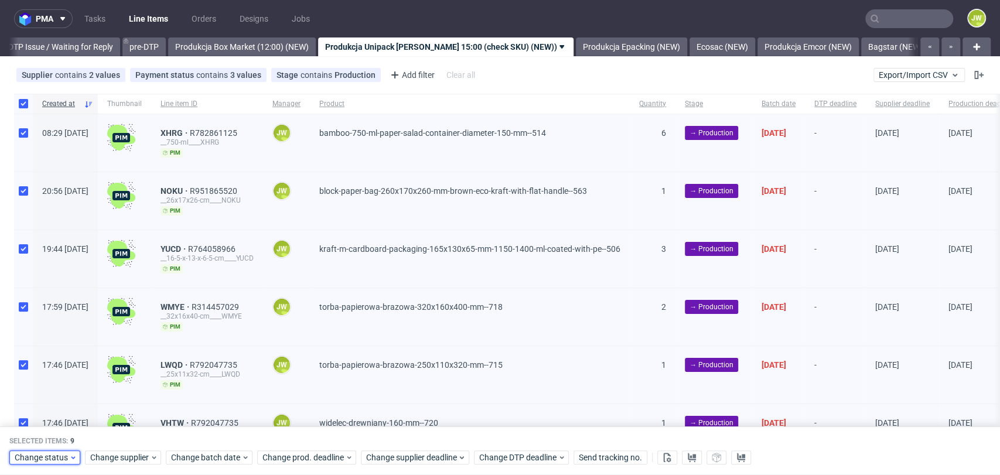
click at [62, 454] on span "Change status" at bounding box center [42, 458] width 54 height 12
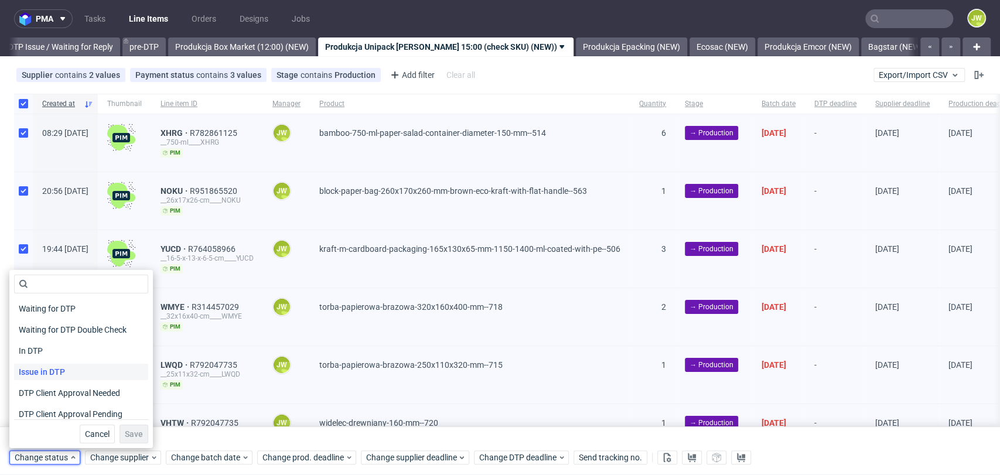
scroll to position [153, 0]
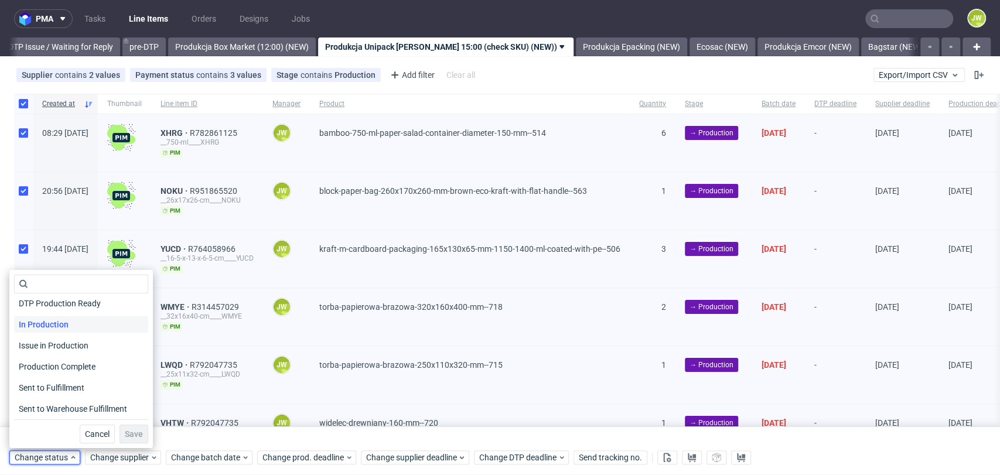
click at [30, 327] on span "In Production" at bounding box center [43, 324] width 59 height 16
click at [125, 433] on span "Save" at bounding box center [134, 434] width 18 height 8
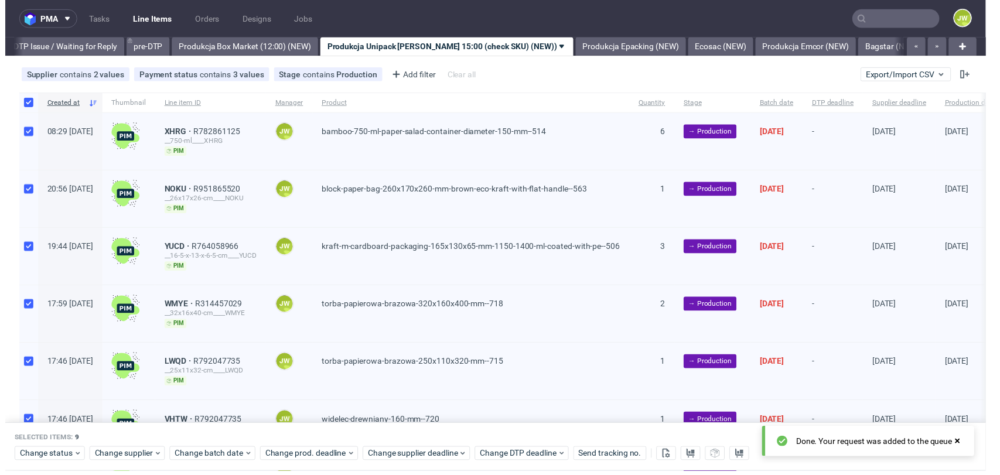
scroll to position [0, 1848]
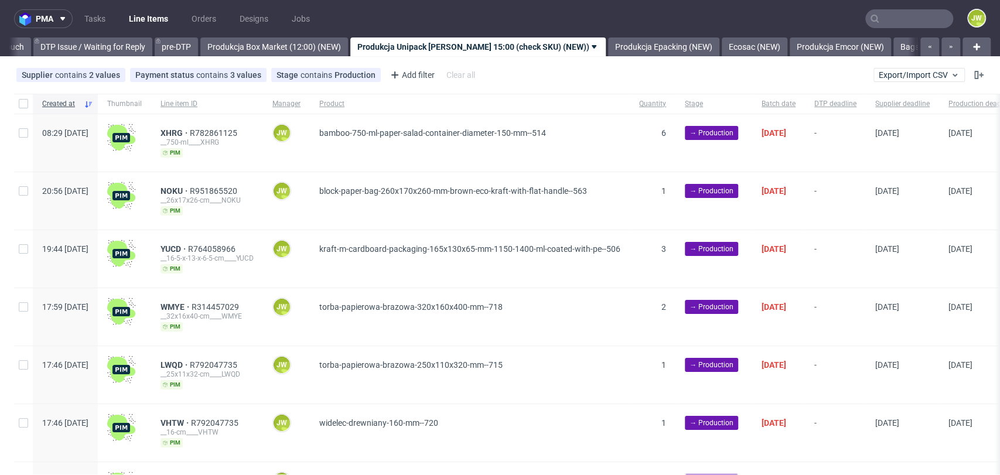
scroll to position [0, 1848]
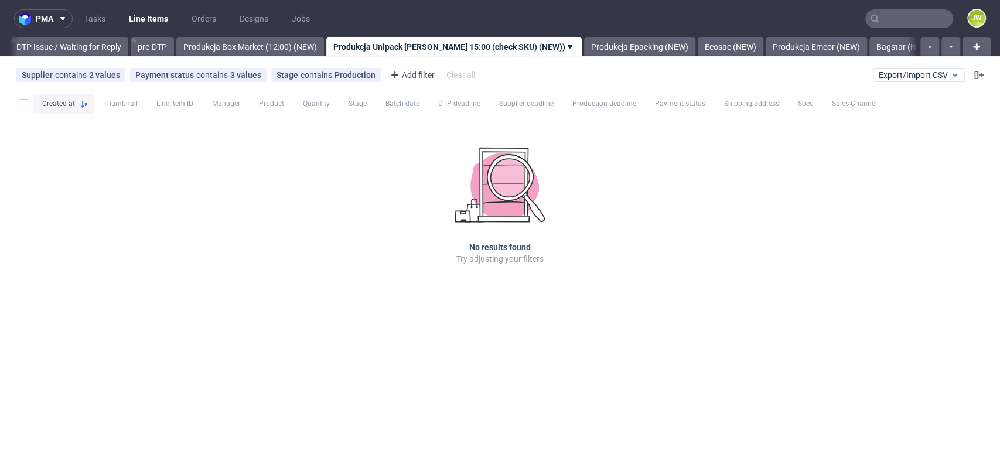
scroll to position [0, 1843]
click at [325, 241] on div "Created at Thumbnail Line item ID Manager Product Quantity Stage Batch date DTP…" at bounding box center [500, 195] width 1000 height 213
click at [262, 323] on div "pma Tasks Line Items Orders Designs Jobs JW All DTP Late Shipped Shipments DTP …" at bounding box center [500, 237] width 1000 height 475
click at [62, 341] on div "pma Tasks Line Items Orders Designs Jobs JW All DTP Late Shipped Shipments DTP …" at bounding box center [500, 237] width 1000 height 475
drag, startPoint x: 88, startPoint y: 42, endPoint x: 76, endPoint y: 80, distance: 39.5
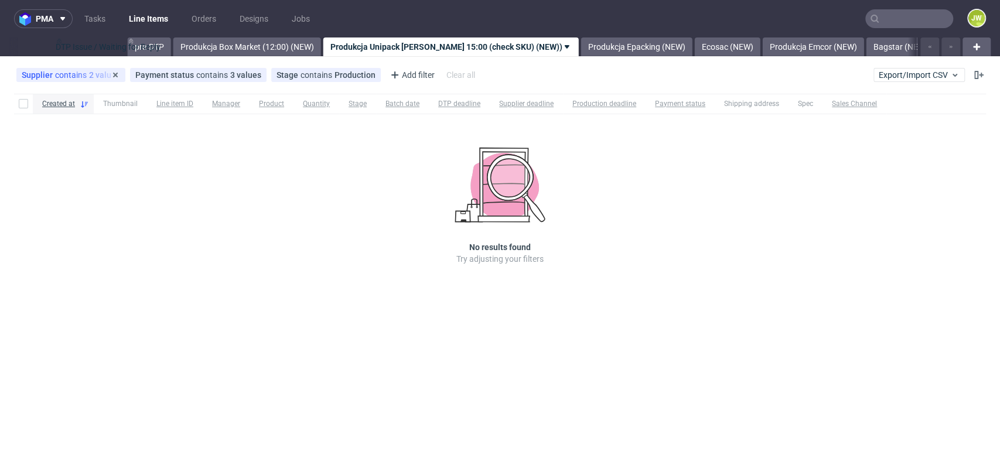
click at [108, 46] on div "All DTP Late Shipped Shipments DTP to do DTP Double check DTP Blocked DTP Produ…" at bounding box center [463, 46] width 908 height 19
drag, startPoint x: 107, startPoint y: 182, endPoint x: 113, endPoint y: 185, distance: 6.9
click at [113, 185] on div "Created at Thumbnail Line item ID Manager Product Quantity Stage Batch date DTP…" at bounding box center [500, 195] width 1000 height 213
click at [9, 46] on div at bounding box center [9, 46] width 0 height 19
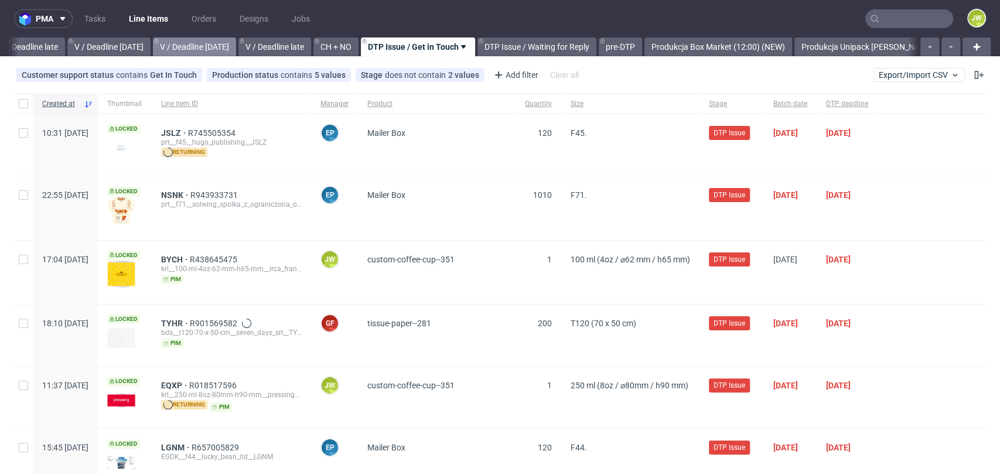
scroll to position [0, 1373]
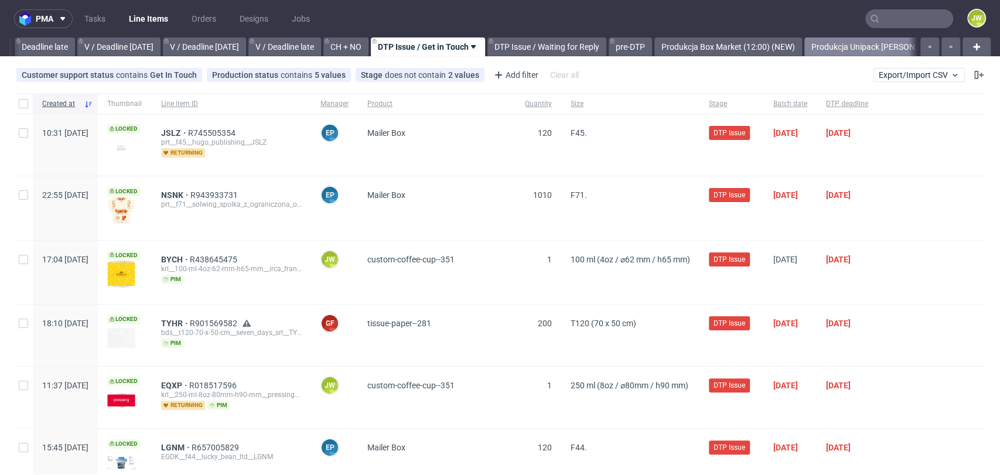
click at [860, 49] on link "Produkcja Unipack [PERSON_NAME] 15:00 (check SKU) (NEW))" at bounding box center [925, 46] width 243 height 19
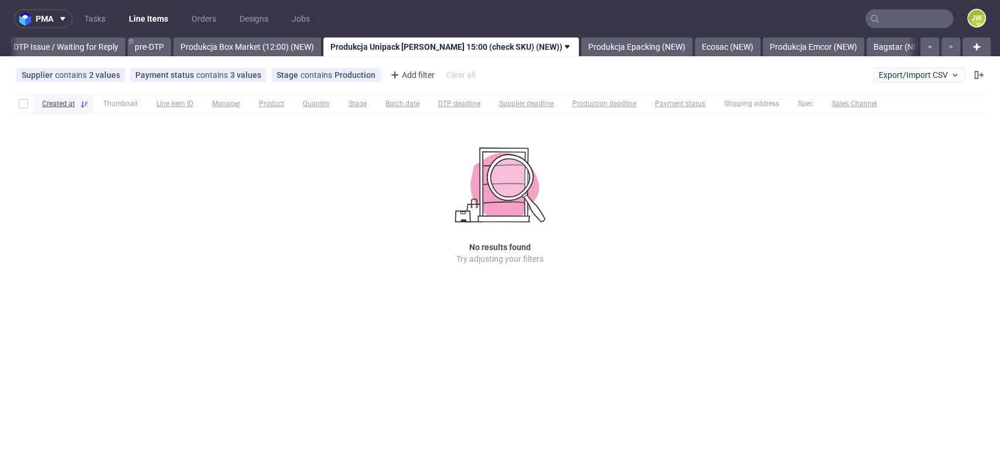
click at [867, 49] on link "Bagstar (NEW)" at bounding box center [901, 46] width 69 height 19
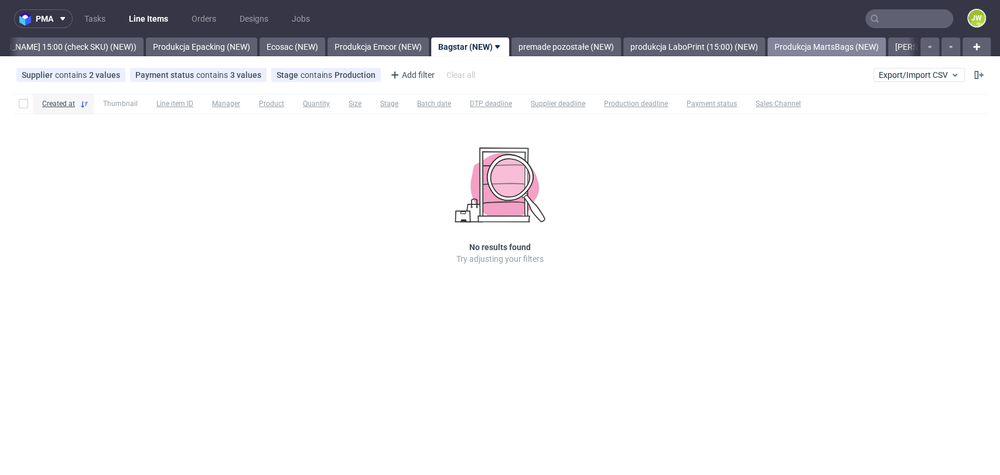
click at [857, 48] on link "Produkcja MartsBags (NEW)" at bounding box center [827, 46] width 118 height 19
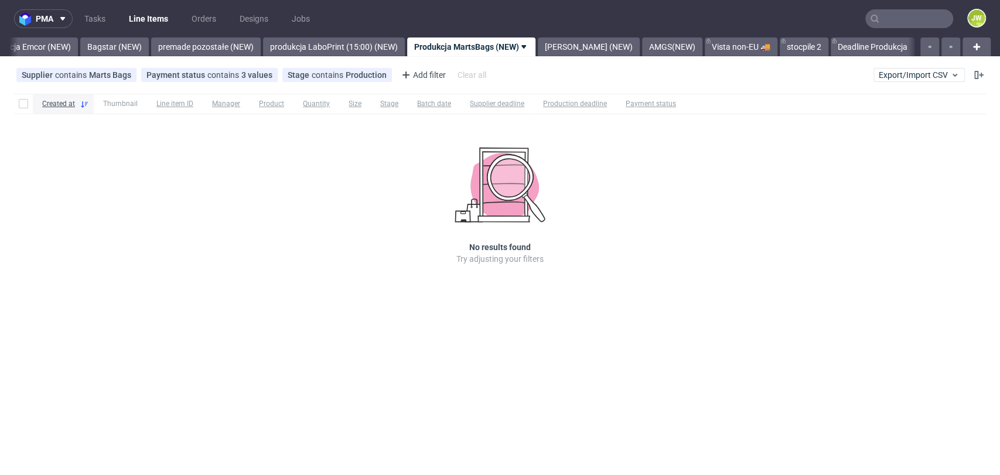
click at [857, 48] on link "Deadline Produkcja" at bounding box center [873, 46] width 84 height 19
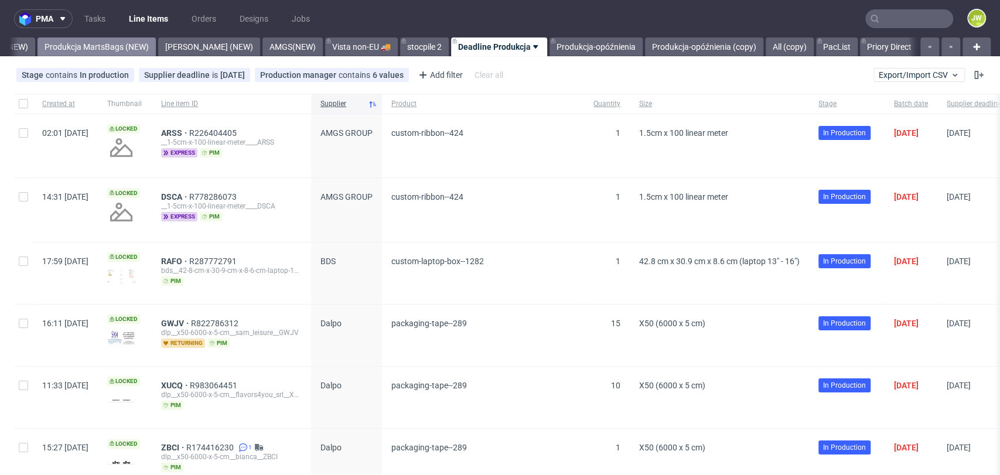
click at [860, 48] on link "Priory Direct" at bounding box center [889, 46] width 59 height 19
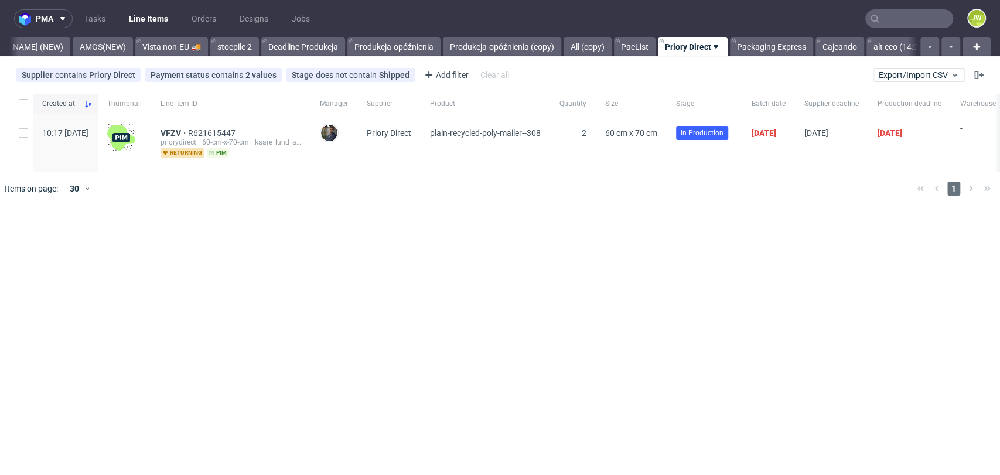
scroll to position [0, 3186]
click at [857, 48] on link "alt eco (14:00)" at bounding box center [889, 46] width 66 height 19
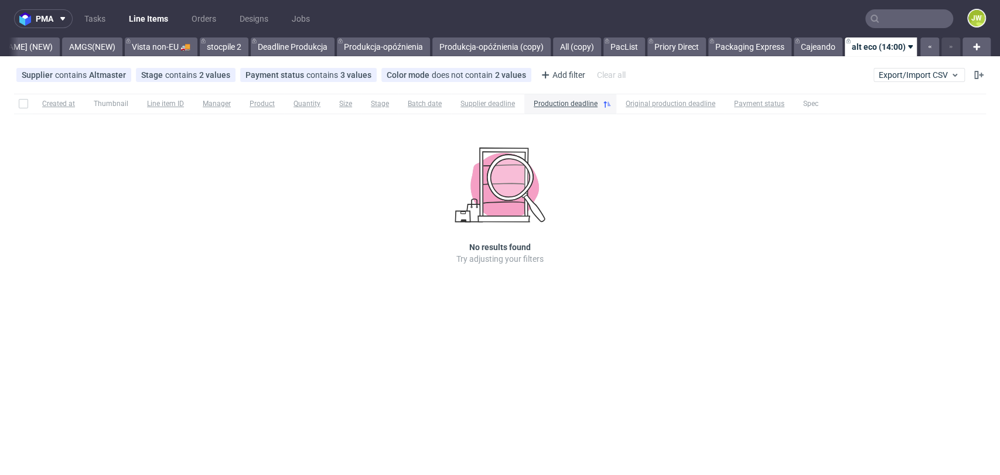
click at [925, 46] on link "alt fc" at bounding box center [941, 46] width 32 height 19
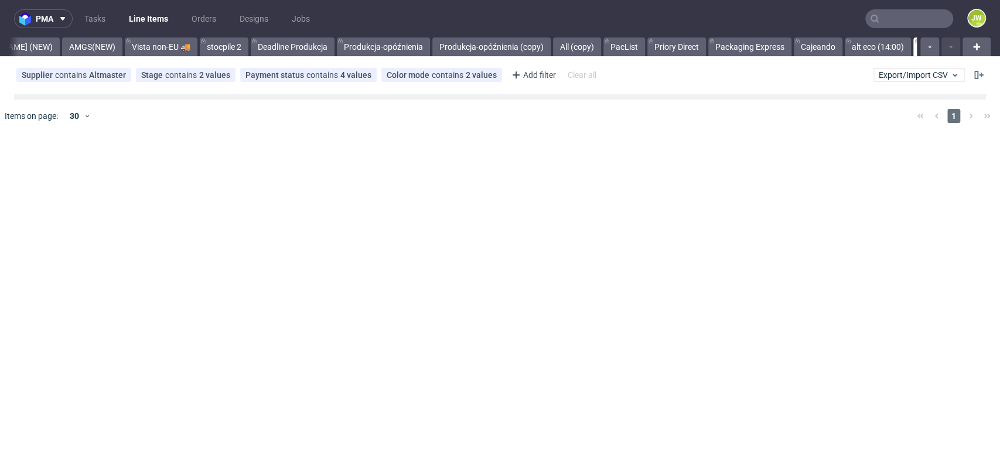
scroll to position [0, 3185]
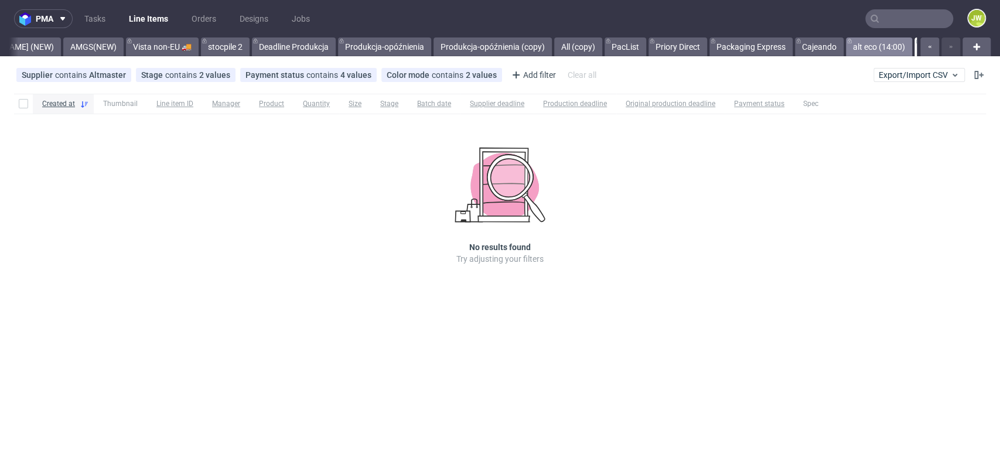
click at [846, 51] on link "alt eco (14:00)" at bounding box center [879, 46] width 66 height 19
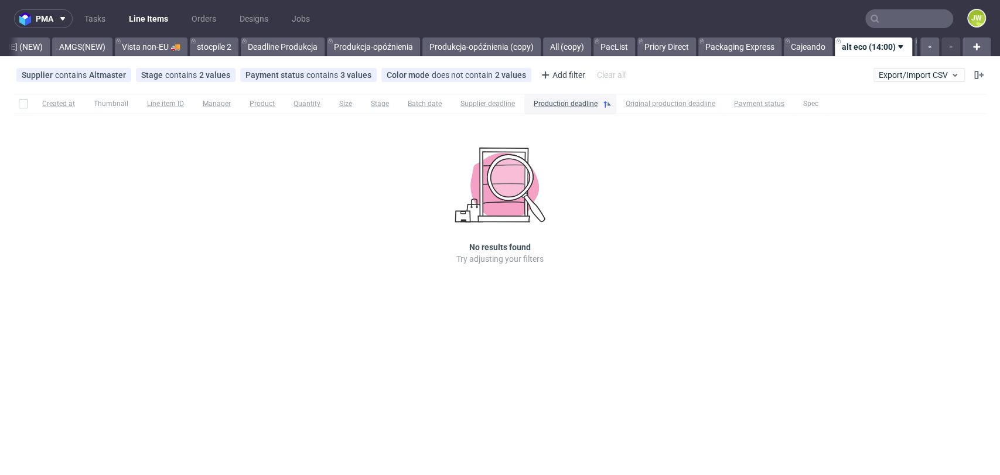
scroll to position [0, 3186]
click at [603, 46] on link "PacList" at bounding box center [624, 46] width 42 height 19
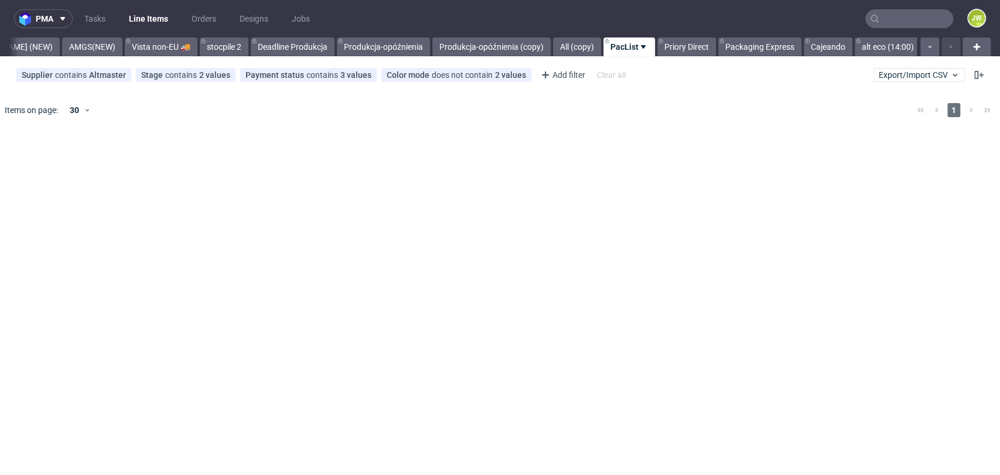
scroll to position [0, 3185]
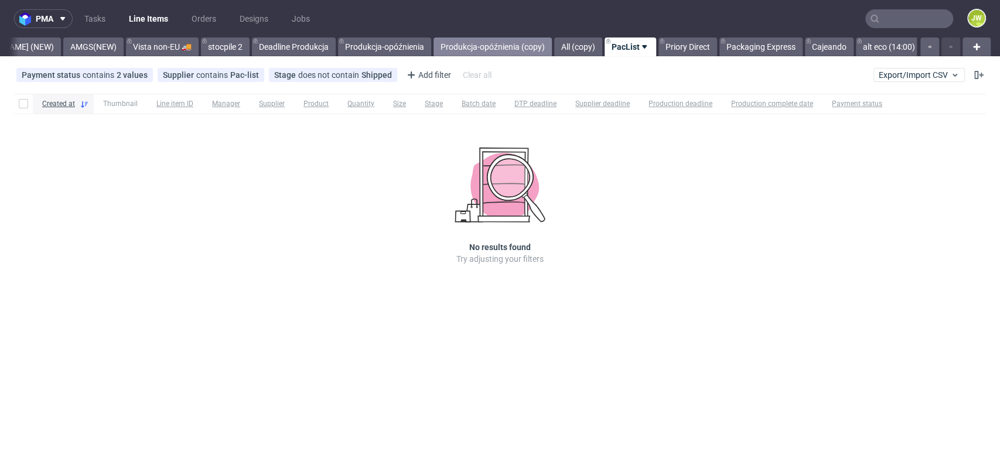
click at [453, 45] on link "Produkcja-opóźnienia (copy)" at bounding box center [493, 46] width 118 height 19
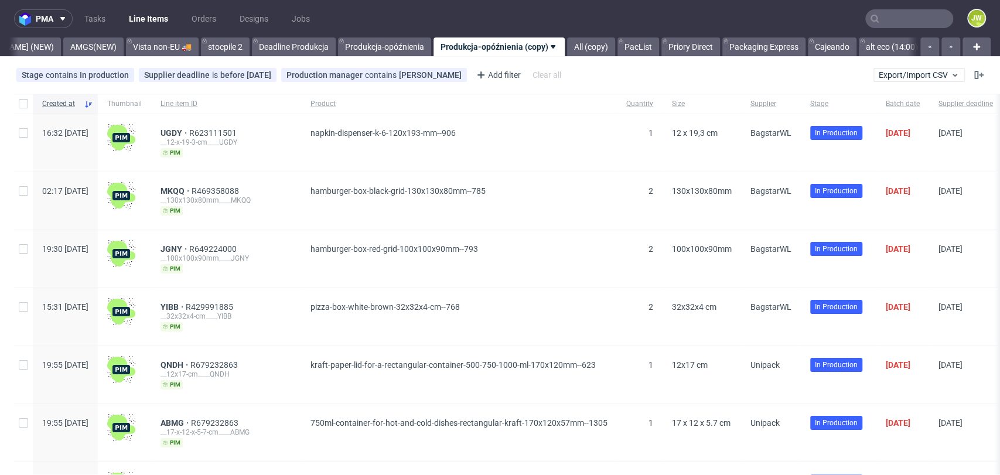
click at [927, 45] on link "alt fc" at bounding box center [943, 46] width 32 height 19
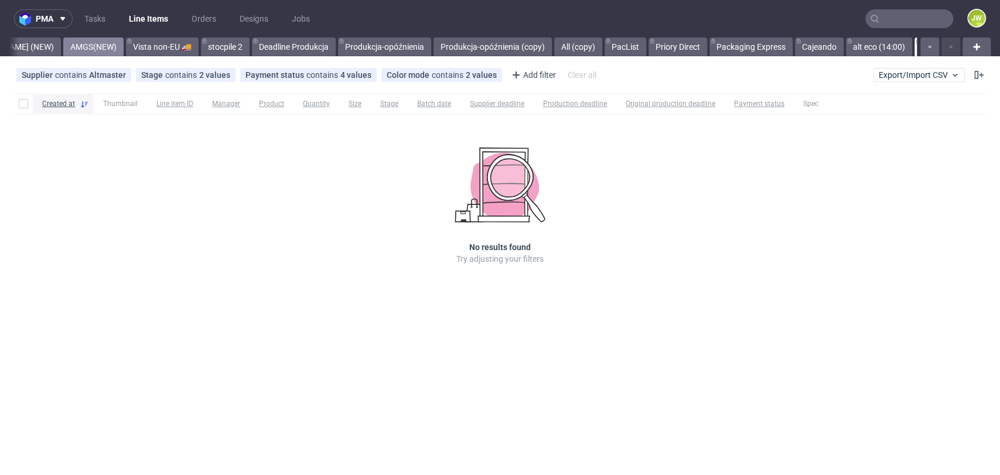
click at [63, 41] on link "AMGS(NEW)" at bounding box center [93, 46] width 60 height 19
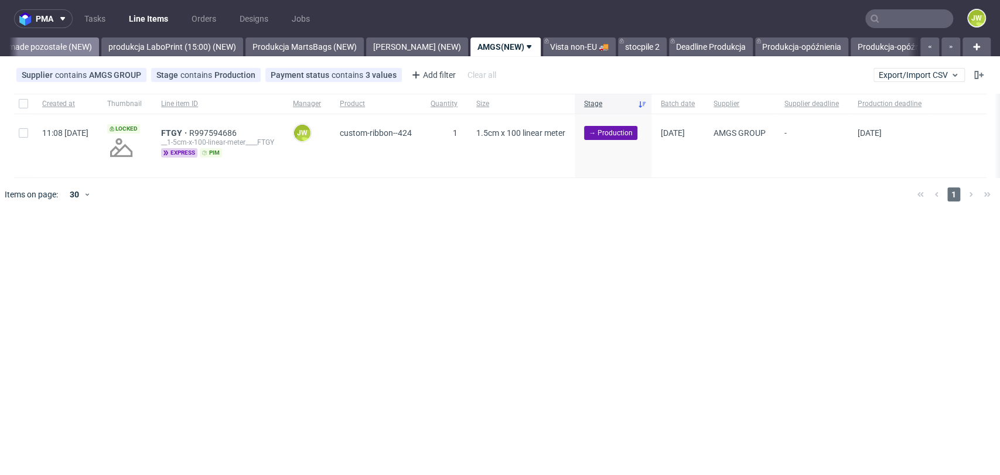
click at [30, 45] on link "premade pozostałe (NEW)" at bounding box center [44, 46] width 110 height 19
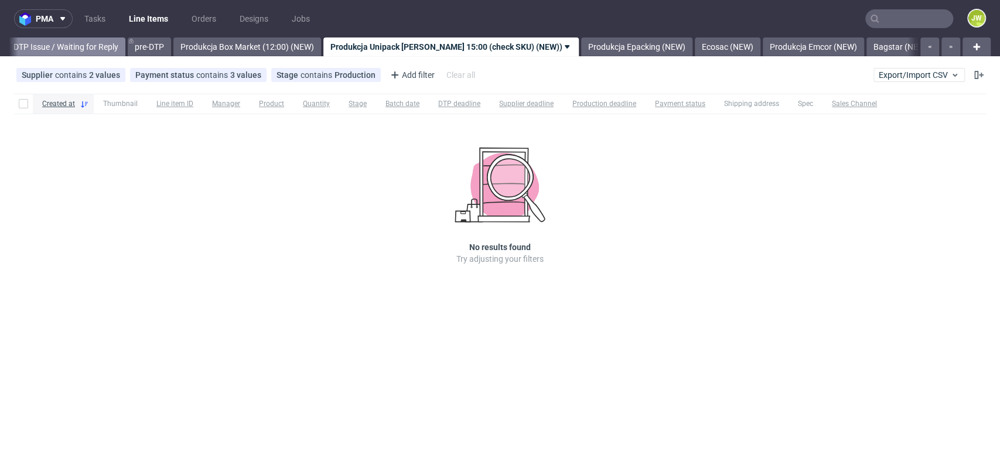
click at [46, 46] on link "DTP Issue / Waiting for Reply" at bounding box center [65, 46] width 119 height 19
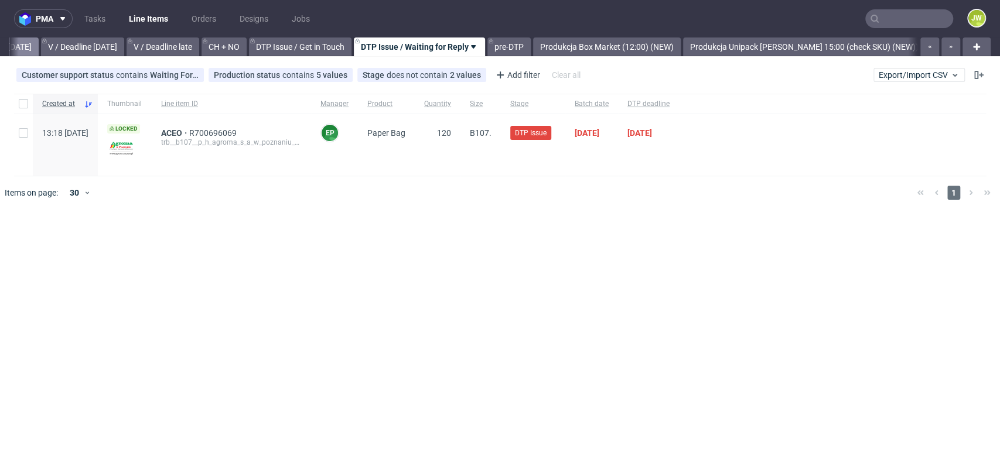
scroll to position [0, 1483]
click at [51, 46] on link "V / Deadline [DATE]" at bounding box center [9, 46] width 83 height 19
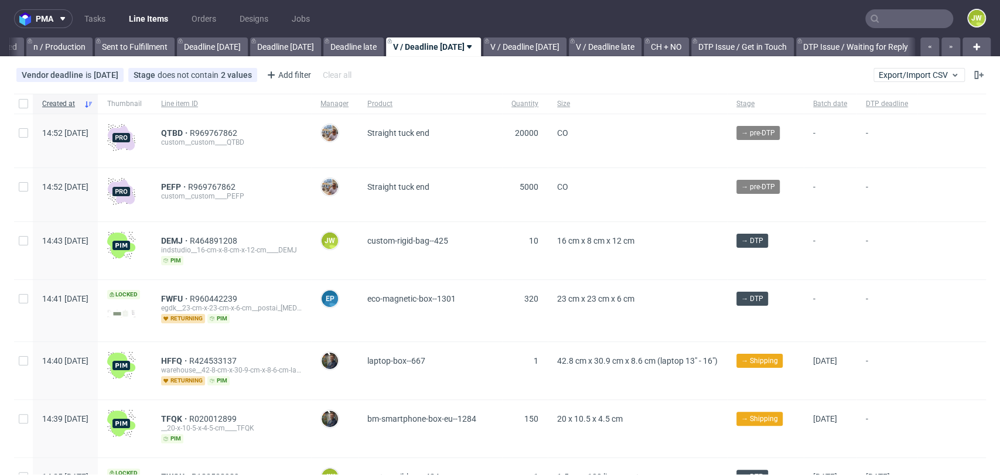
scroll to position [0, 1064]
click at [56, 46] on link "n / Production" at bounding box center [60, 46] width 66 height 19
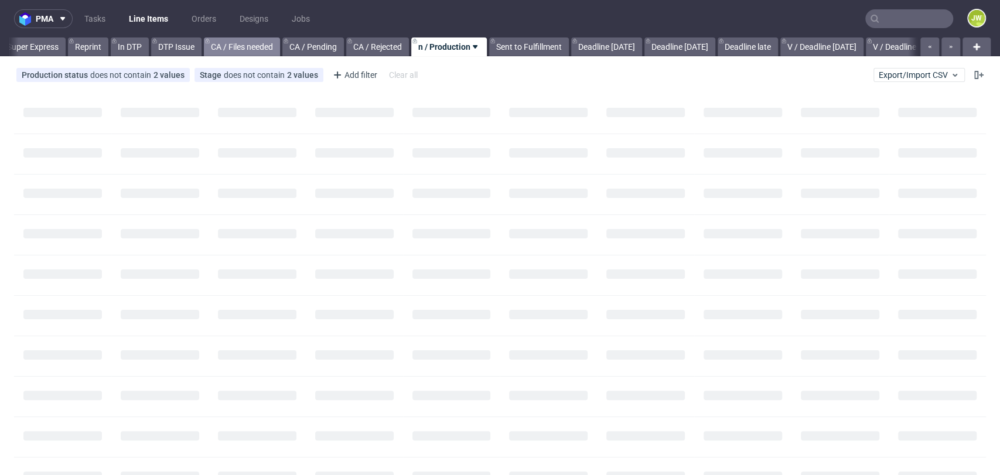
scroll to position [0, 678]
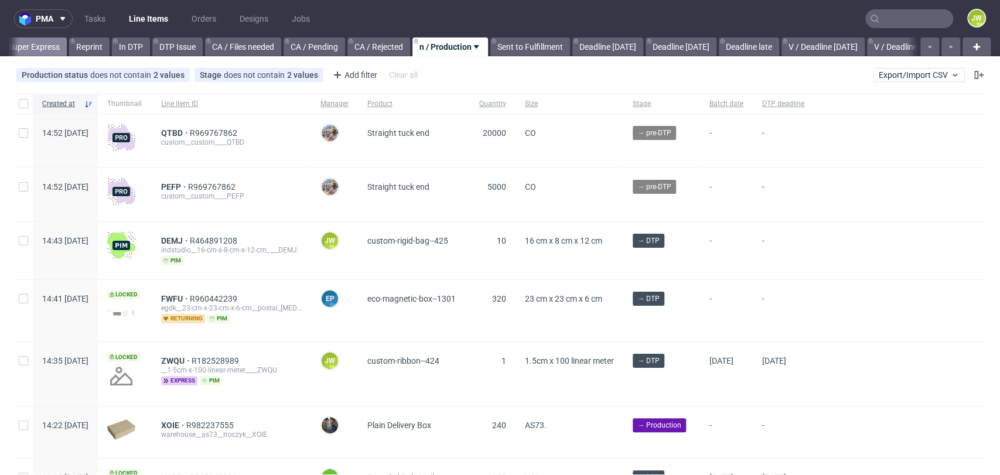
click at [52, 46] on link "Super Express" at bounding box center [34, 46] width 66 height 19
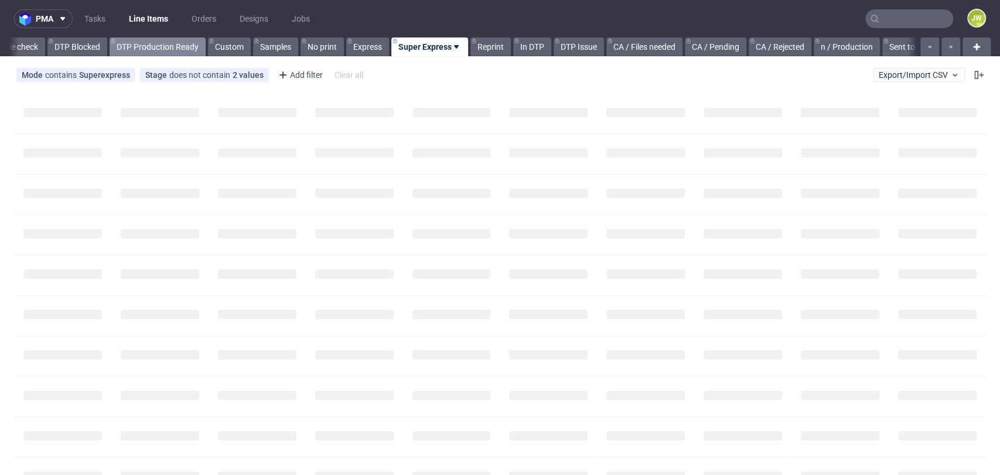
scroll to position [0, 263]
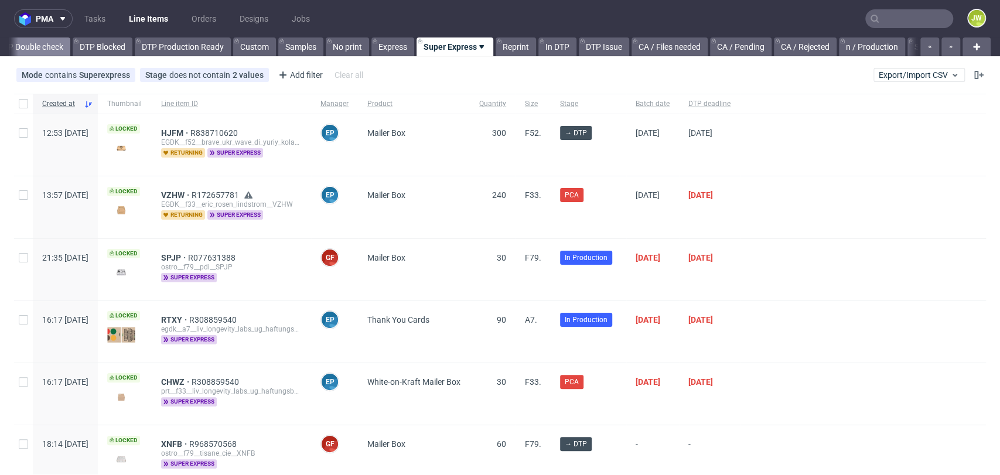
click at [42, 53] on link "DTP Double check" at bounding box center [30, 46] width 79 height 19
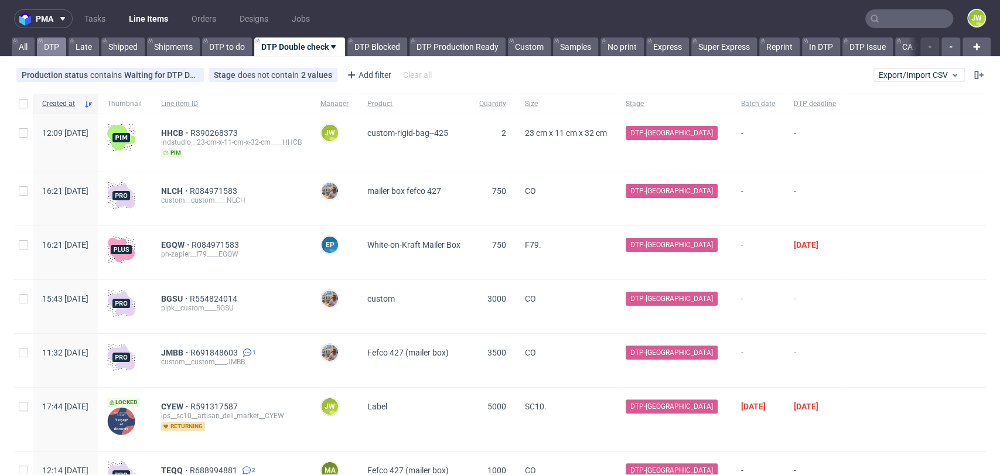
click at [47, 52] on link "DTP" at bounding box center [51, 46] width 29 height 19
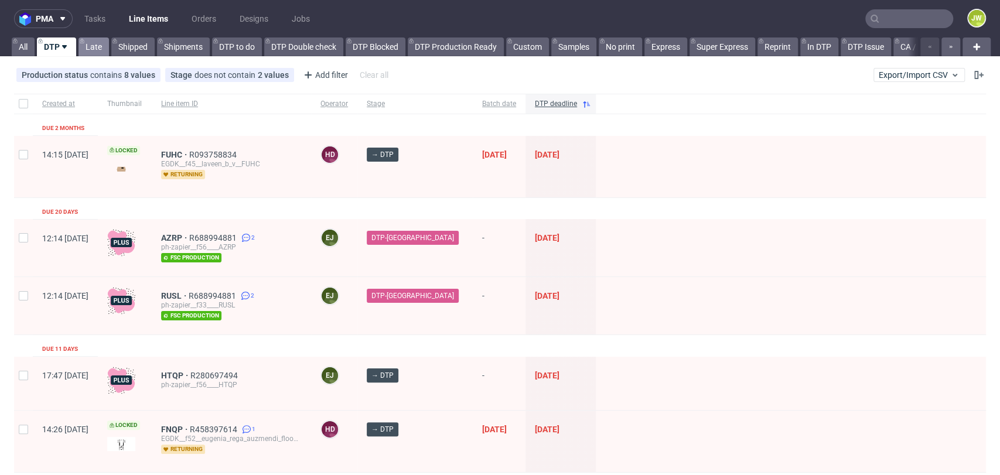
click at [94, 48] on link "Late" at bounding box center [94, 46] width 30 height 19
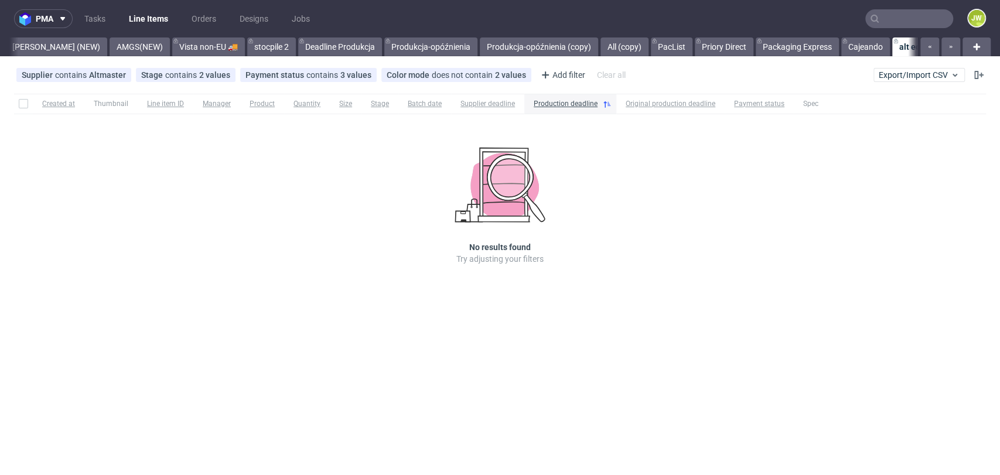
scroll to position [0, 3151]
click at [135, 15] on link "Line Items" at bounding box center [148, 18] width 53 height 19
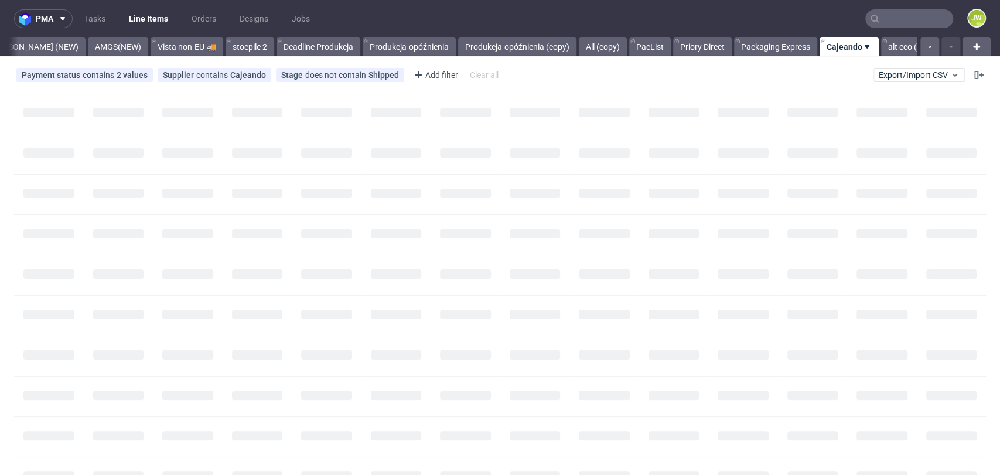
scroll to position [0, 3150]
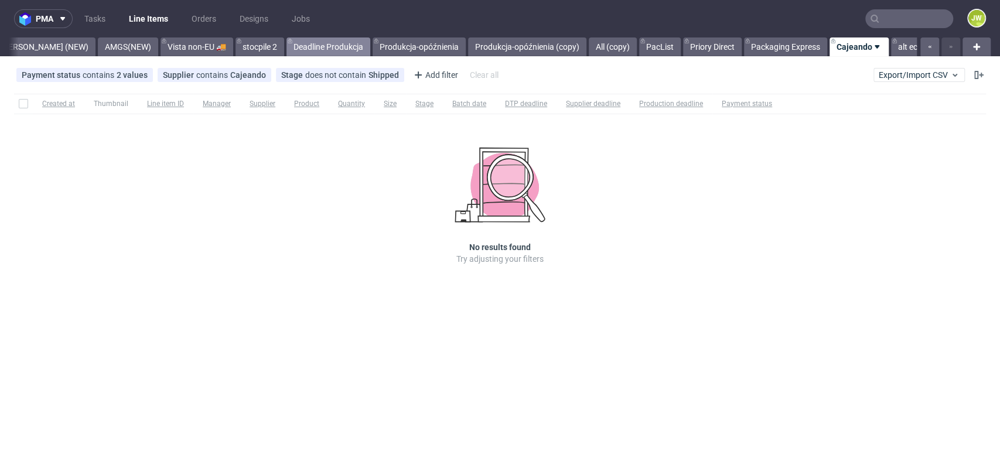
click at [287, 44] on link "Deadline Produkcja" at bounding box center [329, 46] width 84 height 19
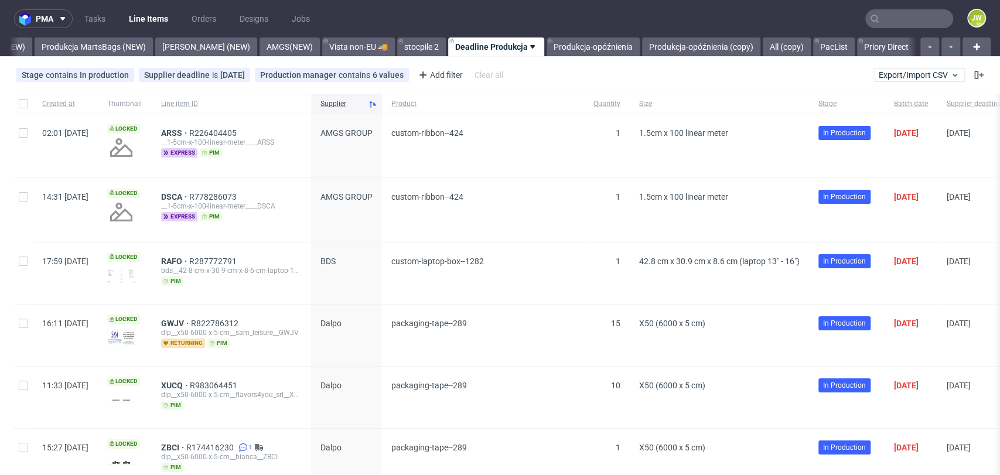
scroll to position [0, 2986]
click at [98, 57] on div "pma Tasks Line Items Orders Designs Jobs JW All DTP Late Shipped Shipments DTP …" at bounding box center [500, 237] width 1000 height 475
click at [94, 52] on link "Produkcja MartsBags (NEW)" at bounding box center [96, 46] width 118 height 19
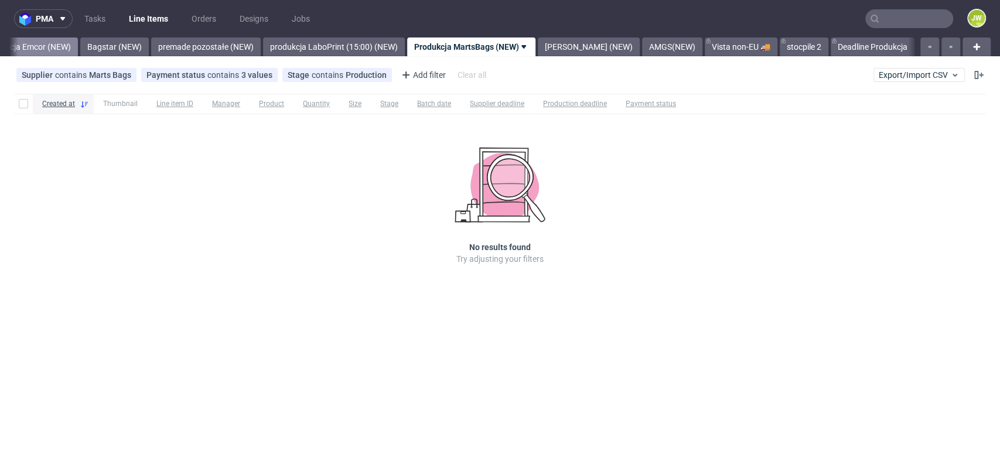
click at [31, 43] on link "Produkcja Emcor (NEW)" at bounding box center [27, 46] width 101 height 19
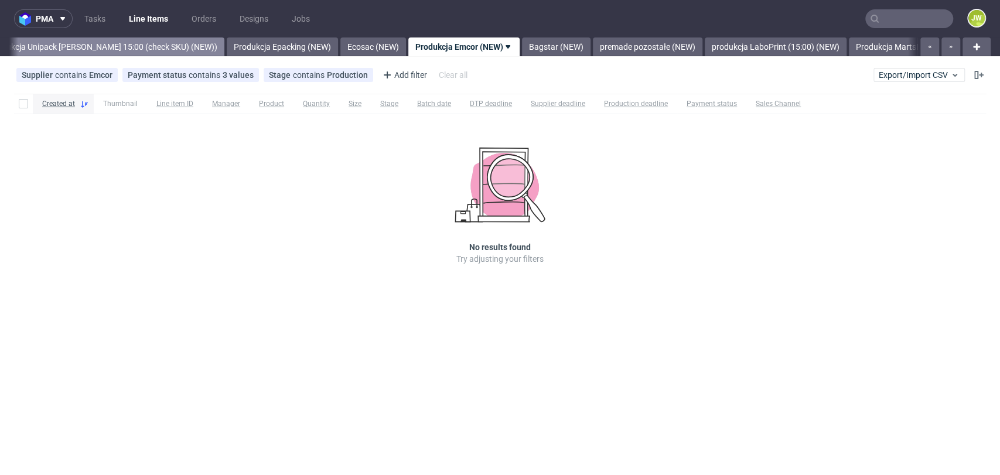
scroll to position [0, 2178]
click at [92, 51] on link "Produkcja Unipack [PERSON_NAME] 15:00 (check SKU) (NEW))" at bounding box center [109, 46] width 243 height 19
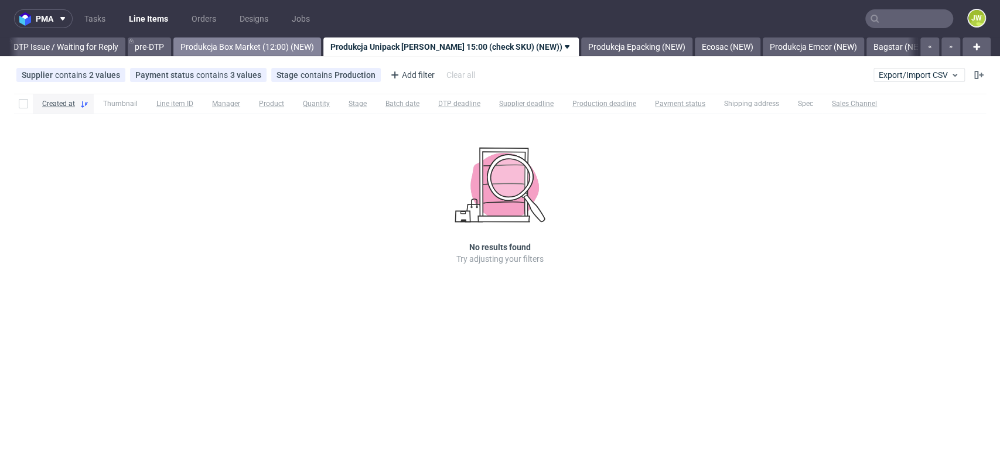
click at [233, 43] on link "Produkcja Box Market (12:00) (NEW)" at bounding box center [247, 46] width 148 height 19
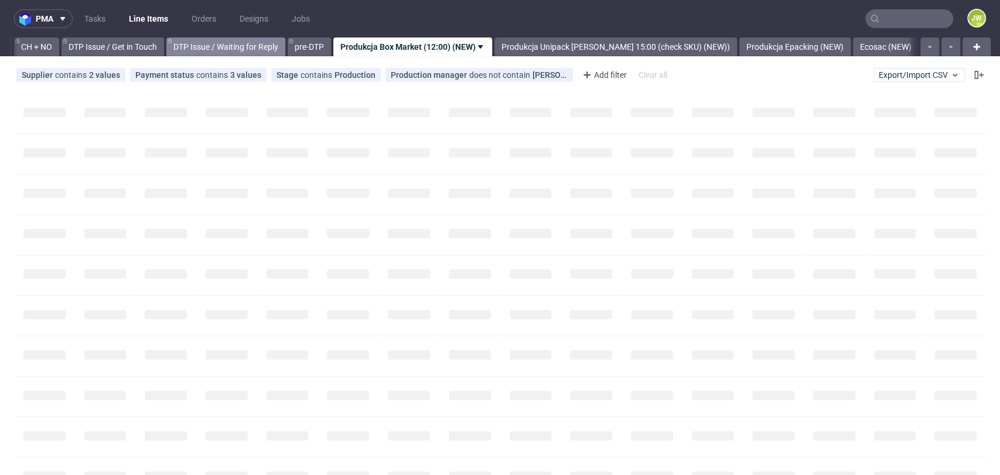
scroll to position [0, 1665]
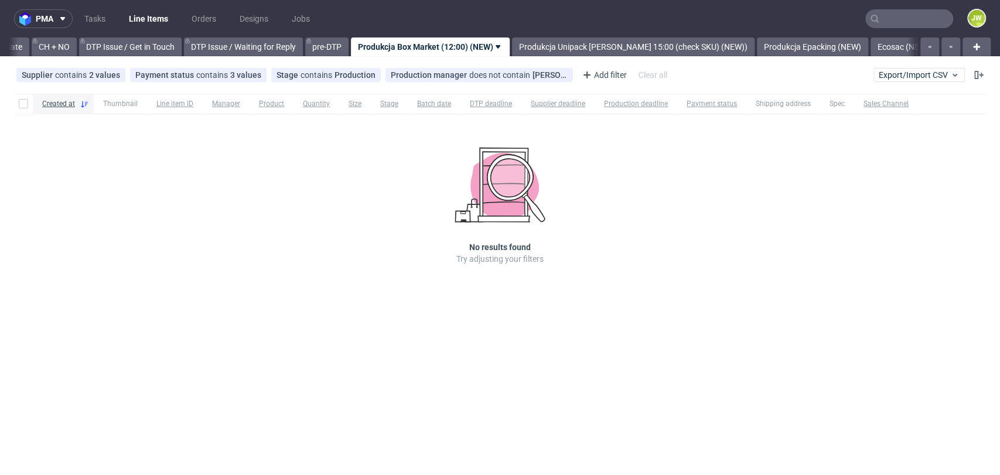
click at [337, 236] on div "Created at Thumbnail Line item ID Manager Product Quantity Size Stage Batch dat…" at bounding box center [500, 195] width 1000 height 213
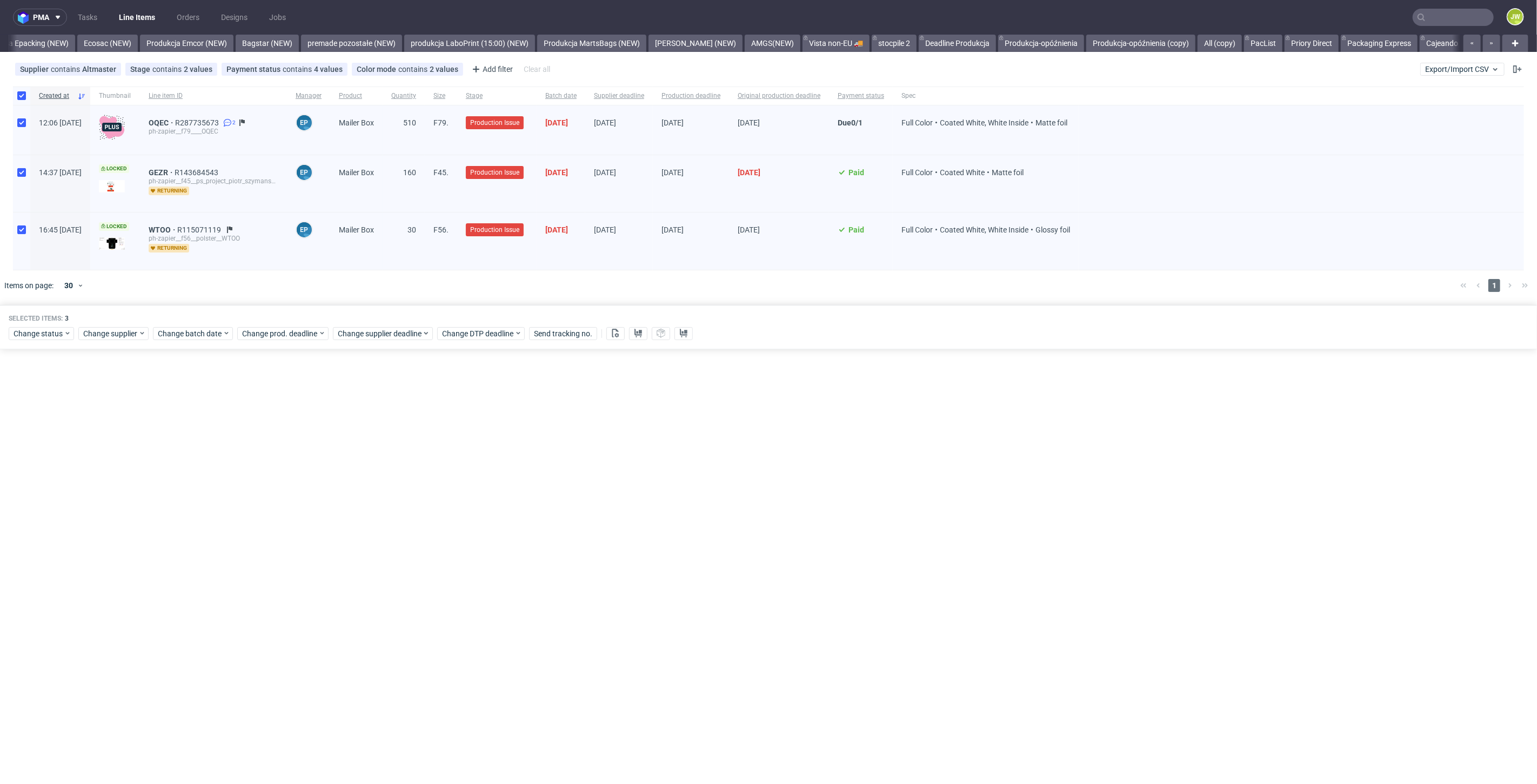
scroll to position [0, 2258]
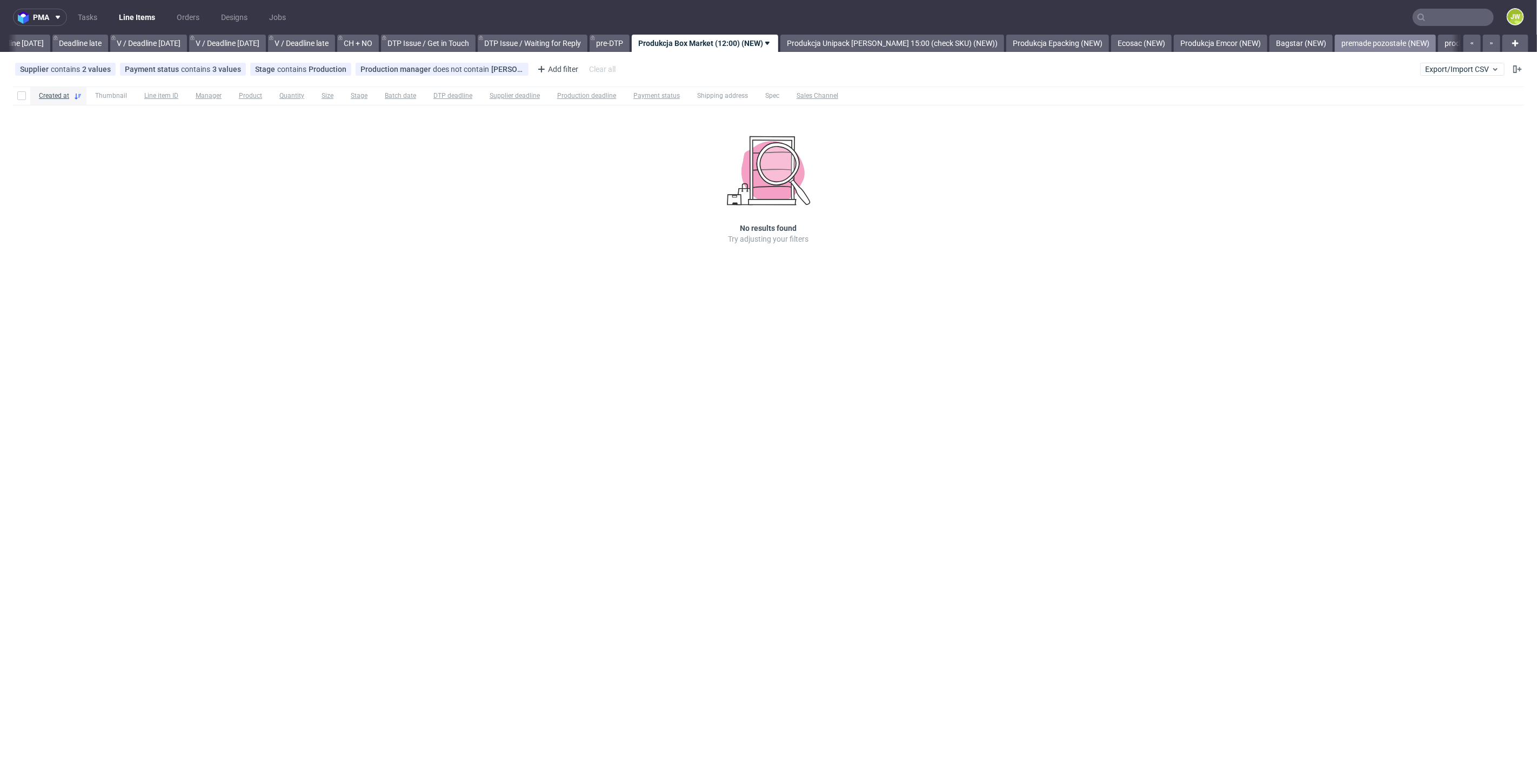
scroll to position [0, 1228]
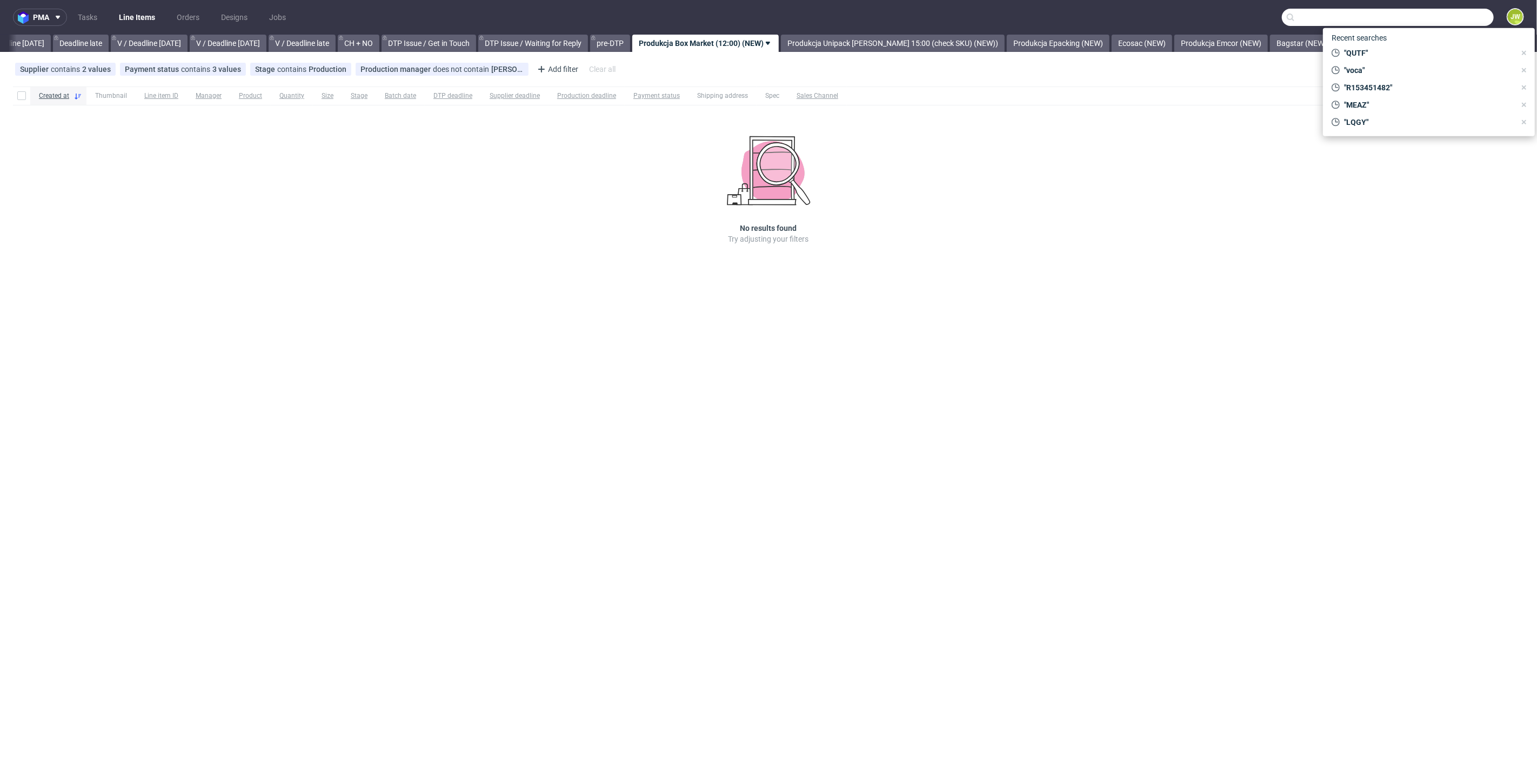
click at [1457, 26] on input "text" at bounding box center [1388, 17] width 212 height 18
type input "strf"
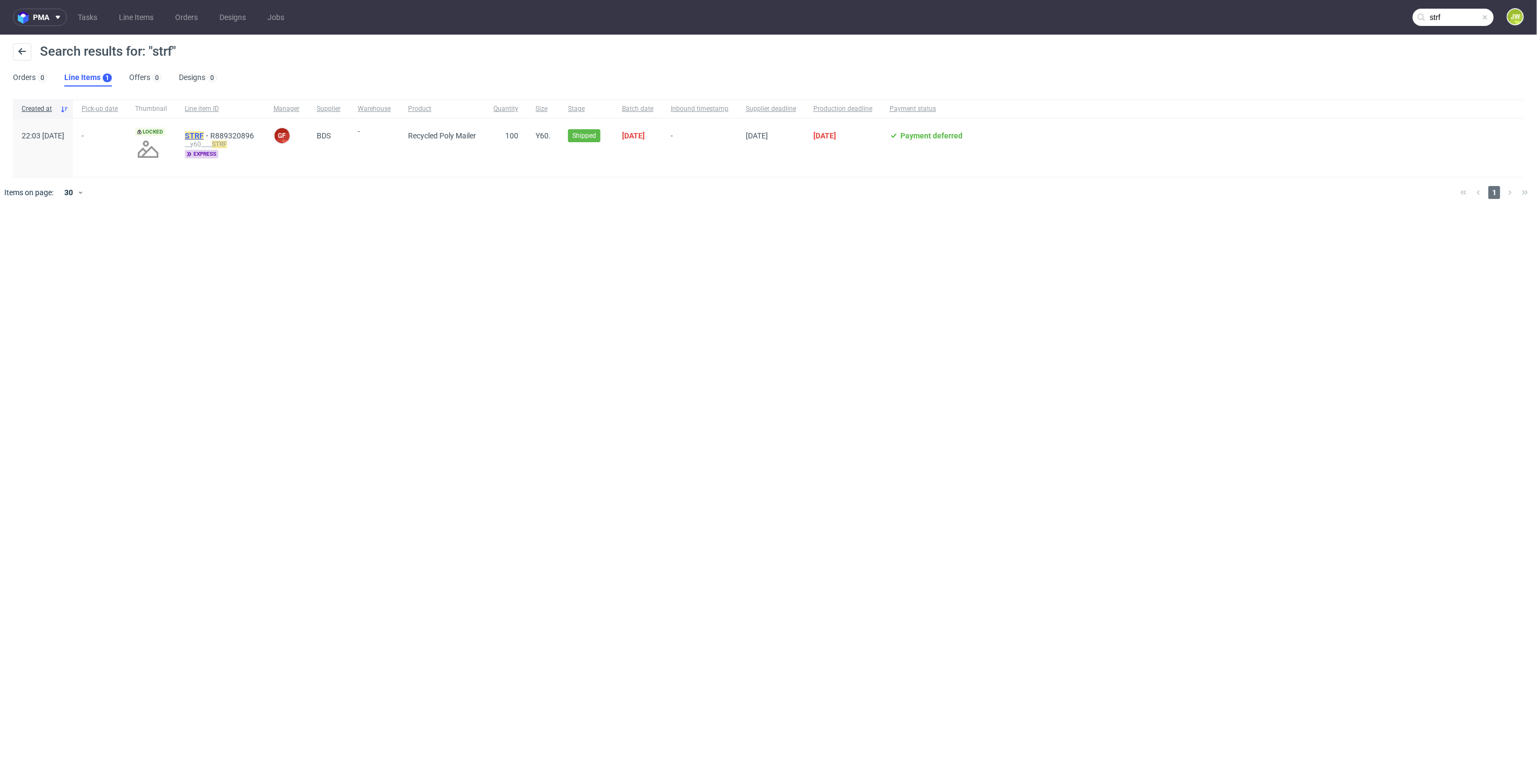
click at [204, 134] on mark "STRF" at bounding box center [194, 135] width 19 height 8
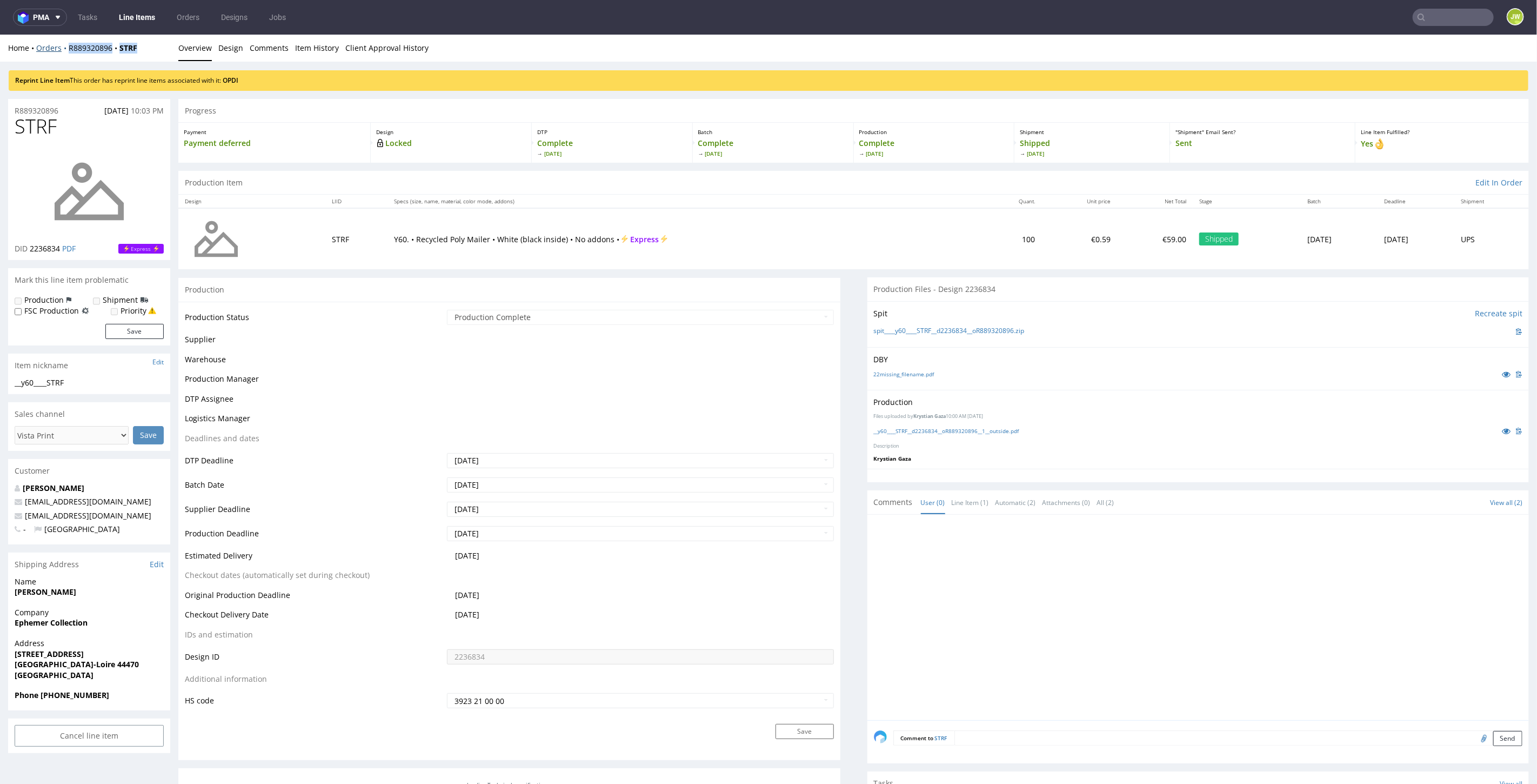
drag, startPoint x: 134, startPoint y: 45, endPoint x: 66, endPoint y: 49, distance: 68.1
click at [66, 49] on div "Home Orders R889320896 STRF Overview Design Comments Item History Client Approv…" at bounding box center [768, 47] width 1537 height 27
copy div "R889320896 STRF"
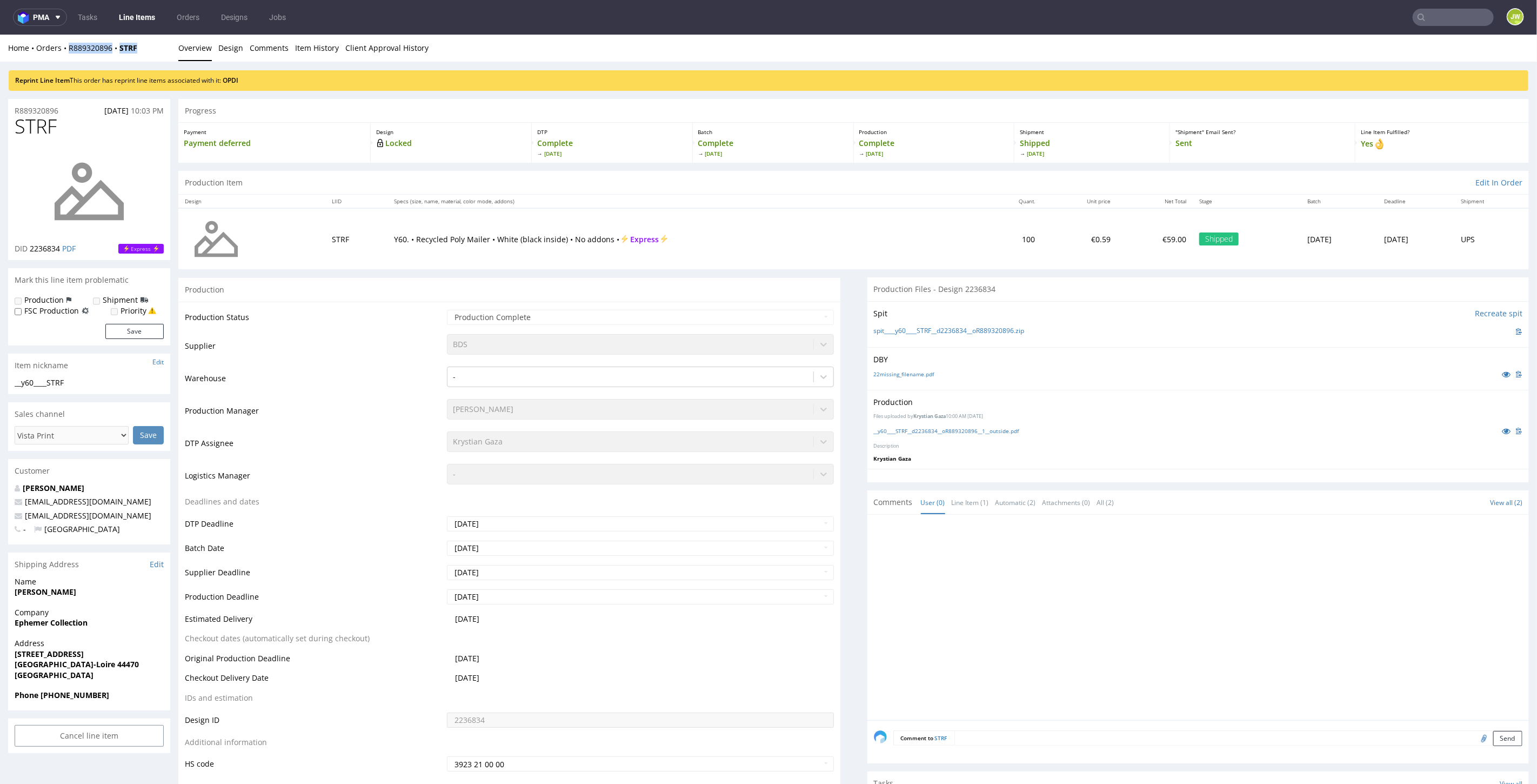
click at [149, 59] on div "Home Orders R889320896 STRF Overview Design Comments Item History Client Approv…" at bounding box center [768, 47] width 1537 height 27
drag, startPoint x: 149, startPoint y: 49, endPoint x: 65, endPoint y: 52, distance: 84.1
click at [65, 52] on div "Home Orders R889320896 STRF" at bounding box center [89, 48] width 162 height 11
copy div "R889320896 STRF"
click at [962, 587] on div at bounding box center [1201, 620] width 656 height 199
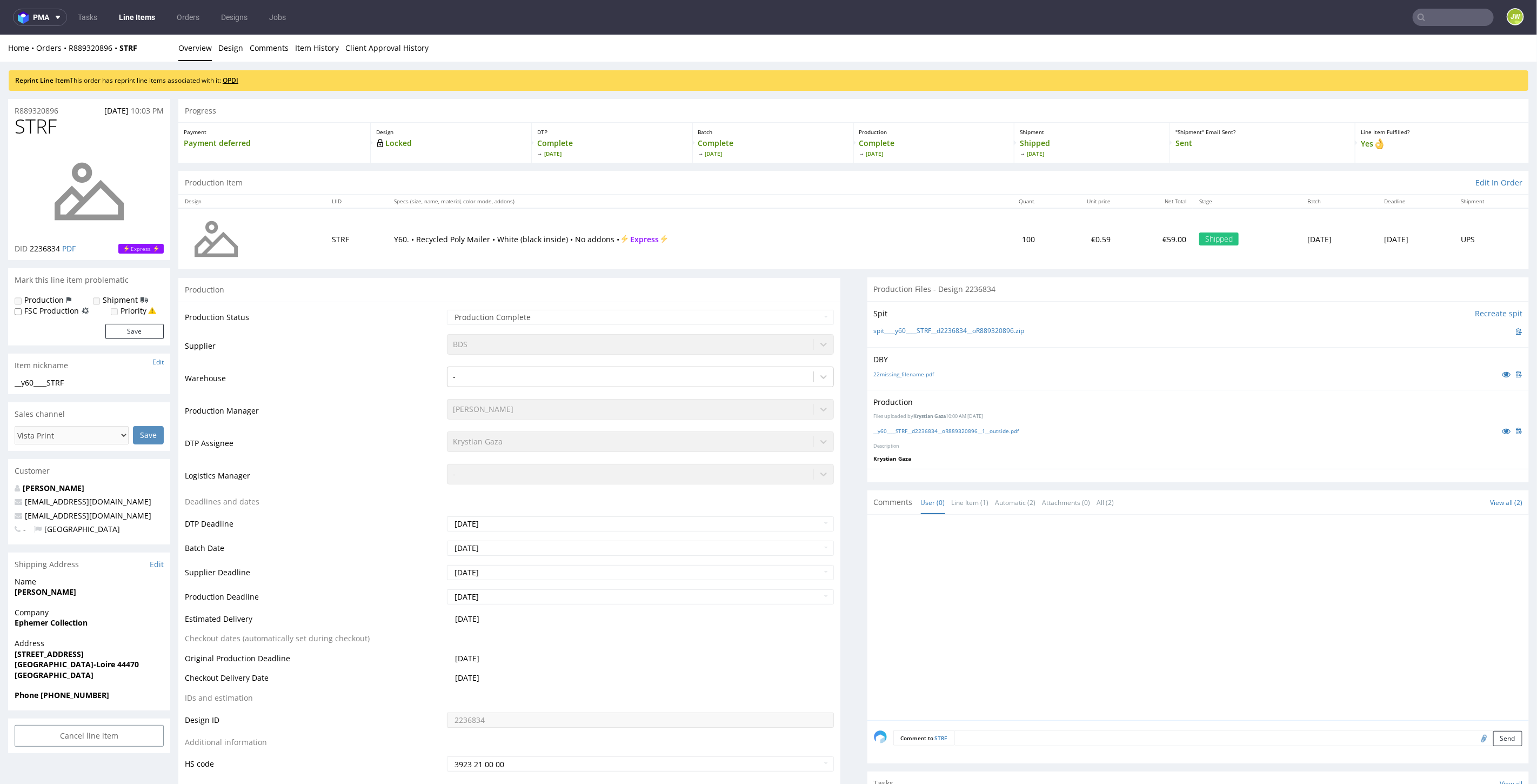
click at [233, 80] on link "OPDI" at bounding box center [230, 79] width 16 height 9
drag, startPoint x: 159, startPoint y: 43, endPoint x: 66, endPoint y: 55, distance: 93.8
click at [66, 55] on div "Home Orders R889320896 STRF Overview Design Comments Item History Client Approv…" at bounding box center [768, 47] width 1537 height 27
copy div "R889320896 STRF"
click at [162, 46] on div "Home Orders R889320896 STRF" at bounding box center [89, 48] width 162 height 11
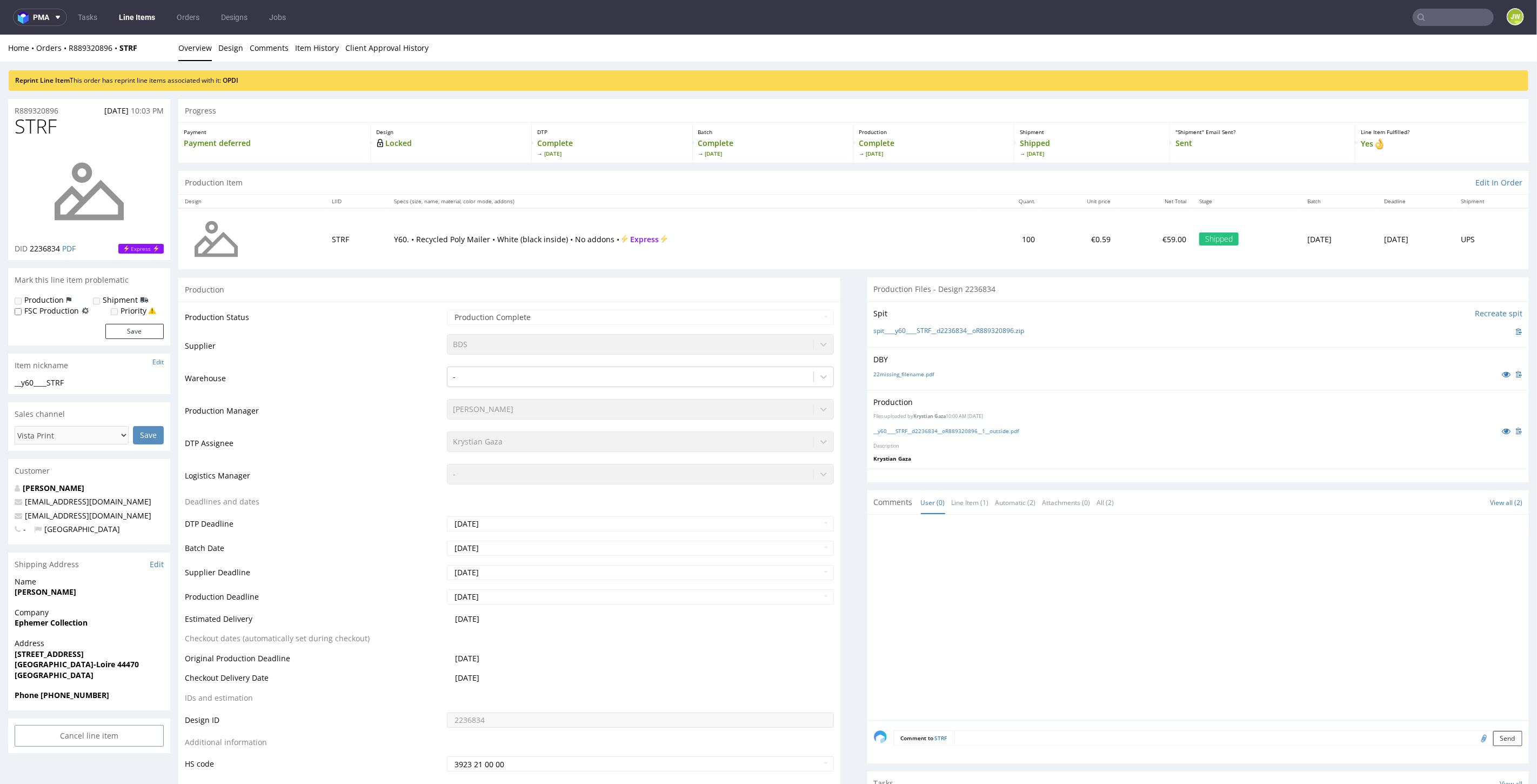
drag, startPoint x: 161, startPoint y: 46, endPoint x: 153, endPoint y: 48, distance: 8.2
click at [153, 48] on div "Home Orders R889320896 STRF" at bounding box center [89, 48] width 162 height 11
drag, startPoint x: 117, startPoint y: 55, endPoint x: 67, endPoint y: 58, distance: 50.1
click at [67, 57] on div "Home Orders R889320896 STRF Overview Design Comments Item History Client Approv…" at bounding box center [768, 47] width 1537 height 27
copy link "R889320896"
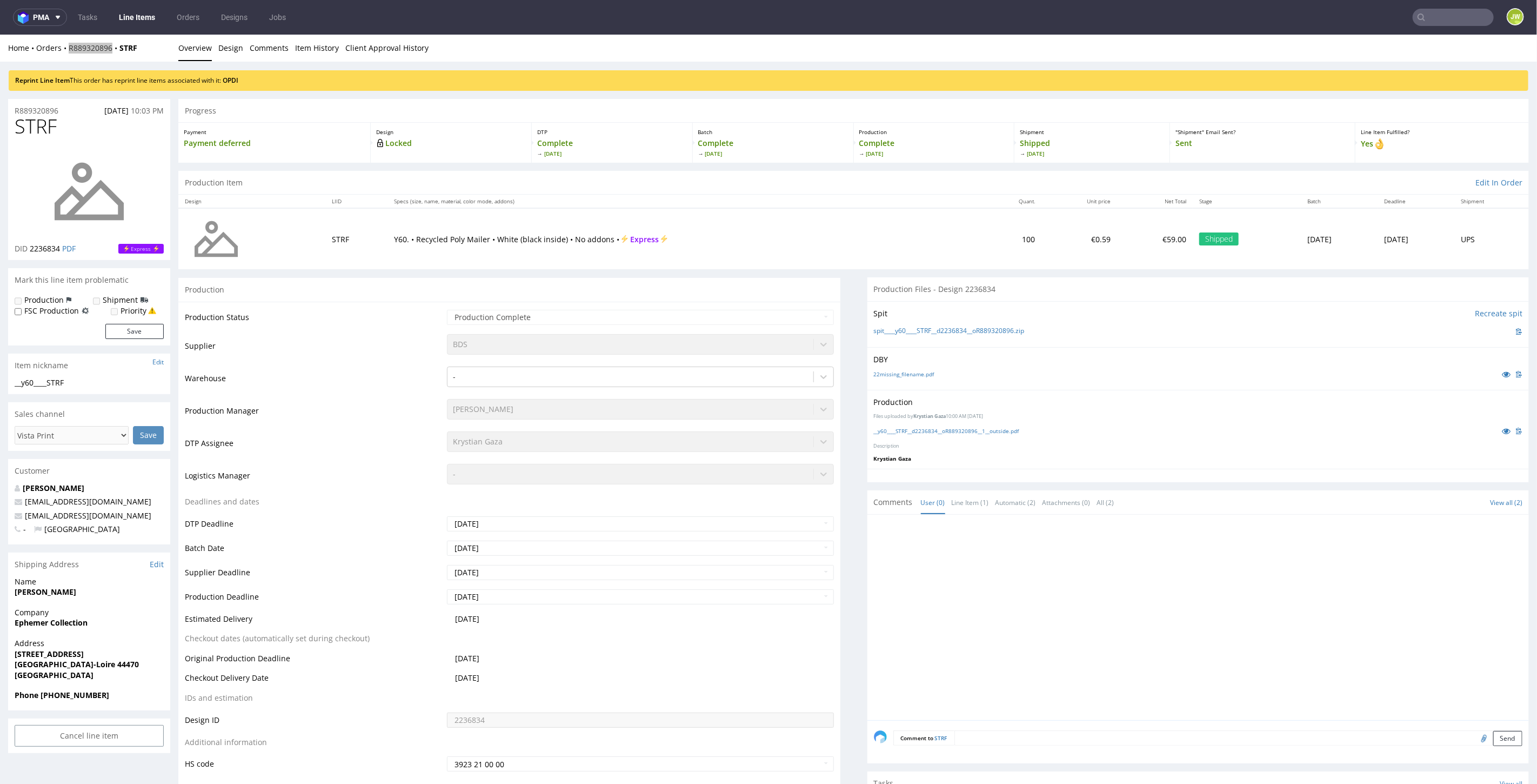
click at [121, 26] on nav "pma Tasks Line Items Orders Designs Jobs JW" at bounding box center [768, 17] width 1537 height 34
click at [125, 23] on link "Line Items" at bounding box center [137, 17] width 49 height 18
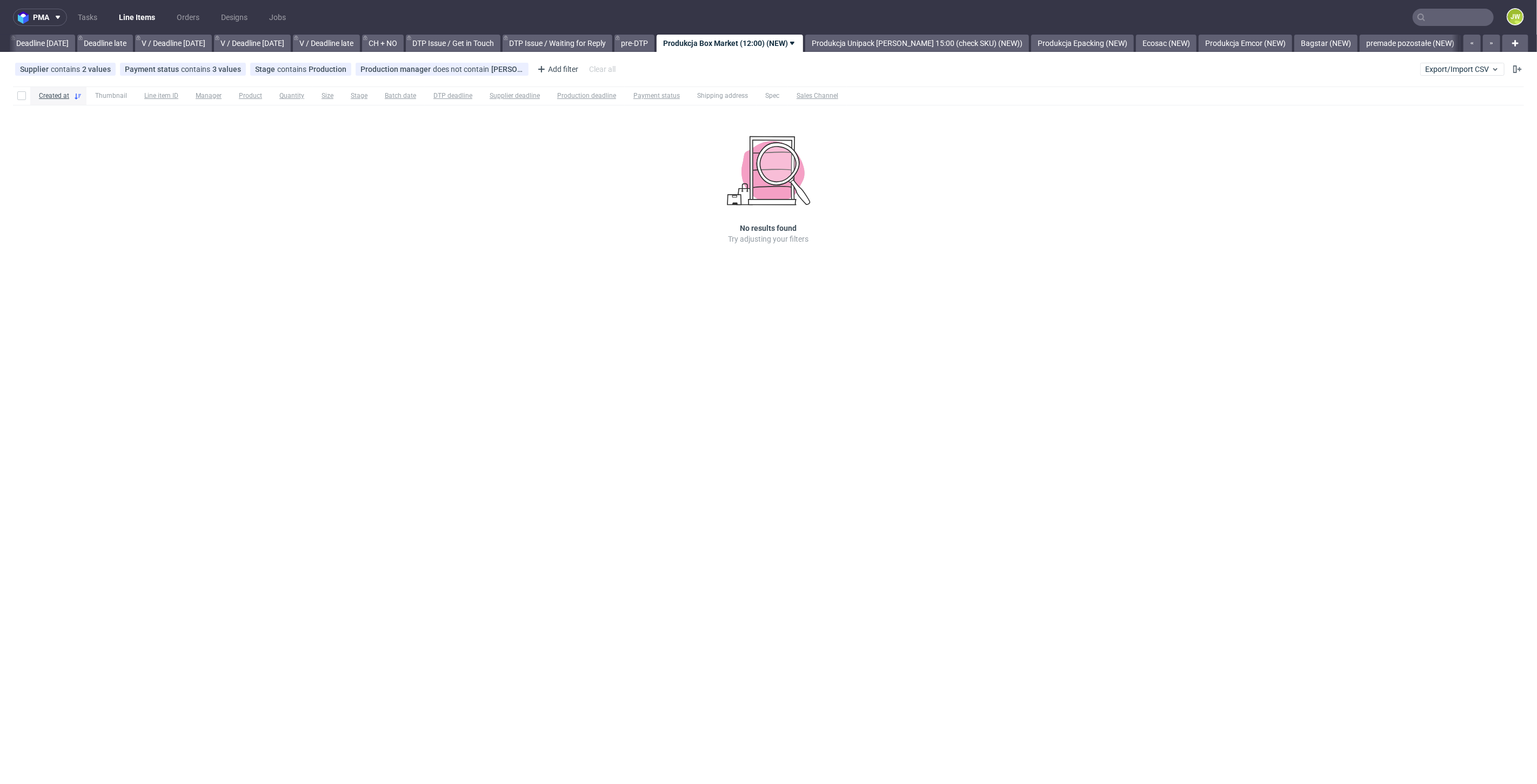
scroll to position [0, 1228]
